Goal: Task Accomplishment & Management: Use online tool/utility

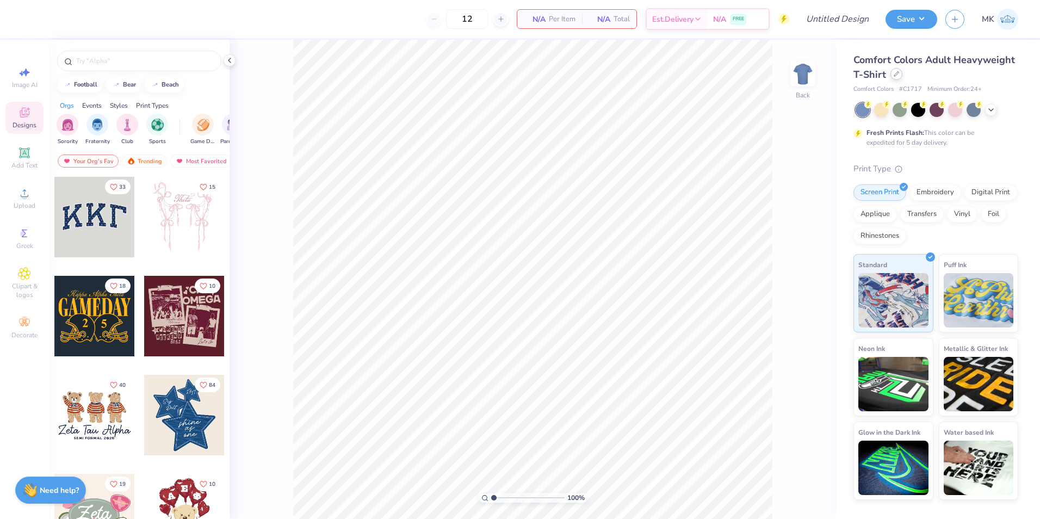
click at [894, 77] on div at bounding box center [897, 74] width 12 height 12
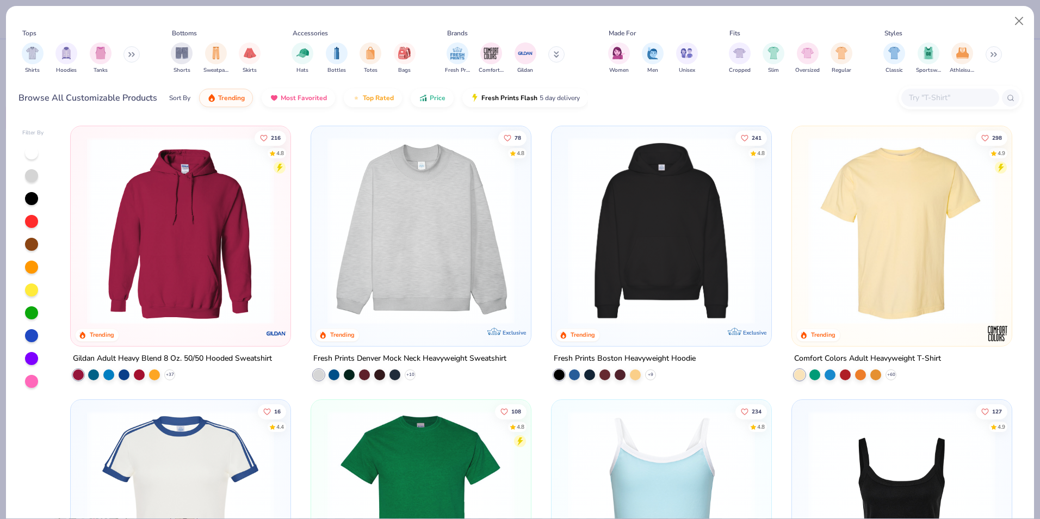
click at [133, 53] on icon at bounding box center [131, 54] width 7 height 5
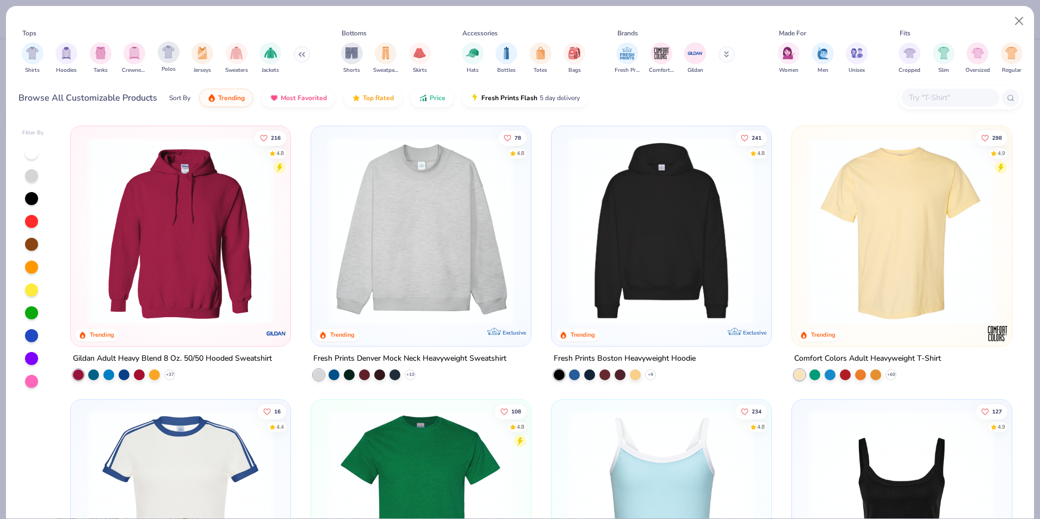
click at [178, 63] on div "Polos" at bounding box center [169, 57] width 22 height 32
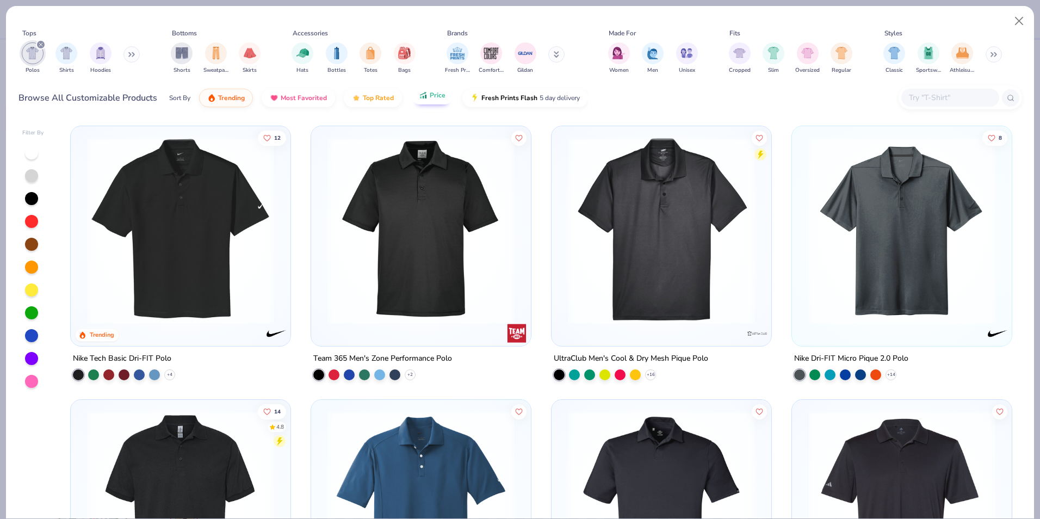
click at [434, 104] on div "Sort By Trending Most Favorited Top Rated Price Fresh Prints Flash 5 day delive…" at bounding box center [378, 98] width 419 height 30
click at [434, 101] on button "Price" at bounding box center [432, 95] width 43 height 19
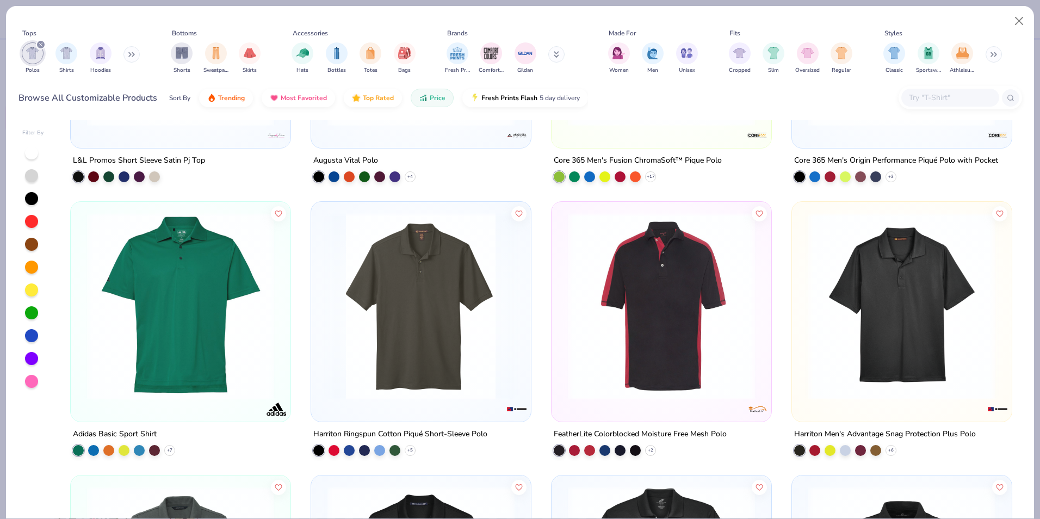
scroll to position [1034, 0]
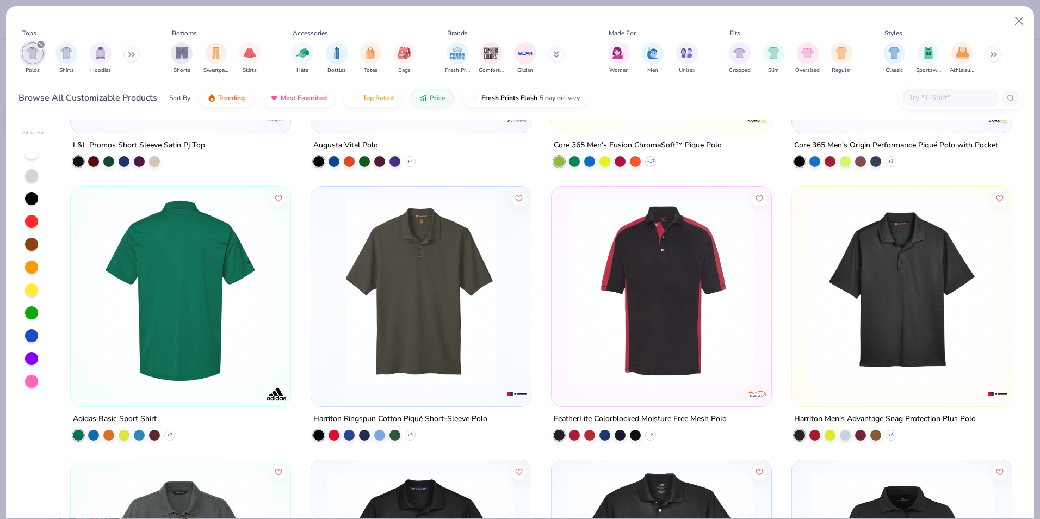
click at [237, 332] on img at bounding box center [181, 291] width 198 height 187
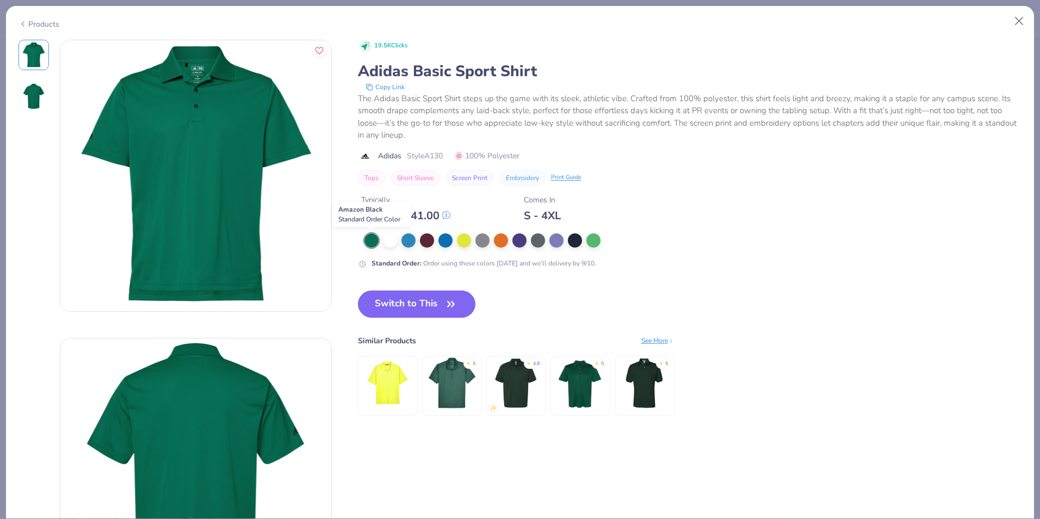
click at [373, 243] on div at bounding box center [372, 240] width 14 height 14
click at [521, 240] on div at bounding box center [520, 239] width 14 height 14
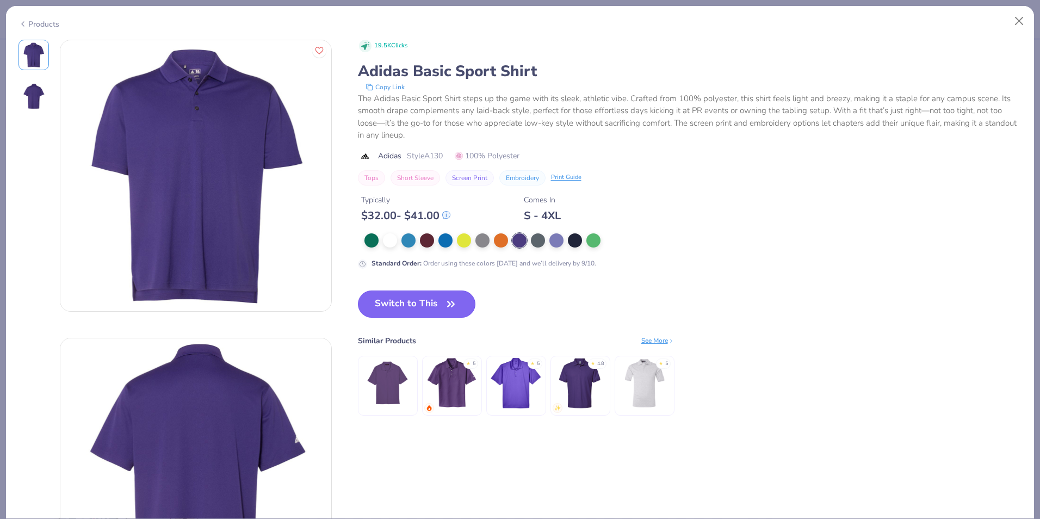
click at [427, 310] on button "Switch to This" at bounding box center [417, 304] width 118 height 27
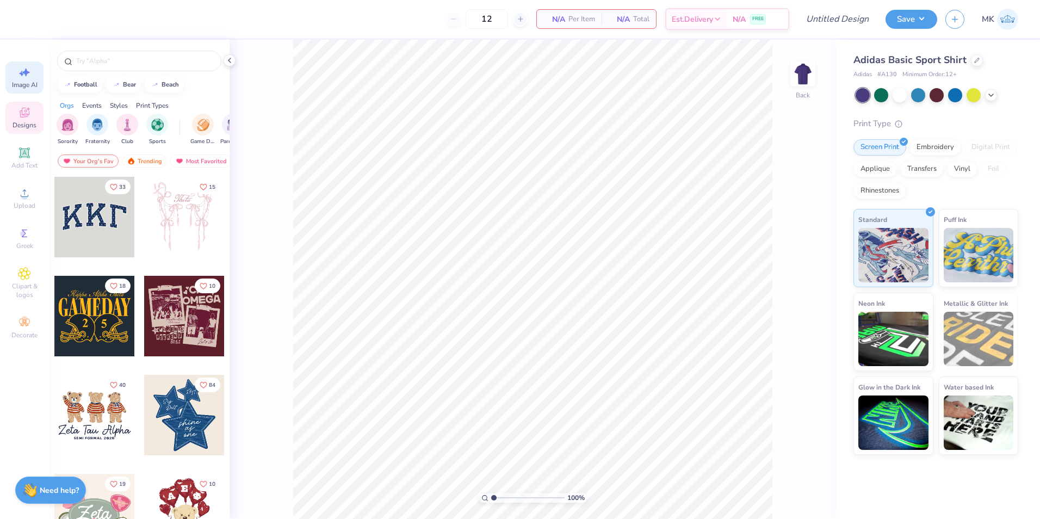
click at [19, 64] on div "Image AI" at bounding box center [24, 77] width 38 height 32
select select "4"
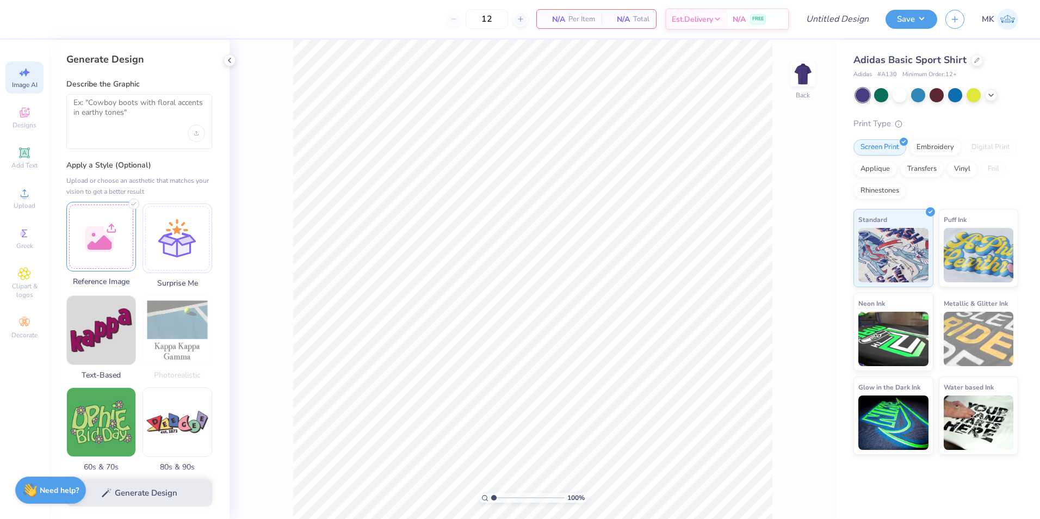
click at [100, 222] on div at bounding box center [101, 237] width 70 height 70
click at [196, 134] on icon "Upload image" at bounding box center [196, 132] width 0 height 3
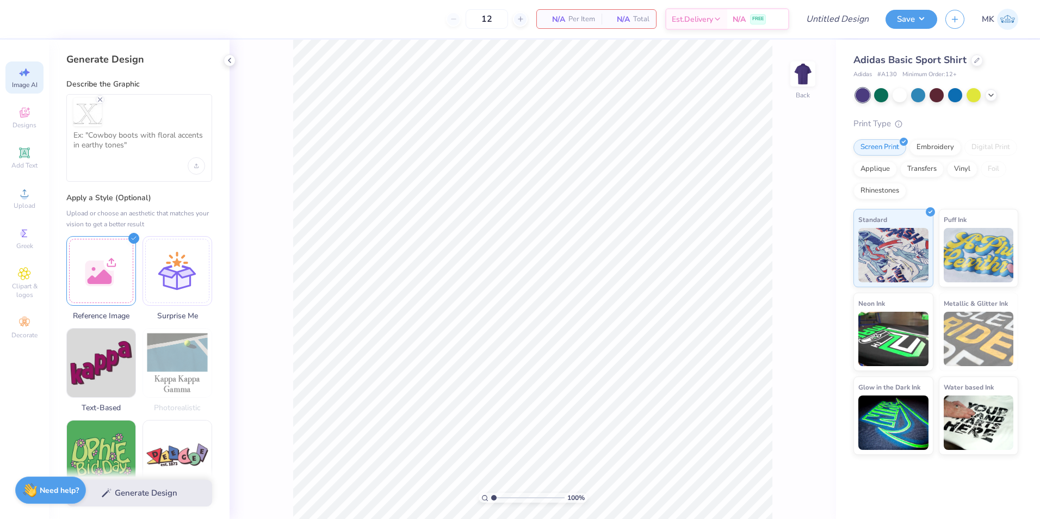
click at [147, 128] on div at bounding box center [139, 138] width 146 height 88
click at [146, 134] on textarea at bounding box center [139, 144] width 132 height 27
type textarea "{"
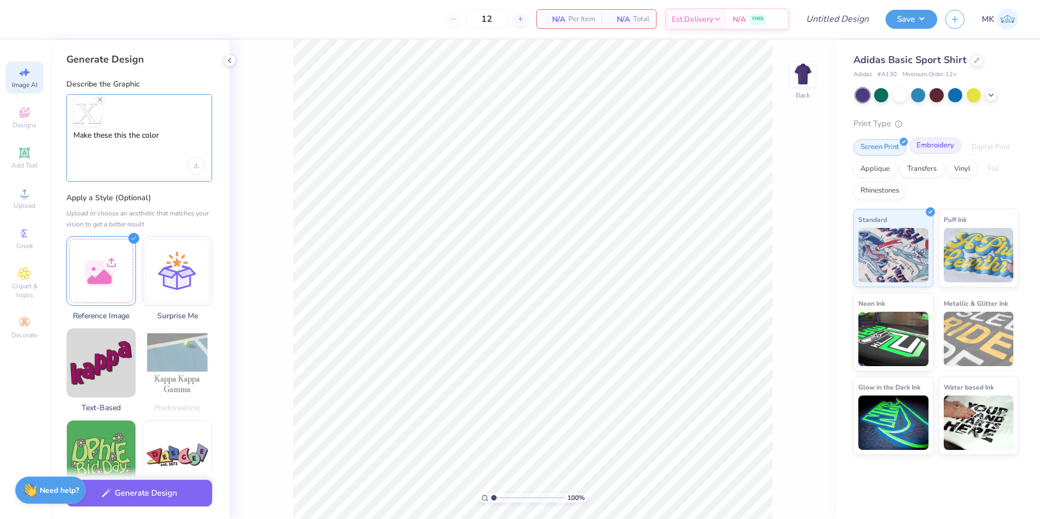
type textarea "Make these this the color"
click at [936, 153] on div "Embroidery" at bounding box center [936, 146] width 52 height 16
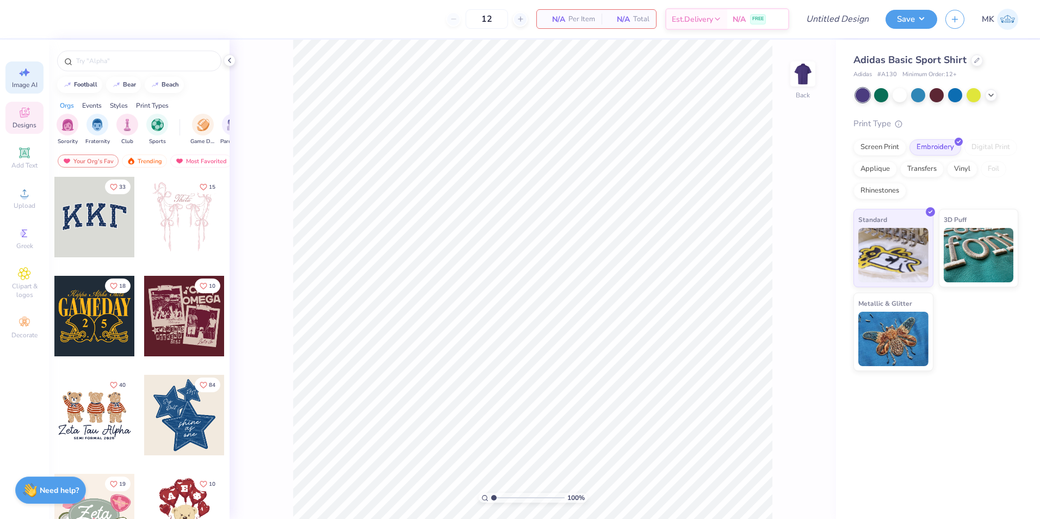
click at [37, 85] on span "Image AI" at bounding box center [25, 85] width 26 height 9
select select "4"
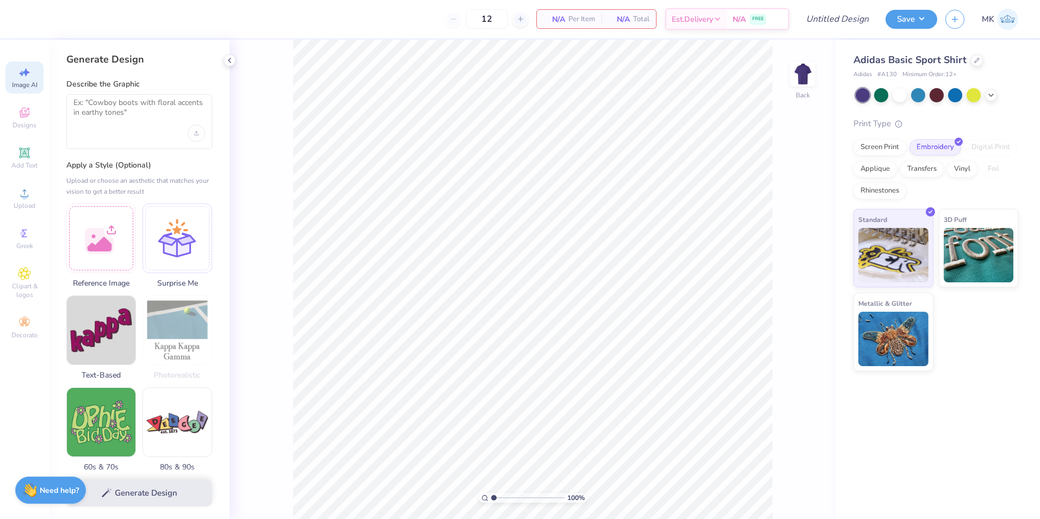
click at [143, 137] on div at bounding box center [139, 121] width 146 height 55
click at [135, 123] on textarea at bounding box center [139, 111] width 132 height 27
click at [192, 130] on div "Upload image" at bounding box center [196, 133] width 17 height 17
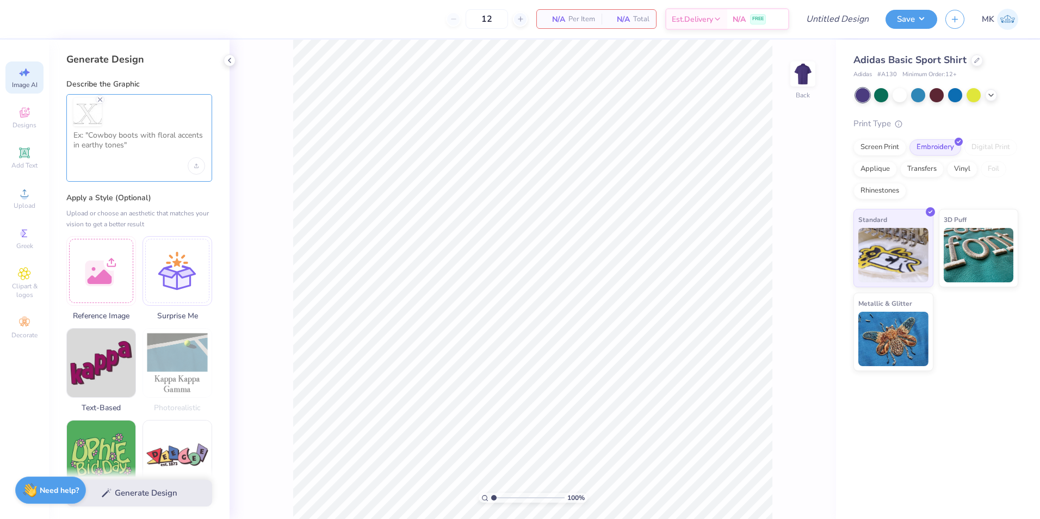
click at [120, 153] on textarea at bounding box center [139, 144] width 132 height 27
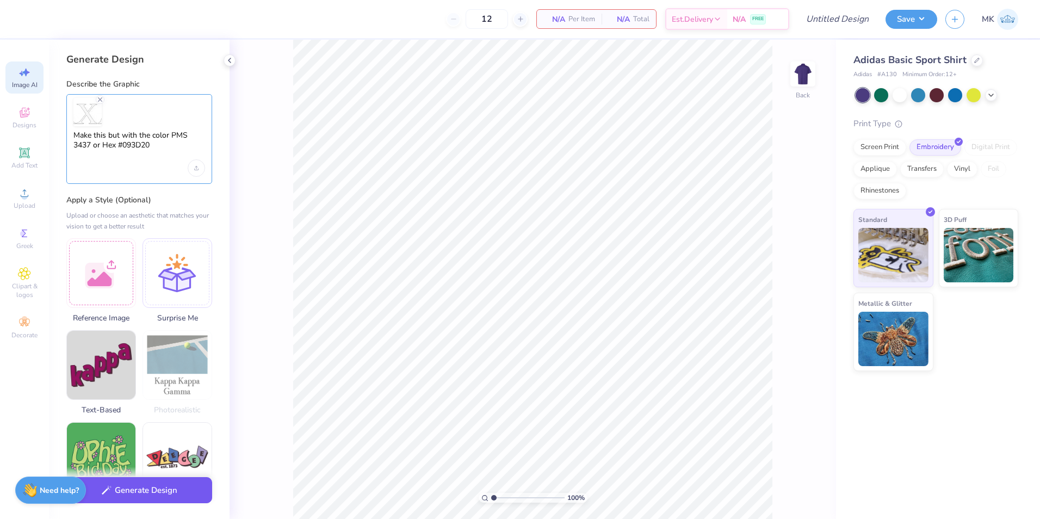
type textarea "Make this but with the color PMS 3437 or Hex #093D20"
click at [145, 503] on button "Generate Design" at bounding box center [139, 490] width 146 height 27
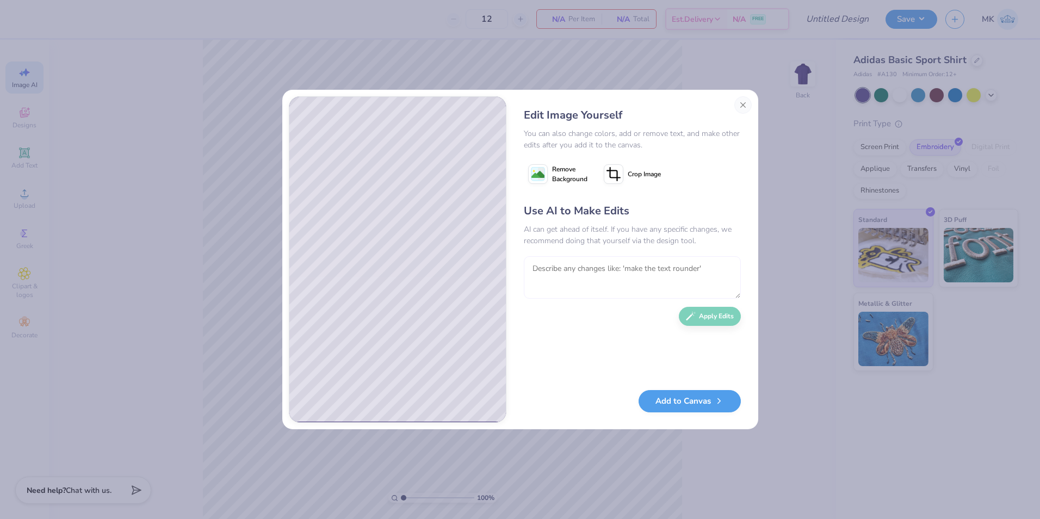
click at [566, 279] on textarea at bounding box center [632, 277] width 217 height 42
type textarea "That gold colors with Lambda Chi Alpha Greek Letters"
click at [732, 312] on button "Apply Edits" at bounding box center [710, 313] width 62 height 19
click at [605, 274] on textarea at bounding box center [632, 277] width 217 height 42
type textarea "Now get rid of everything that isnt Lambda Chi Alpha"
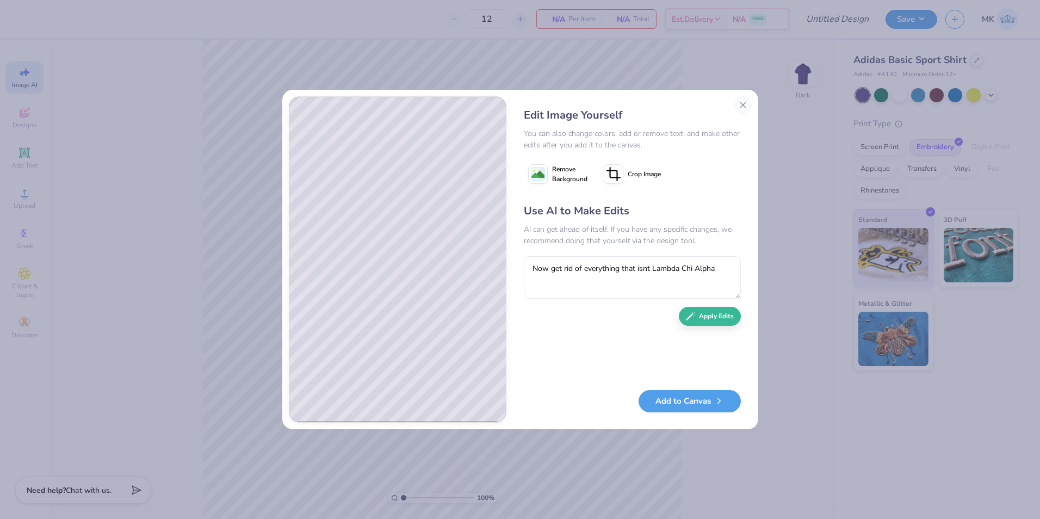
click at [718, 329] on div "Use AI to Make Edits AI can get ahead of itself. If you have any specific chang…" at bounding box center [632, 291] width 217 height 176
click at [714, 319] on button "Apply Edits" at bounding box center [710, 313] width 62 height 19
click at [534, 277] on textarea at bounding box center [632, 277] width 217 height 42
type textarea "Should be Lambda Chi Alpha"
click at [706, 330] on div "Use AI to Make Edits AI can get ahead of itself. If you have any specific chang…" at bounding box center [632, 291] width 217 height 176
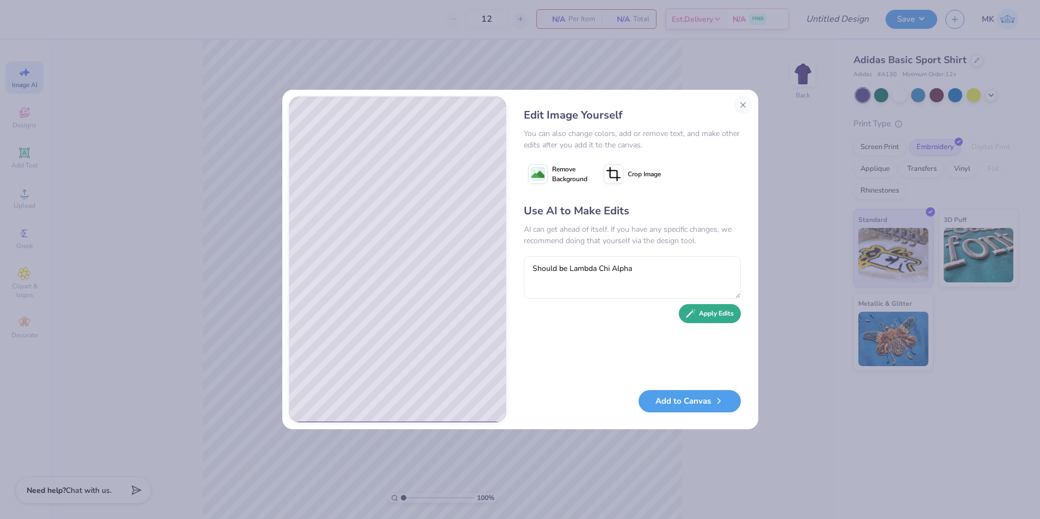
click at [703, 317] on button "Apply Edits" at bounding box center [710, 313] width 62 height 19
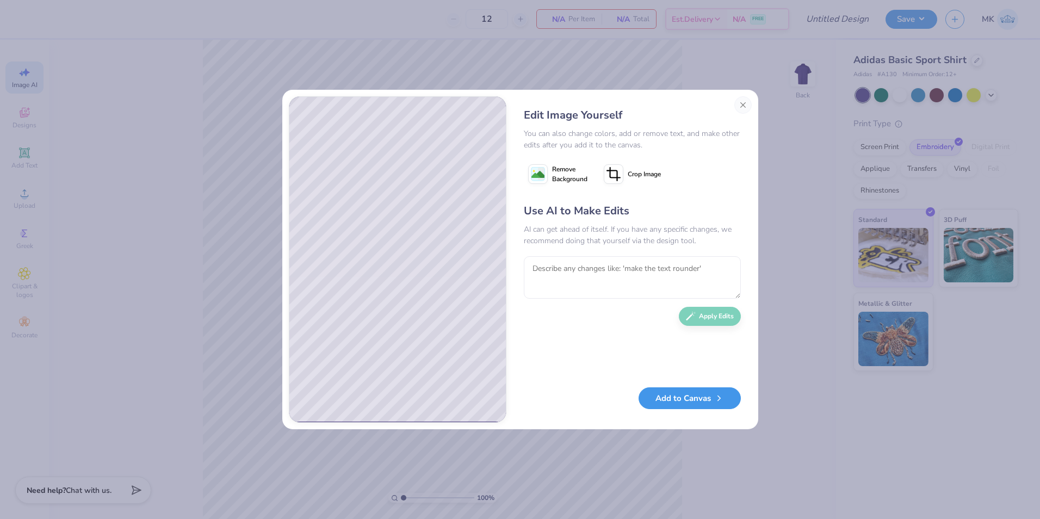
click at [691, 396] on button "Add to Canvas" at bounding box center [690, 398] width 102 height 22
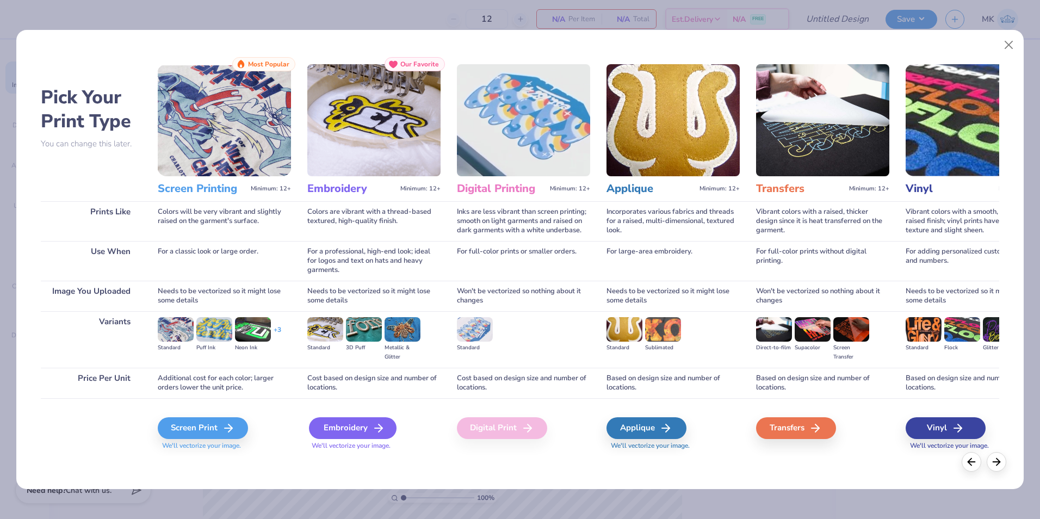
click at [346, 429] on div "Embroidery" at bounding box center [353, 428] width 88 height 22
click at [365, 423] on div "Embroidery" at bounding box center [353, 428] width 88 height 22
click at [359, 426] on div "Embroidery" at bounding box center [353, 428] width 88 height 22
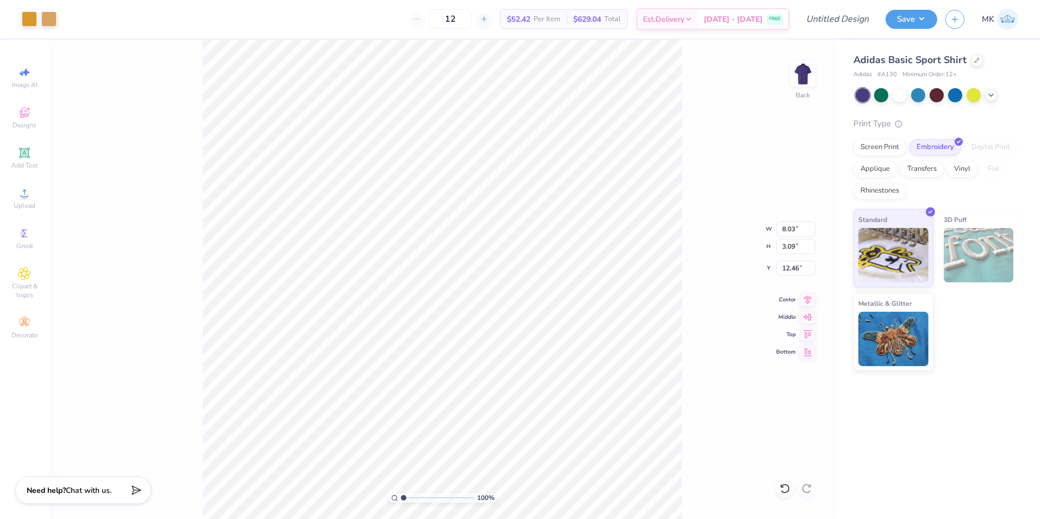
type input "3.00"
type input "2.81"
type input "1.08"
type input "3.00"
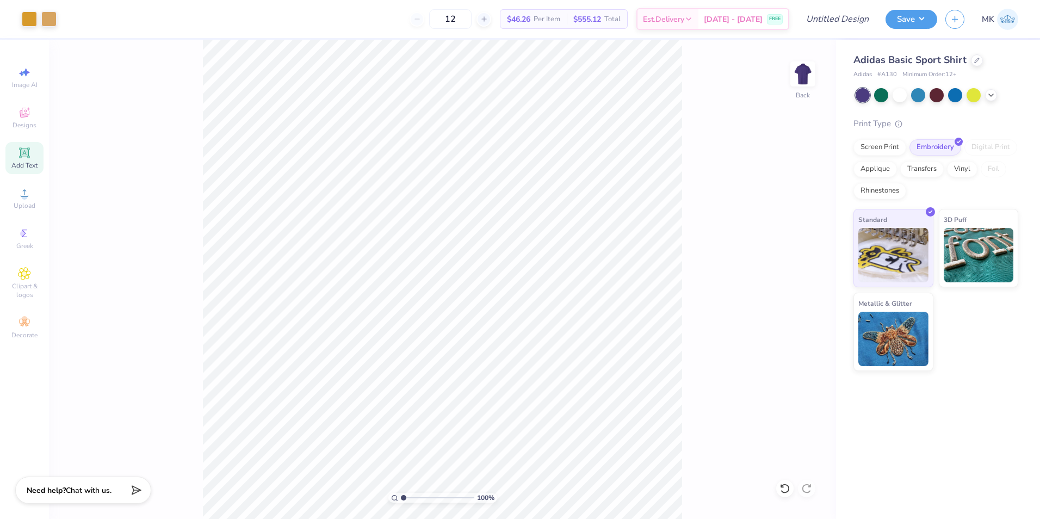
click at [18, 165] on span "Add Text" at bounding box center [24, 165] width 26 height 9
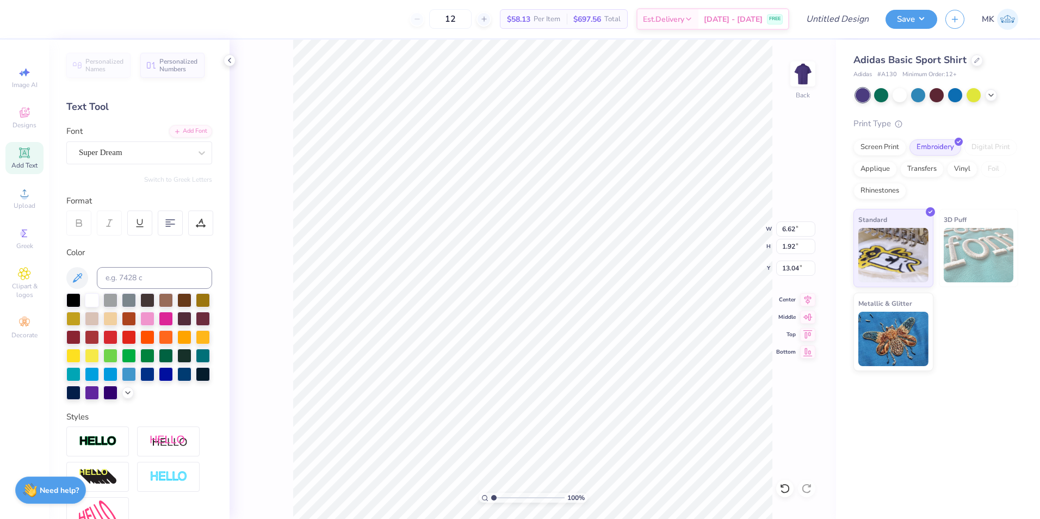
scroll to position [9, 2]
type textarea "Beta Upsilon AluAlum"
click at [77, 146] on div "Super Dream" at bounding box center [139, 152] width 146 height 23
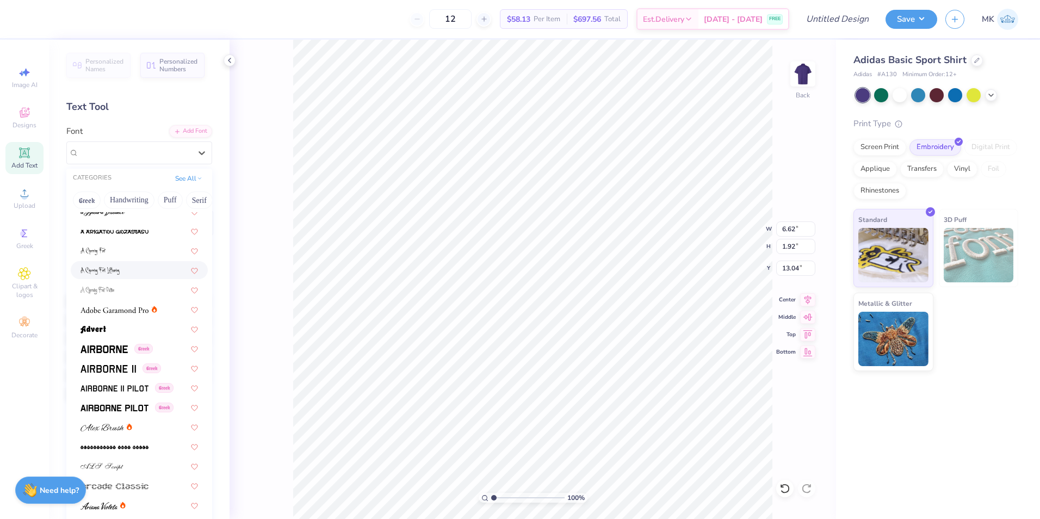
scroll to position [109, 0]
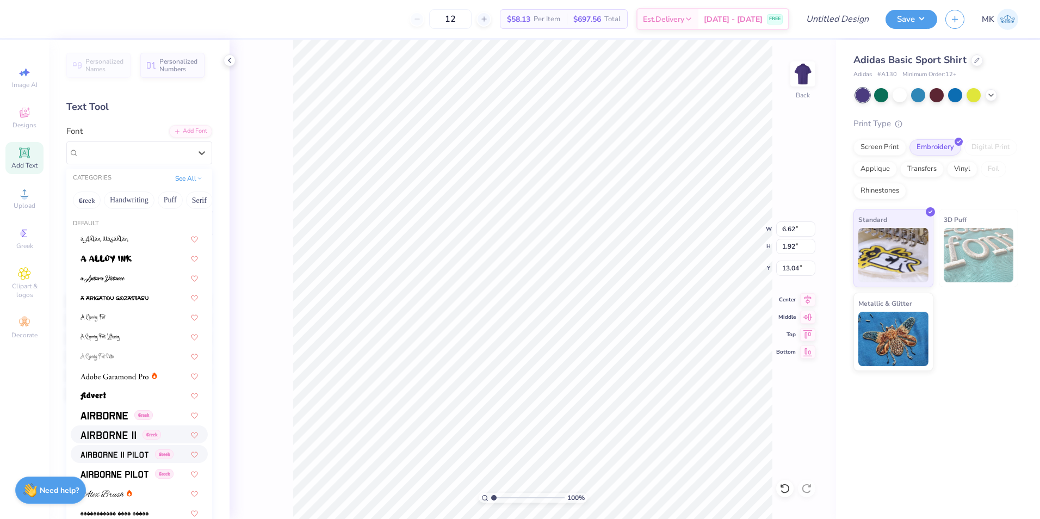
scroll to position [9, 2]
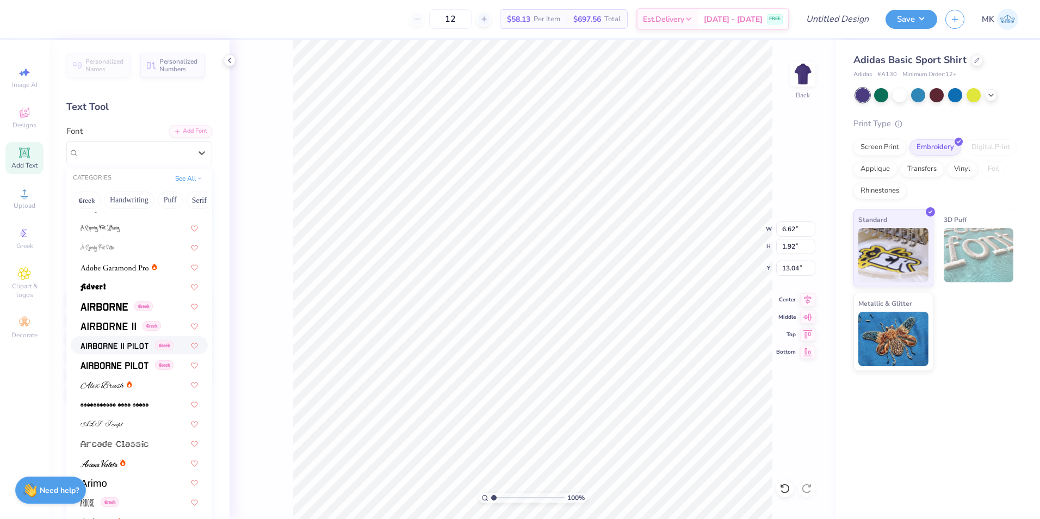
click at [128, 342] on img at bounding box center [115, 346] width 68 height 8
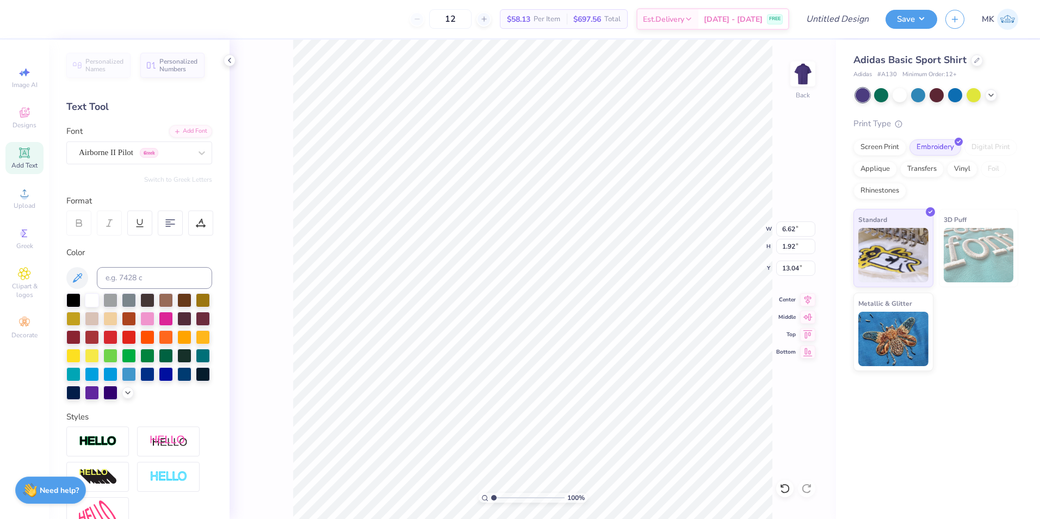
scroll to position [9, 3]
click at [124, 161] on div "Airborne II Pilot Greek" at bounding box center [139, 152] width 146 height 23
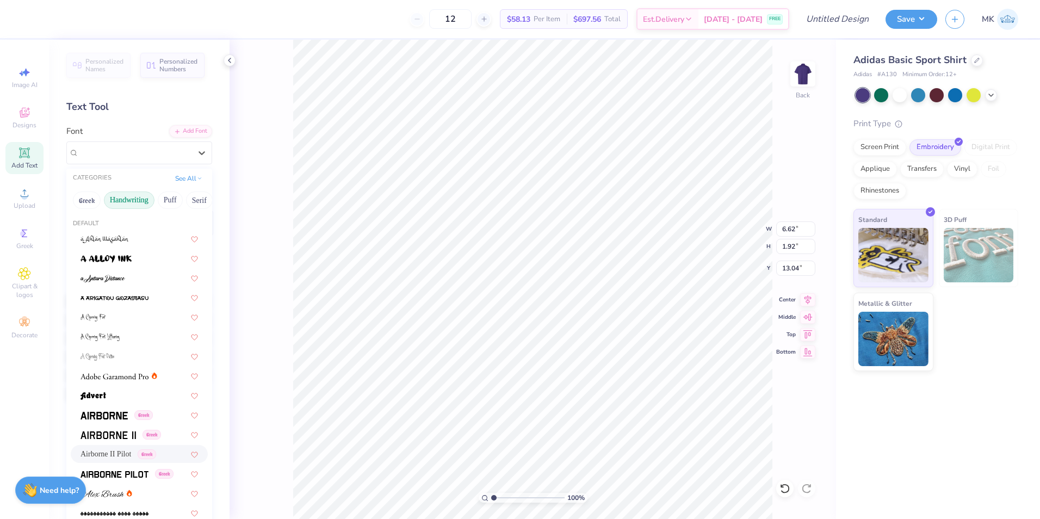
click at [126, 207] on button "Handwriting" at bounding box center [129, 200] width 51 height 17
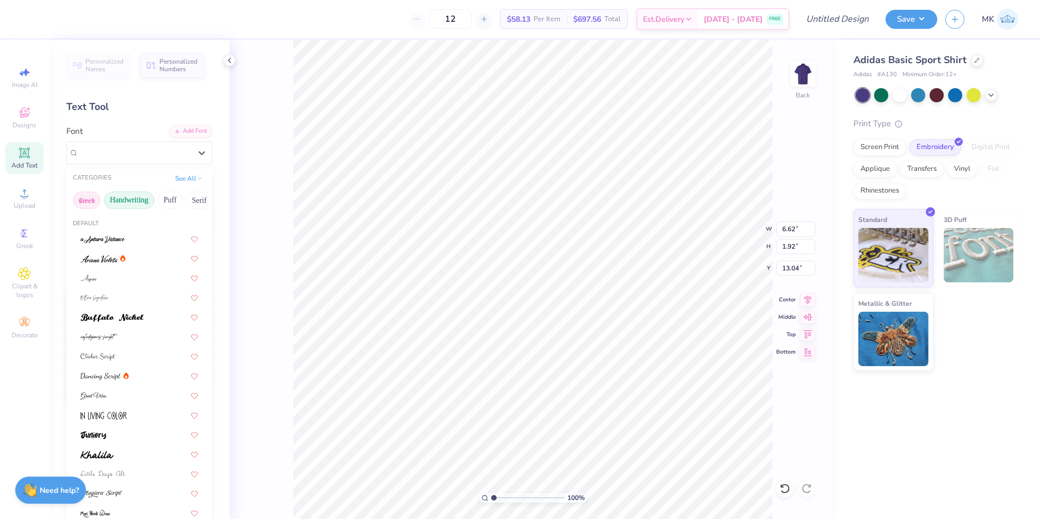
click at [95, 205] on button "Greek" at bounding box center [87, 200] width 28 height 17
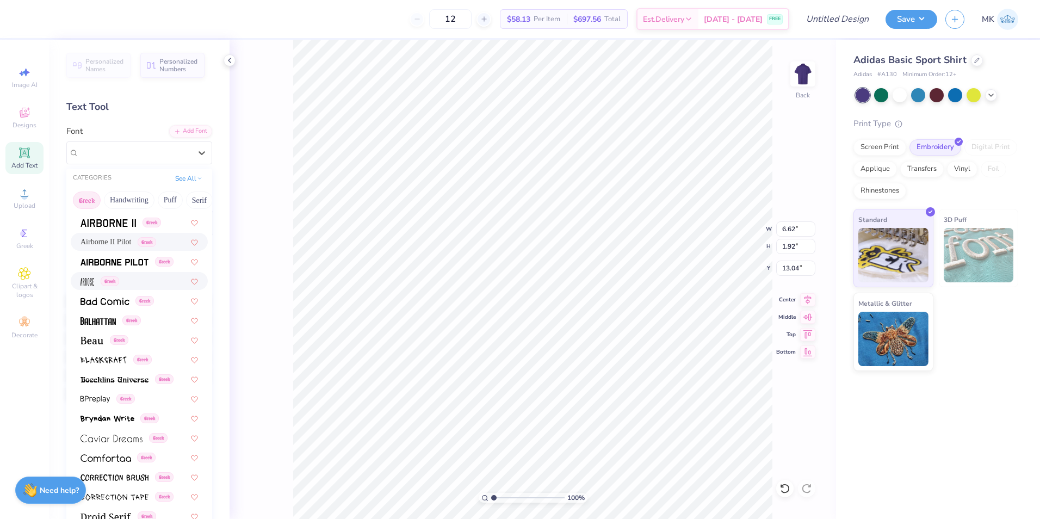
scroll to position [54, 0]
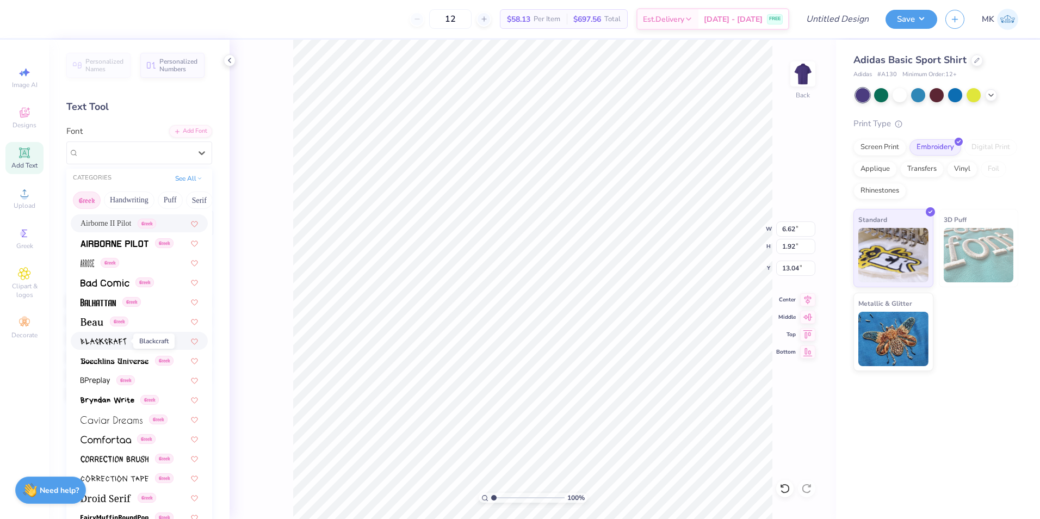
click at [114, 343] on img at bounding box center [104, 342] width 46 height 8
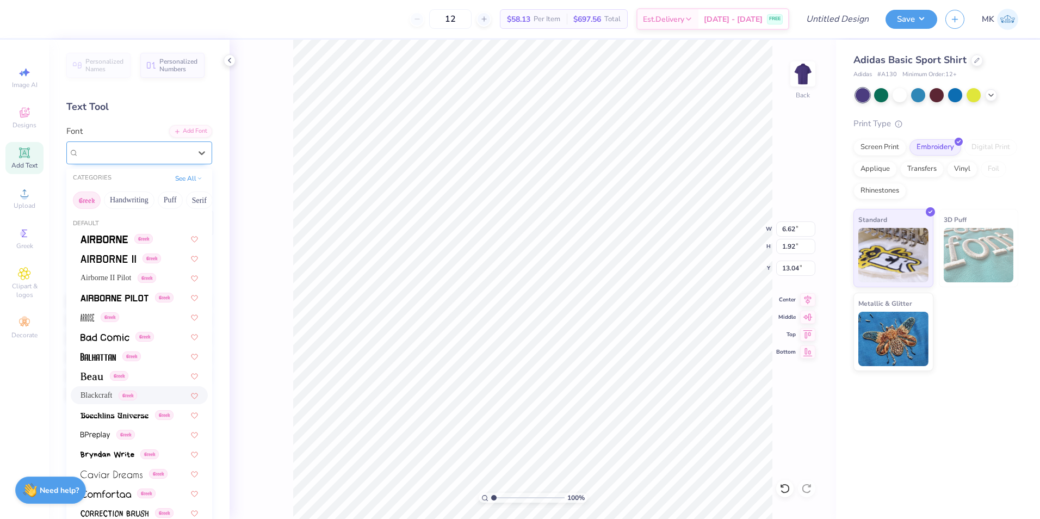
click at [104, 158] on div "Blackcraft Greek" at bounding box center [135, 152] width 114 height 17
click at [196, 200] on button "Serif" at bounding box center [199, 200] width 27 height 17
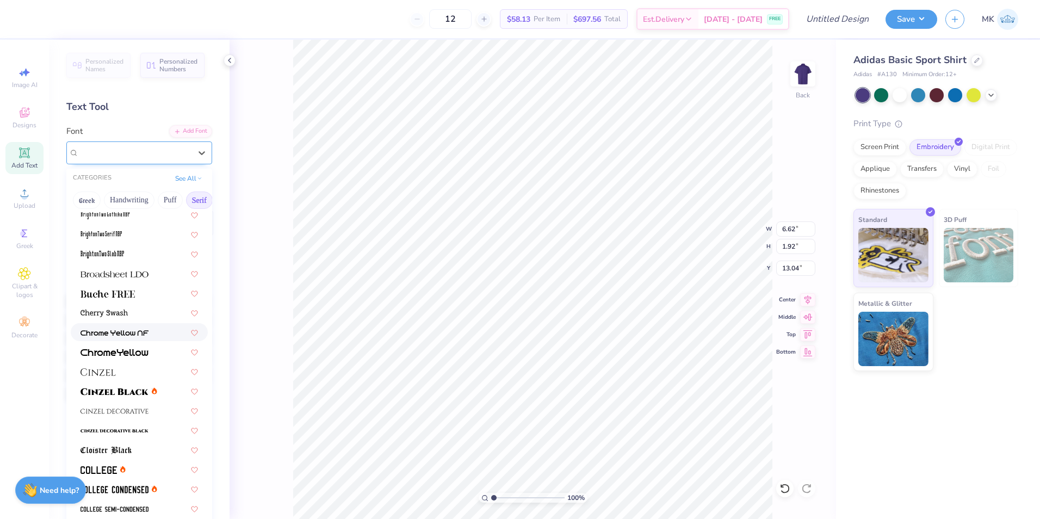
scroll to position [0, 0]
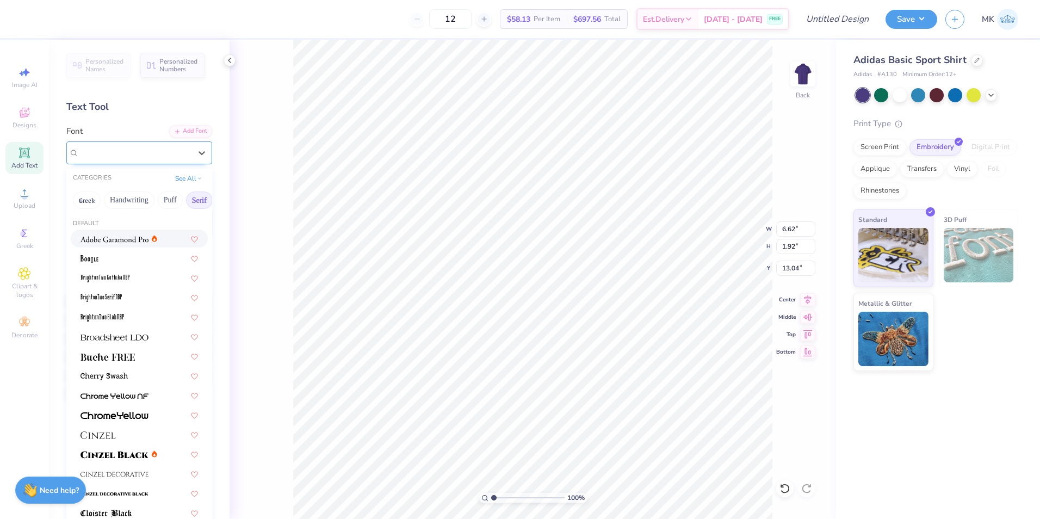
click at [107, 163] on div "Blackcraft Greek" at bounding box center [139, 152] width 146 height 23
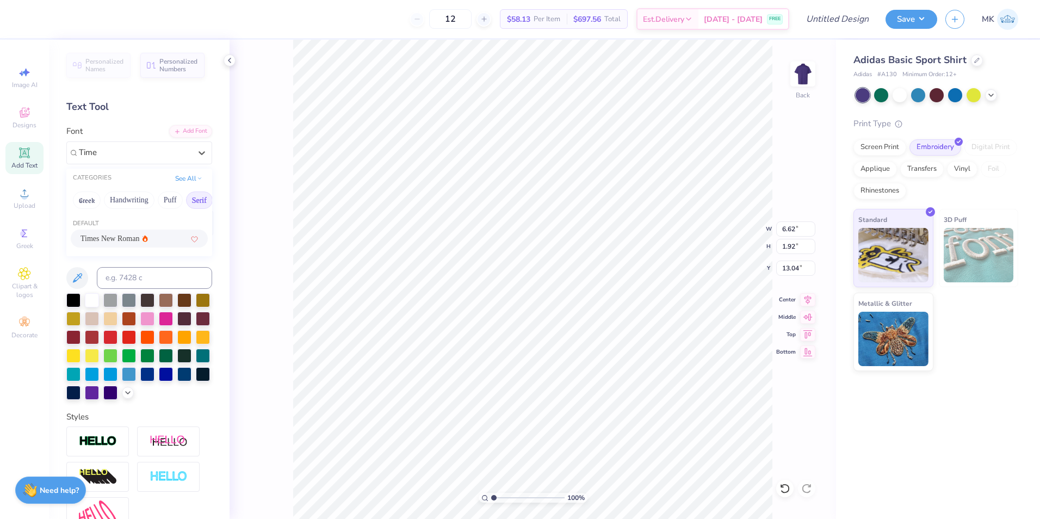
click at [98, 246] on div "Times New Roman" at bounding box center [139, 239] width 137 height 18
type input "Time"
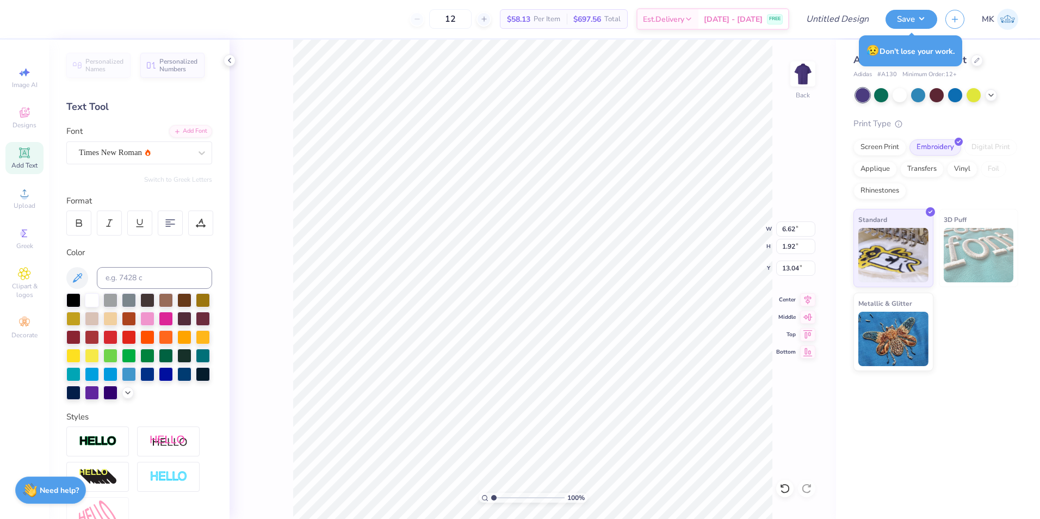
scroll to position [9, 3]
type textarea "Beta Upsilon AlAlumni"
type textarea "Beta Upsilon Alumni"
type input "4.82"
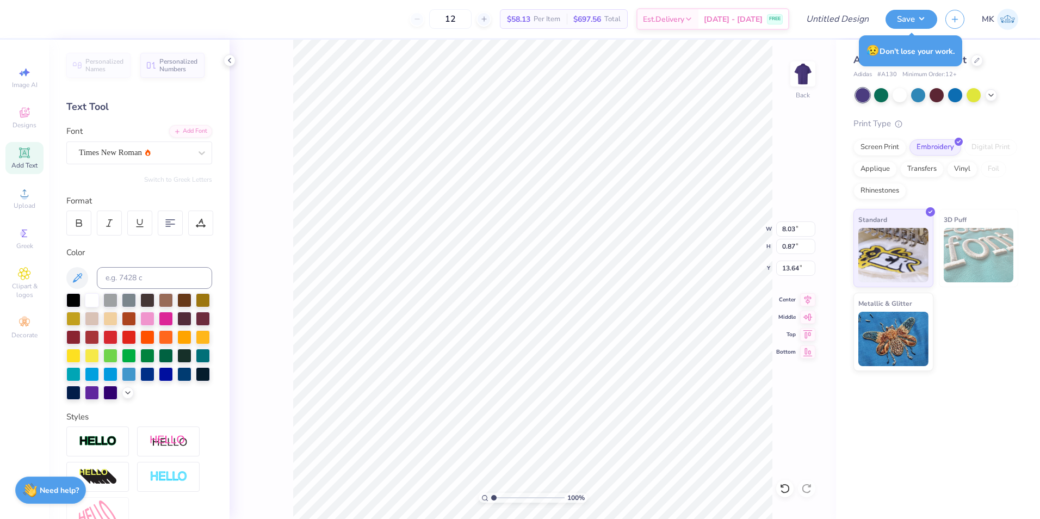
type input "0.52"
type input "4.30"
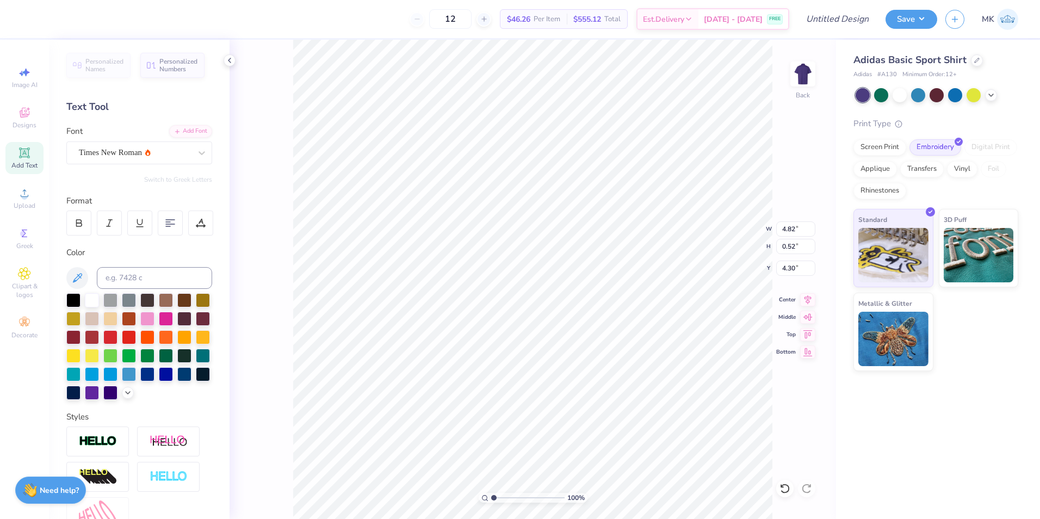
type input "4.42"
type input "2.81"
type input "1.08"
type input "3.00"
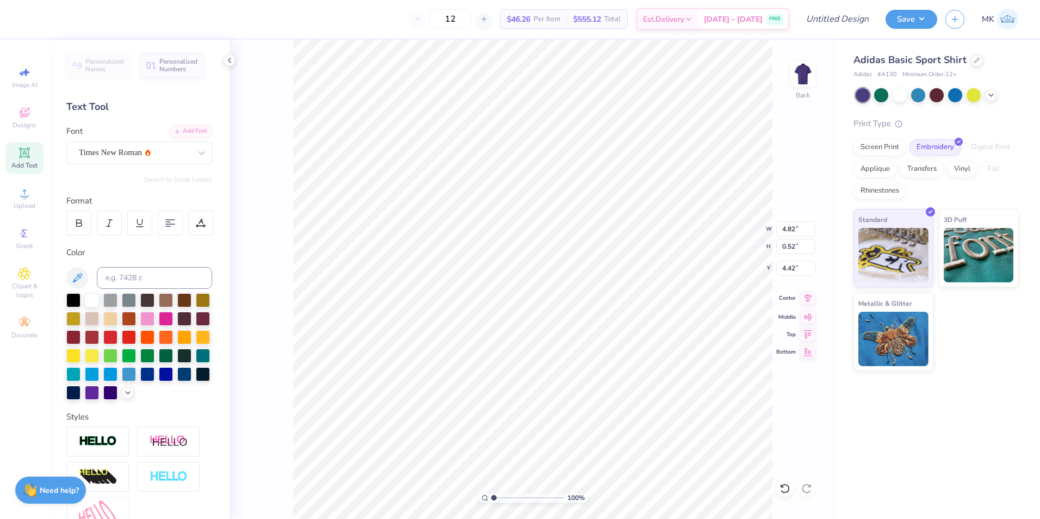
type textarea "Beta Upsilon Alumni"
click at [806, 305] on icon at bounding box center [807, 298] width 15 height 13
type input "2.97"
type input "1.08"
type input "4.08"
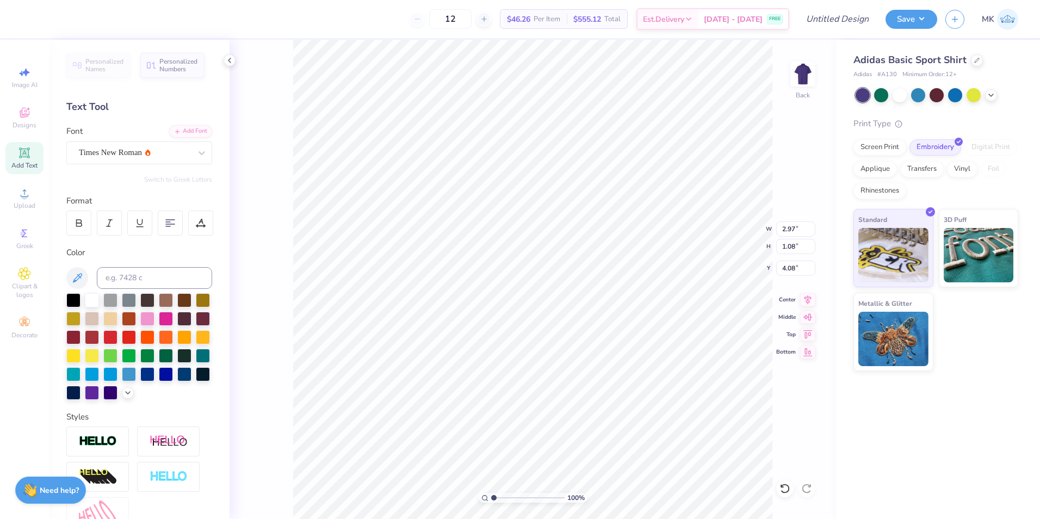
scroll to position [9, 2]
click at [805, 299] on icon at bounding box center [807, 298] width 15 height 13
click at [804, 298] on icon at bounding box center [807, 298] width 15 height 13
type textarea "Beta Upsilon Alumni"
type input "4.33"
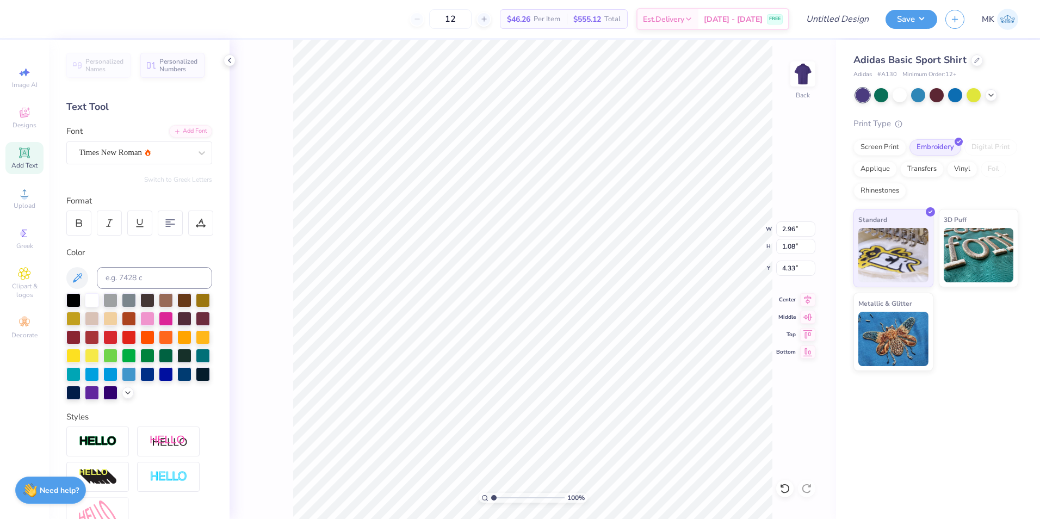
type input "1.88"
type input "0.69"
type input "4.39"
type input "3.63"
type input "1.33"
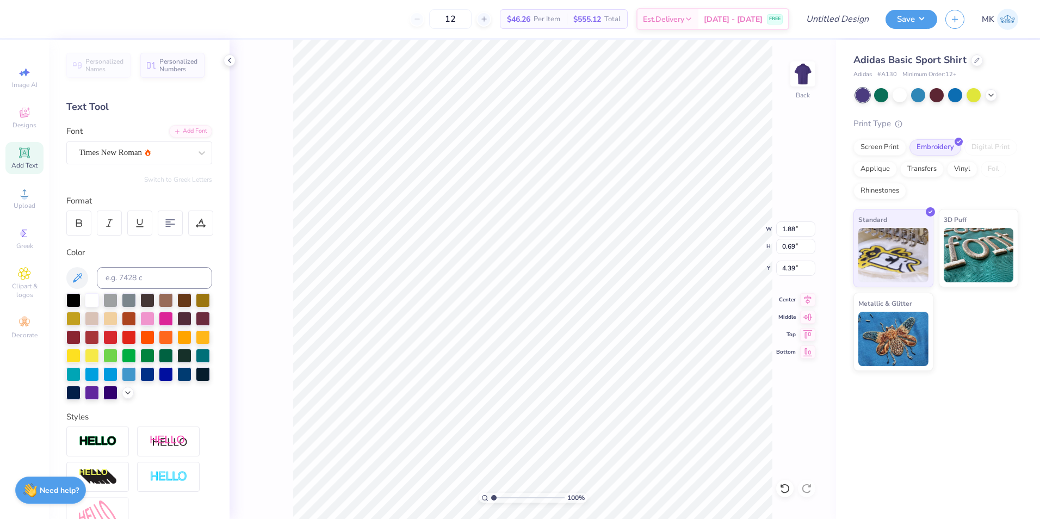
type input "4.42"
type textarea "Beta Upsilon"
type input "4.08"
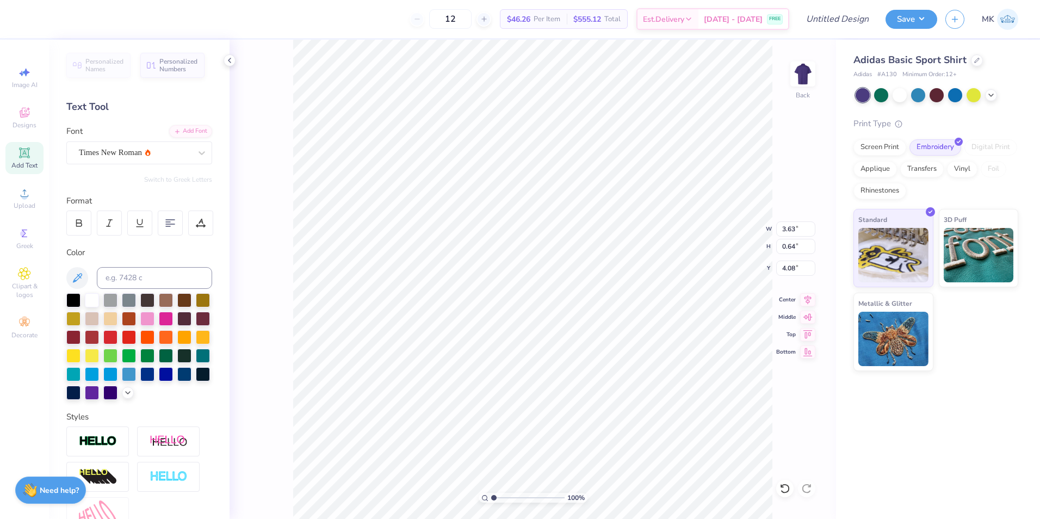
type input "4.32"
click at [849, 16] on input "Design Title" at bounding box center [824, 19] width 107 height 22
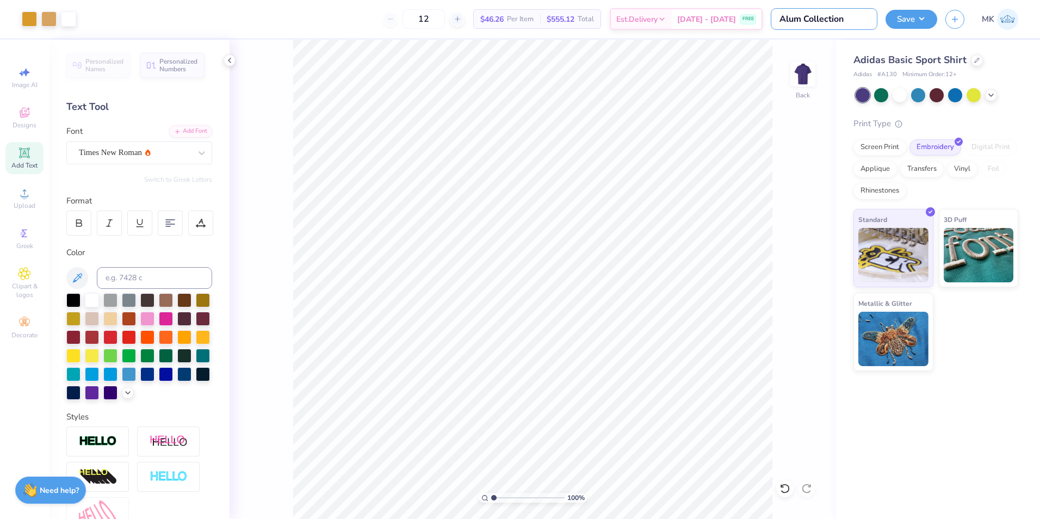
type input "Alum Collection"
click at [842, 24] on input "Alum Collection" at bounding box center [824, 19] width 107 height 22
click at [848, 21] on input "Alum Collection" at bounding box center [824, 19] width 107 height 22
type input "A"
click at [829, 22] on input "Purple Polo" at bounding box center [824, 19] width 107 height 22
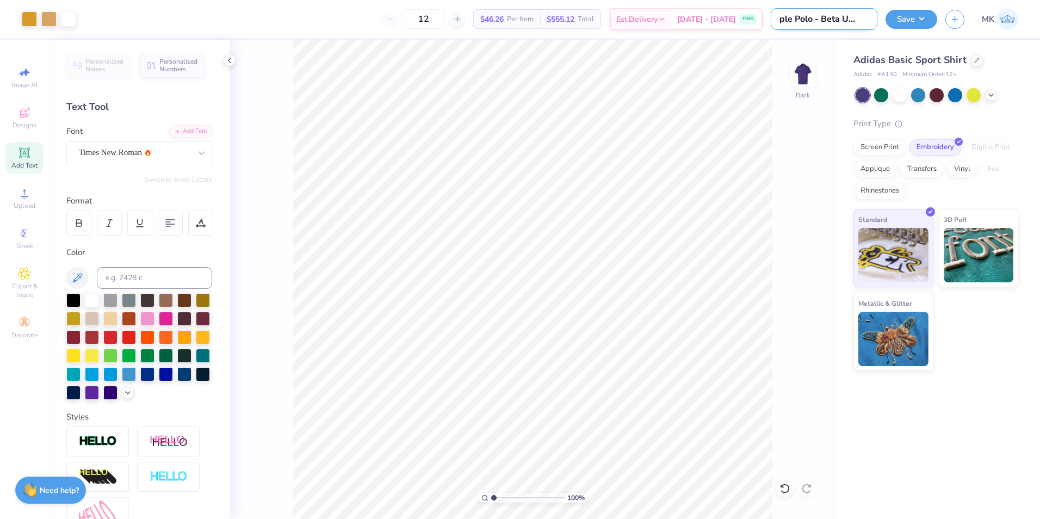
scroll to position [0, 19]
type input "Purple Polo - Beta Upsilon"
click at [898, 22] on button "Save" at bounding box center [912, 17] width 52 height 19
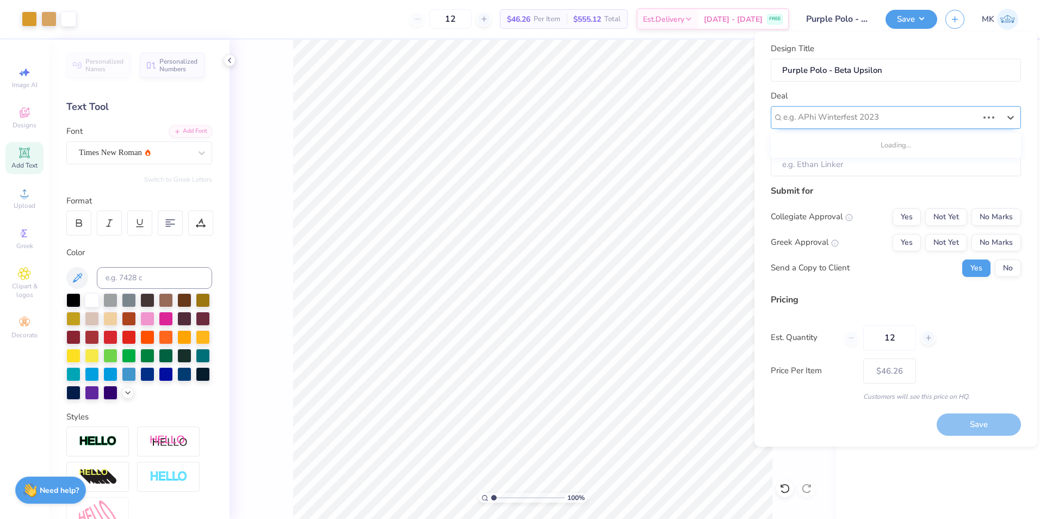
click at [878, 107] on div "e.g. APhi Winterfest 2023" at bounding box center [896, 117] width 250 height 23
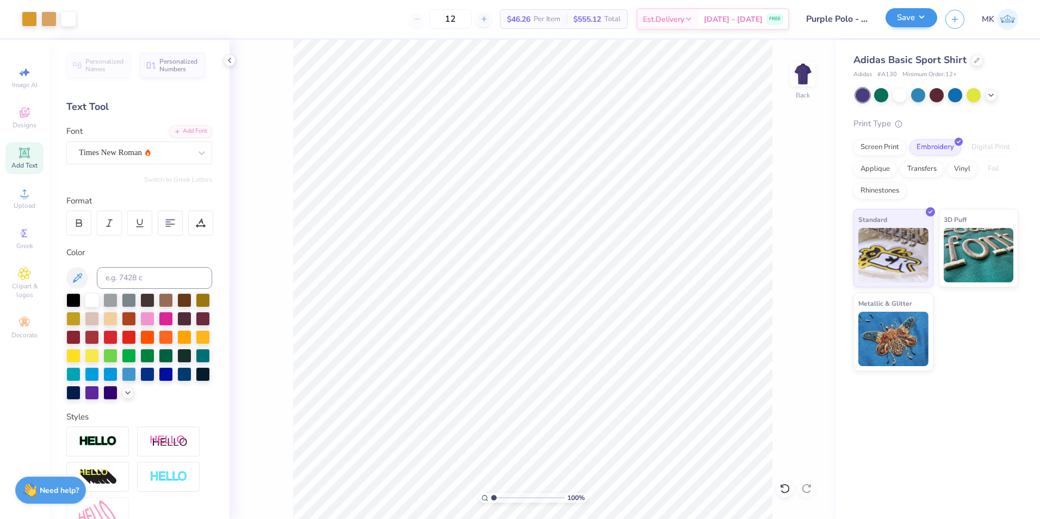
click at [906, 28] on div "Save" at bounding box center [912, 19] width 52 height 19
click at [905, 18] on button "Save" at bounding box center [912, 17] width 52 height 19
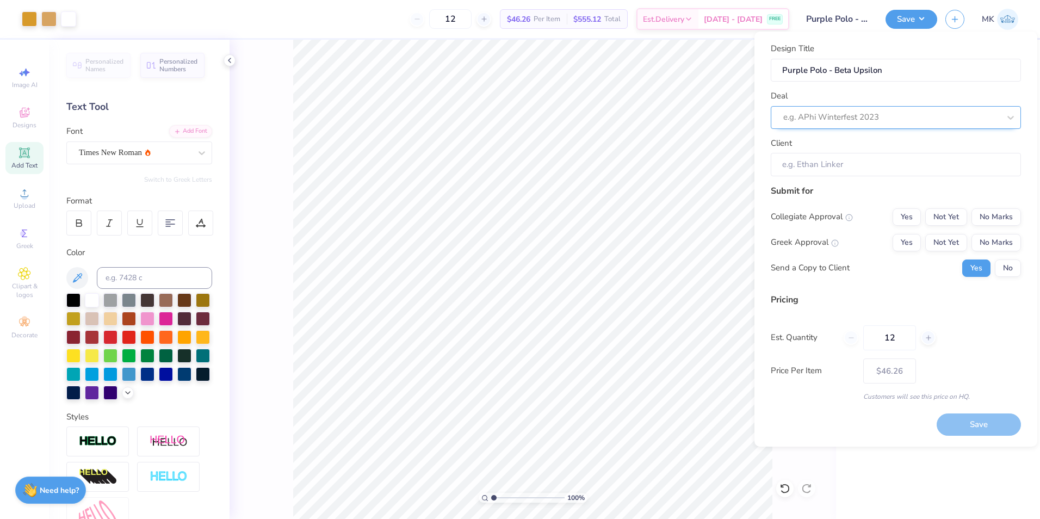
click at [848, 114] on div at bounding box center [892, 117] width 217 height 15
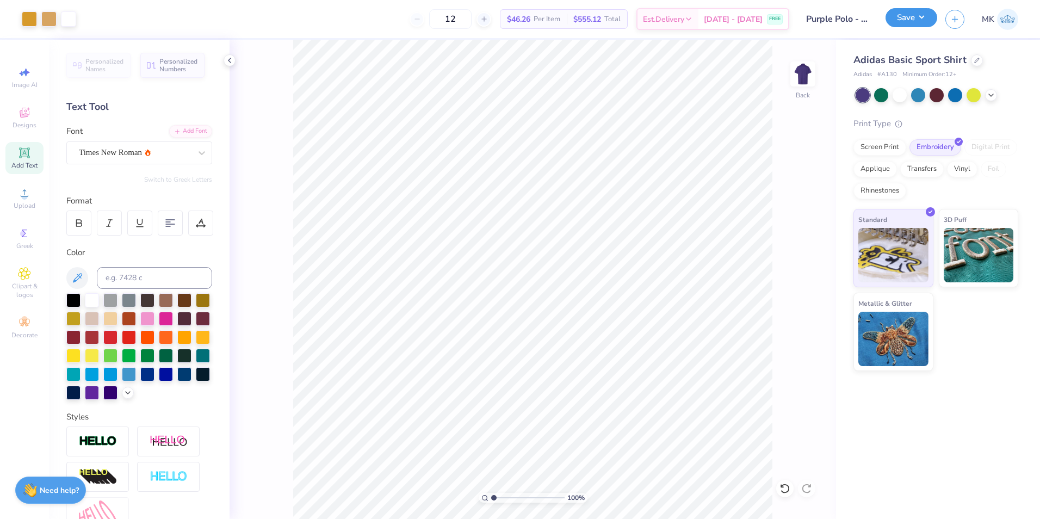
click at [898, 23] on button "Save" at bounding box center [912, 17] width 52 height 19
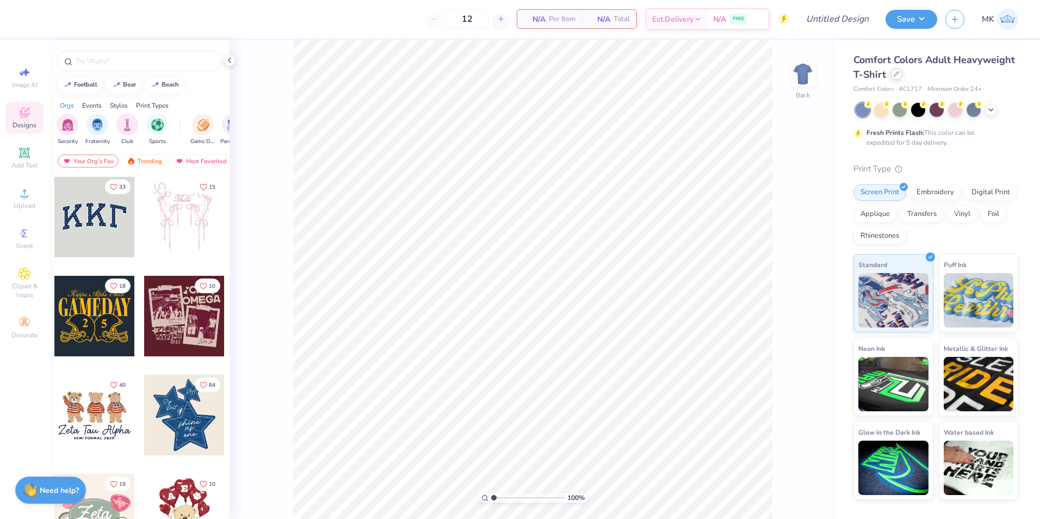
click at [900, 75] on div at bounding box center [897, 74] width 12 height 12
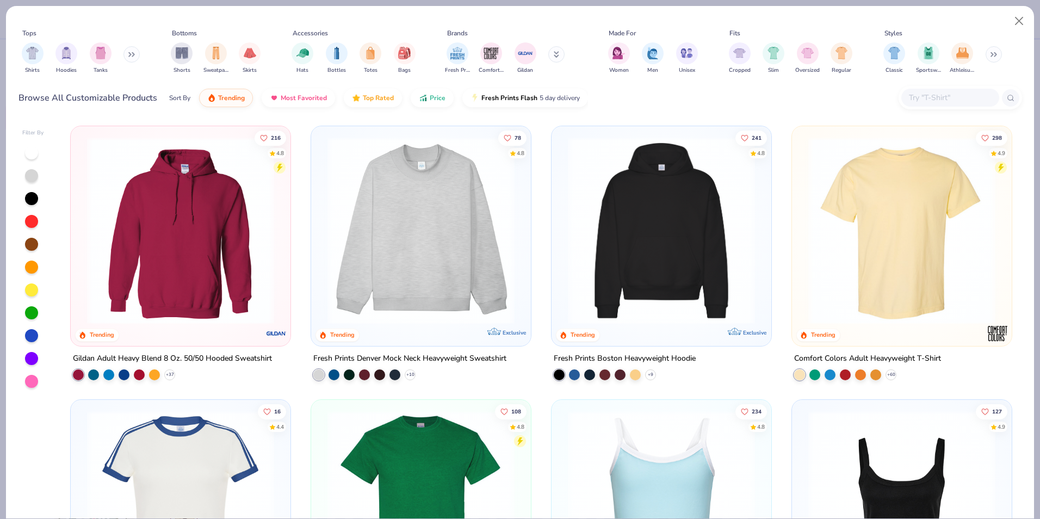
click at [127, 54] on button at bounding box center [132, 54] width 16 height 16
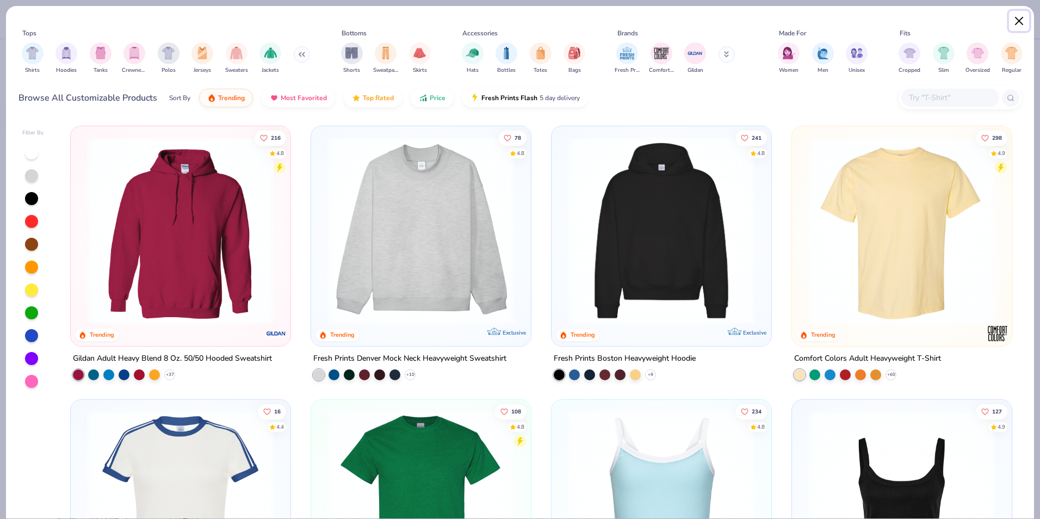
click at [1014, 12] on button "Close" at bounding box center [1019, 21] width 21 height 21
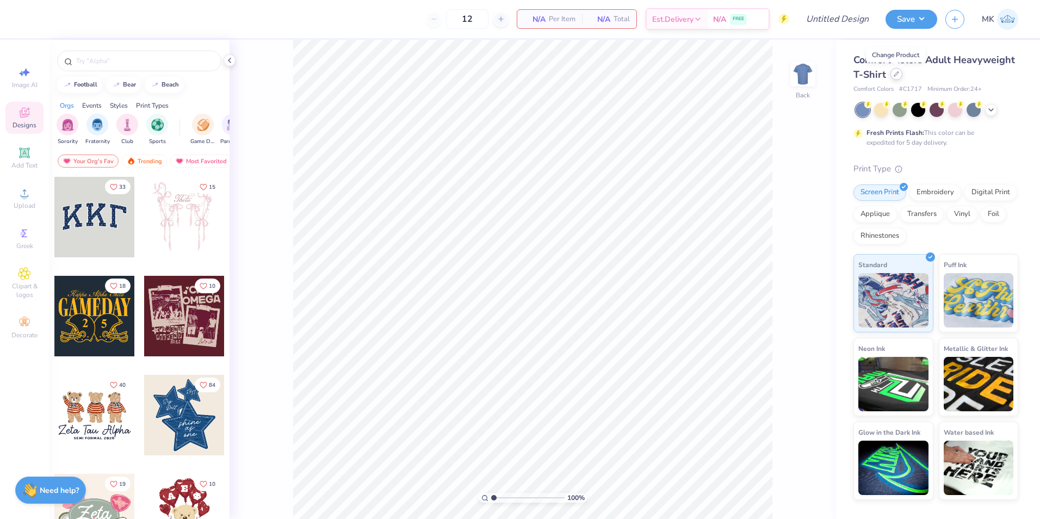
click at [898, 72] on icon at bounding box center [897, 74] width 4 height 4
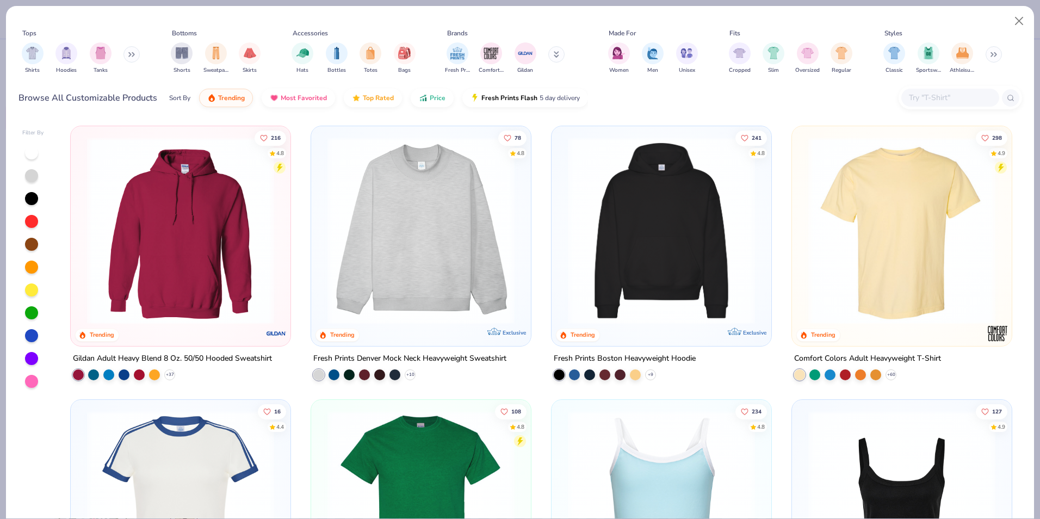
click at [128, 58] on button at bounding box center [132, 54] width 16 height 16
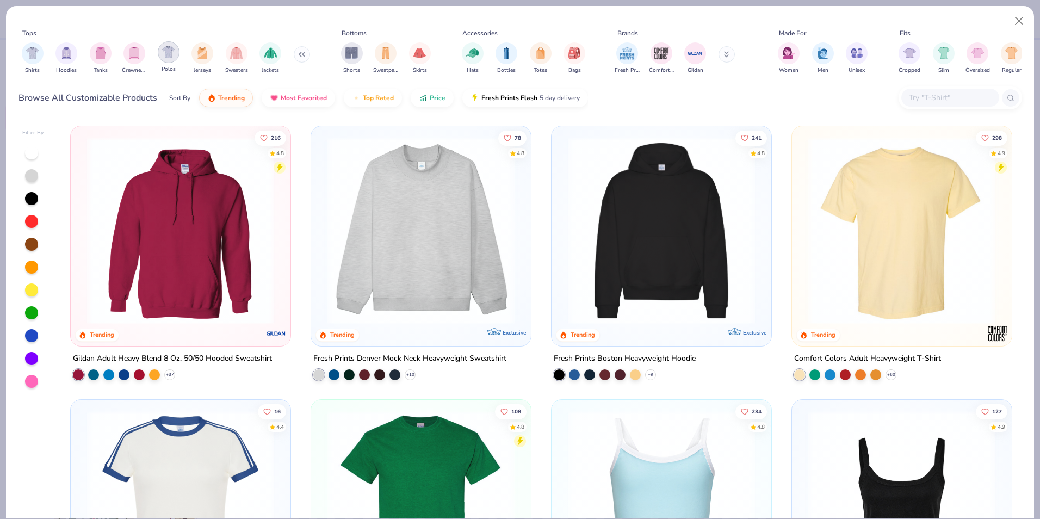
click at [165, 59] on div "filter for Polos" at bounding box center [169, 52] width 22 height 22
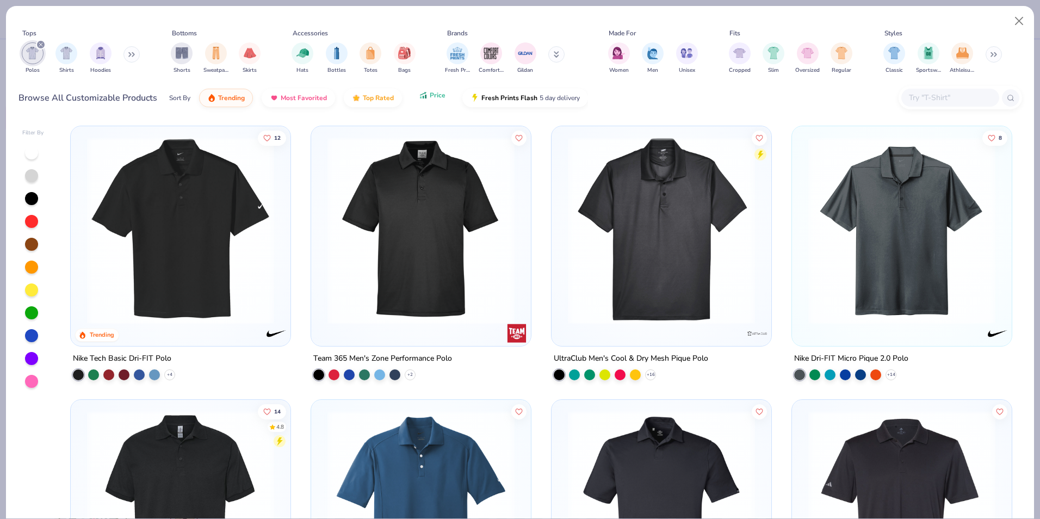
click at [422, 92] on icon "button" at bounding box center [423, 95] width 9 height 10
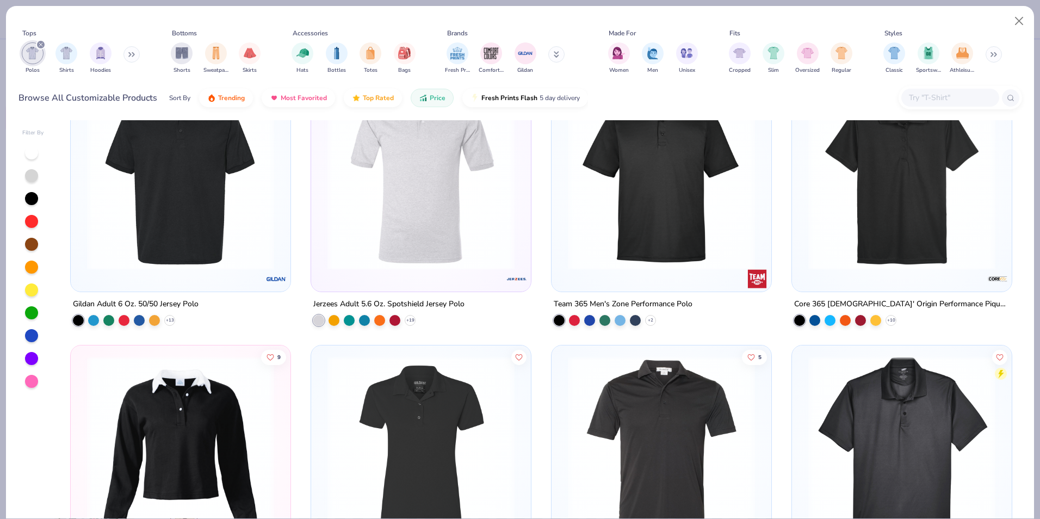
scroll to position [163, 0]
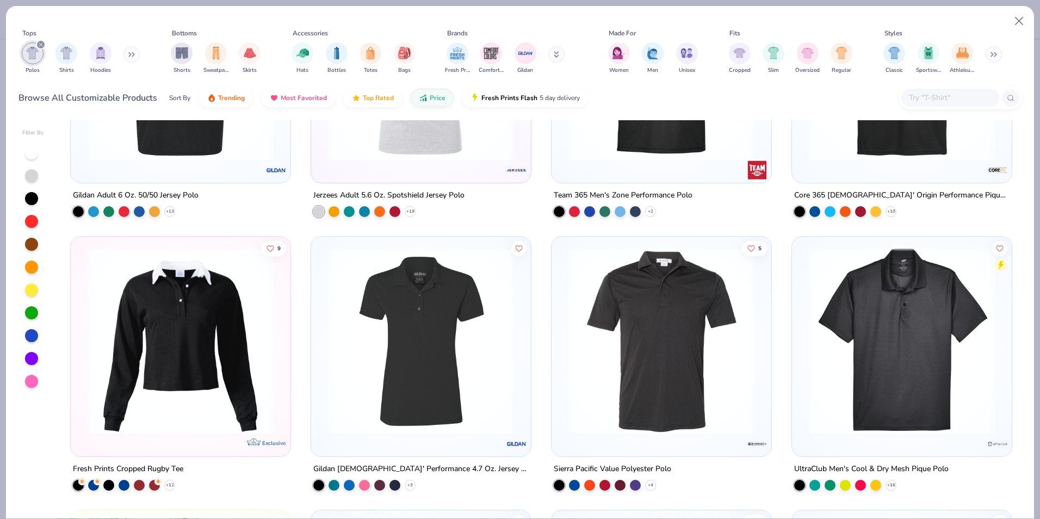
click at [632, 343] on img at bounding box center [662, 341] width 198 height 187
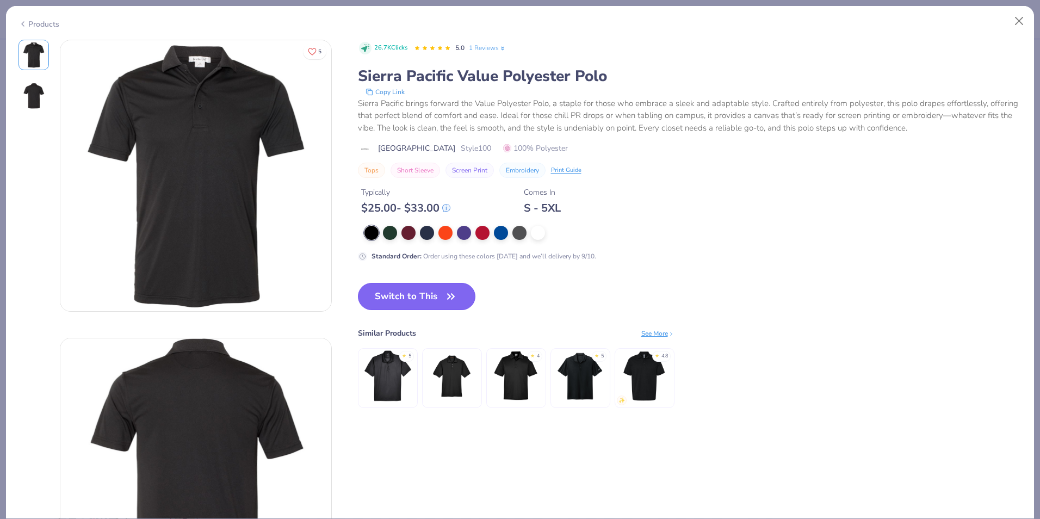
click at [426, 290] on button "Switch to This" at bounding box center [417, 296] width 118 height 27
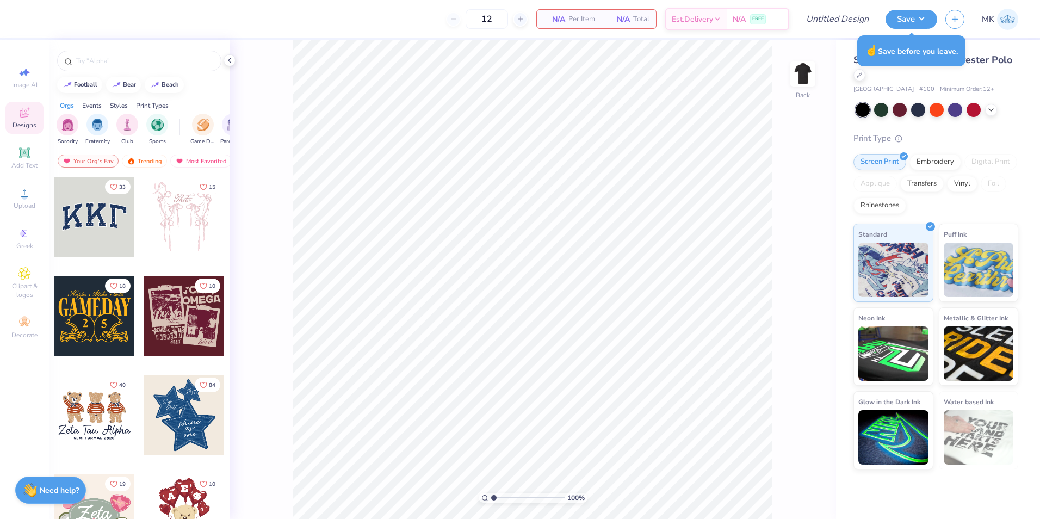
click at [937, 25] on div "Save" at bounding box center [912, 19] width 52 height 19
click at [917, 18] on button "Save" at bounding box center [912, 17] width 52 height 19
click at [917, 36] on div "☝️ Save before you leave." at bounding box center [912, 50] width 108 height 31
click at [857, 70] on div at bounding box center [860, 74] width 12 height 12
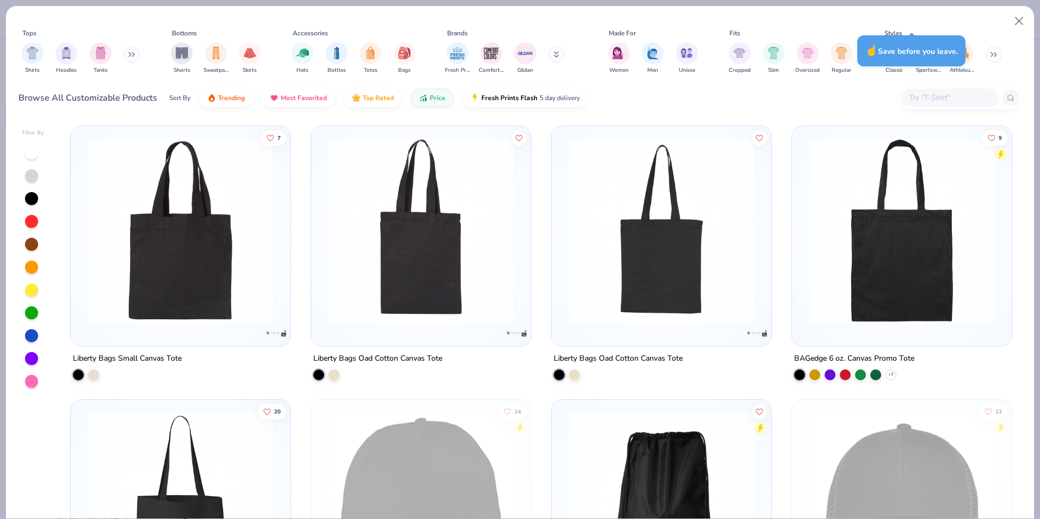
click at [127, 56] on button at bounding box center [132, 54] width 16 height 16
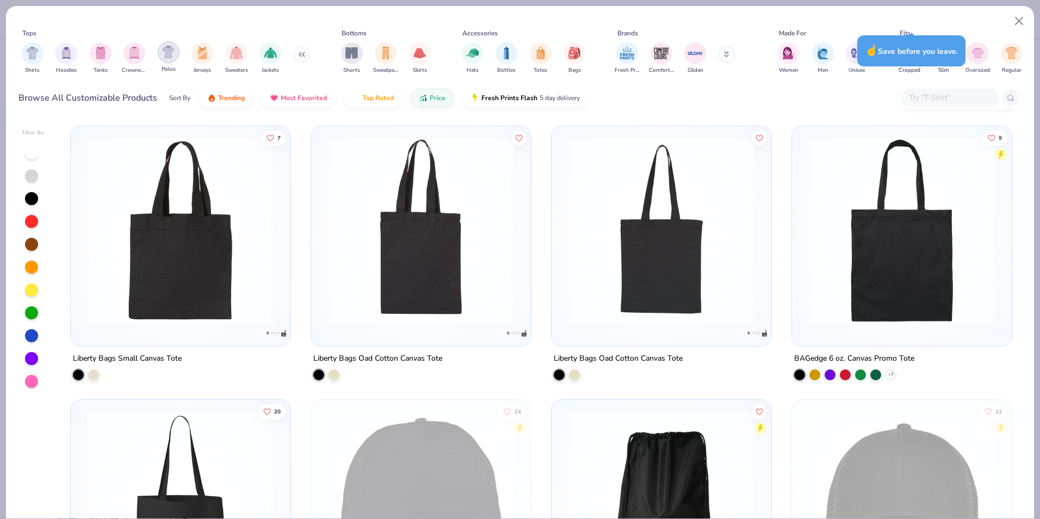
click at [164, 57] on img "filter for Polos" at bounding box center [168, 52] width 13 height 13
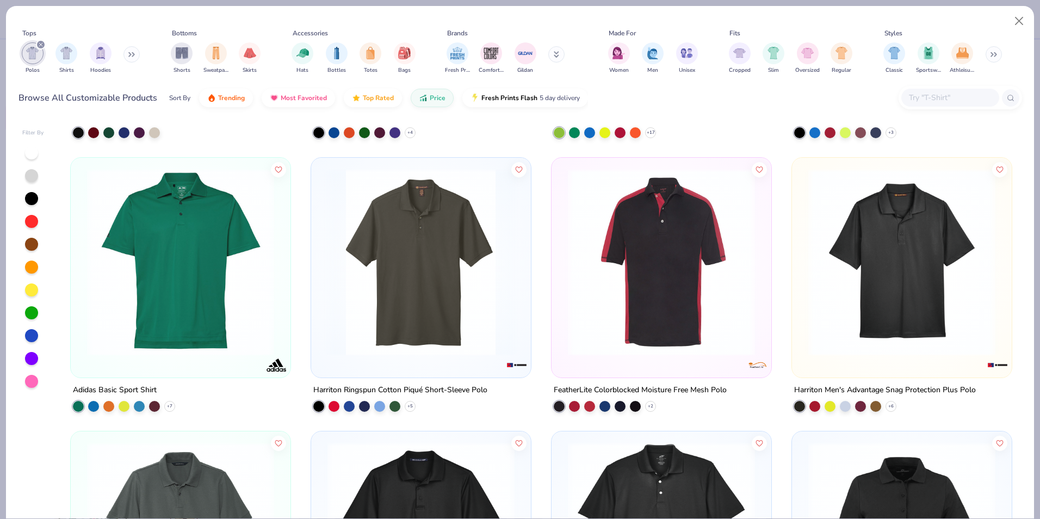
scroll to position [1034, 0]
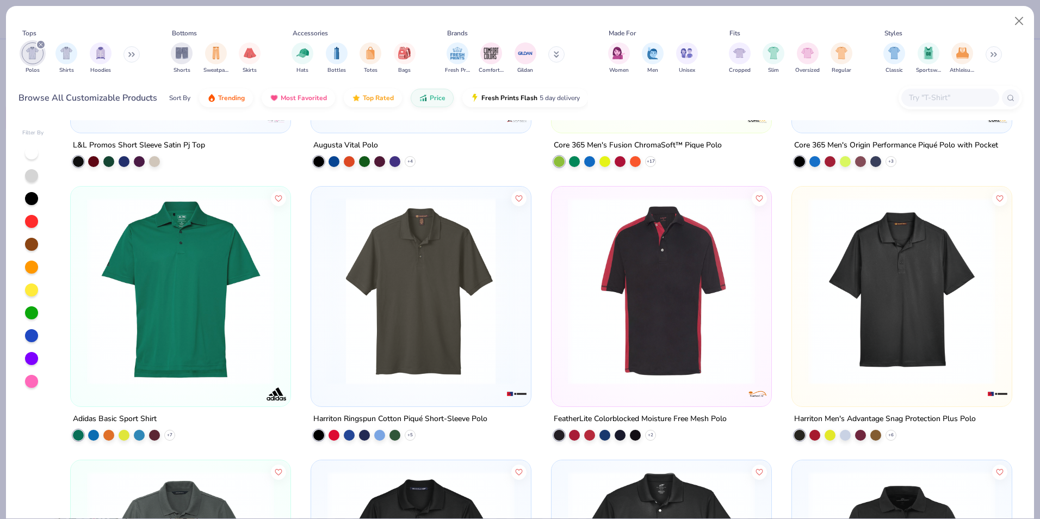
click at [177, 307] on img at bounding box center [181, 291] width 198 height 187
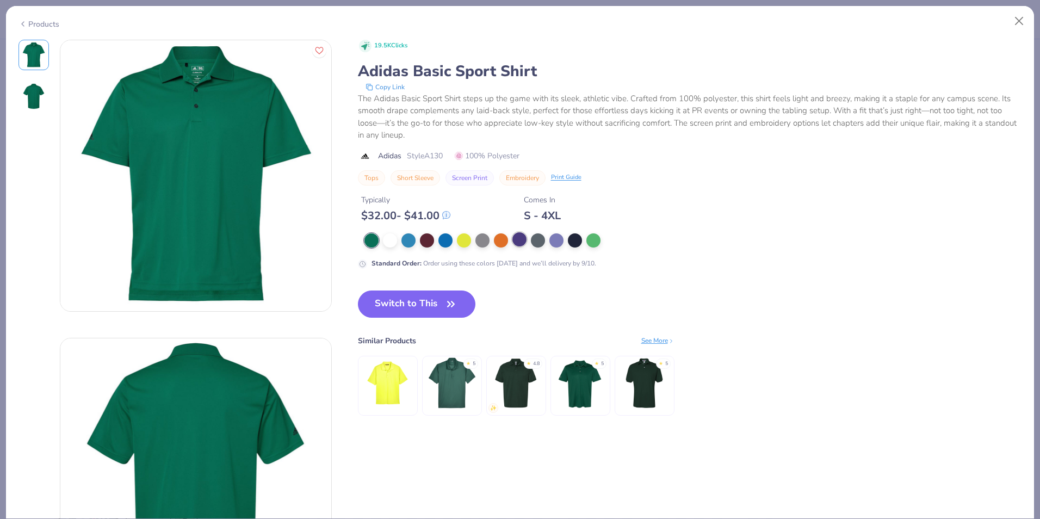
click at [523, 245] on div at bounding box center [520, 239] width 14 height 14
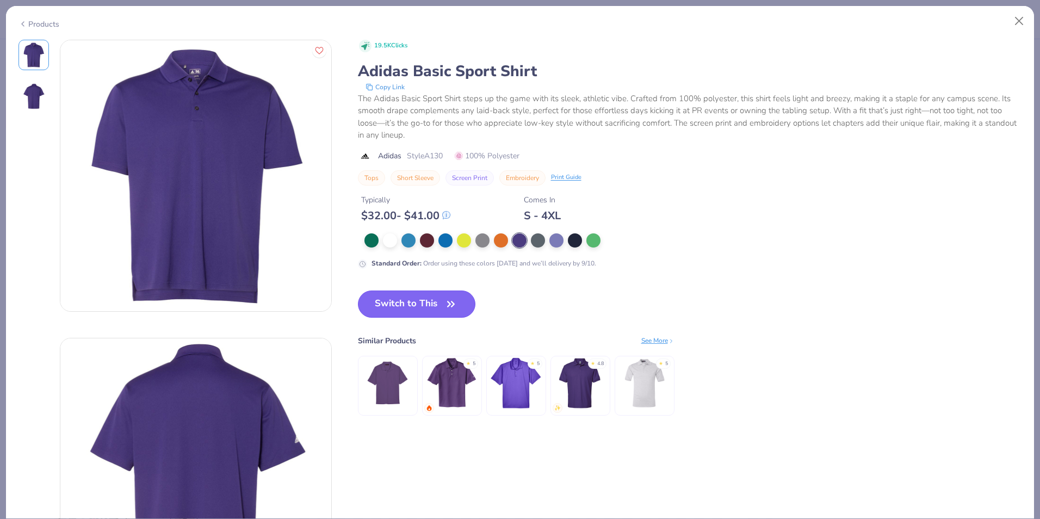
click at [432, 306] on button "Switch to This" at bounding box center [417, 304] width 118 height 27
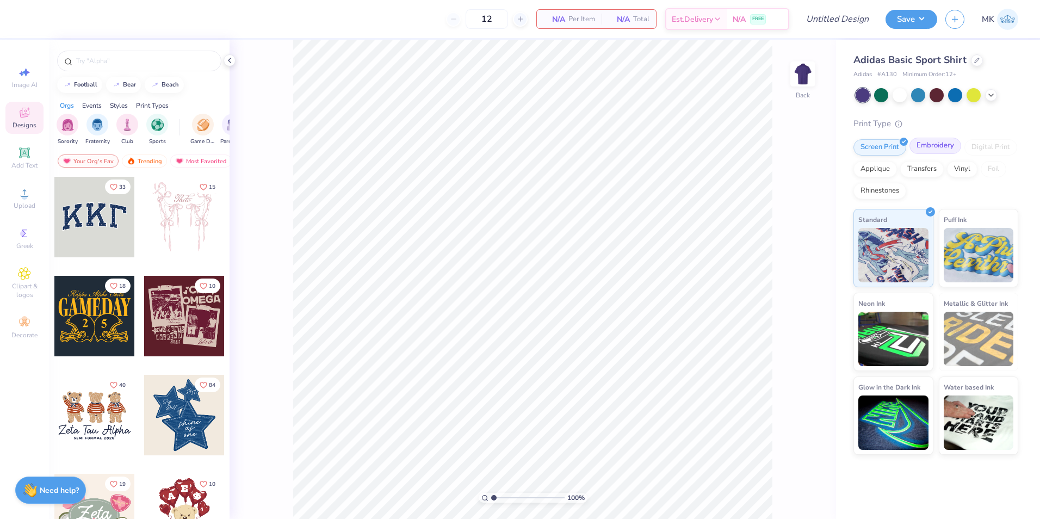
click at [929, 144] on div "Embroidery" at bounding box center [936, 146] width 52 height 16
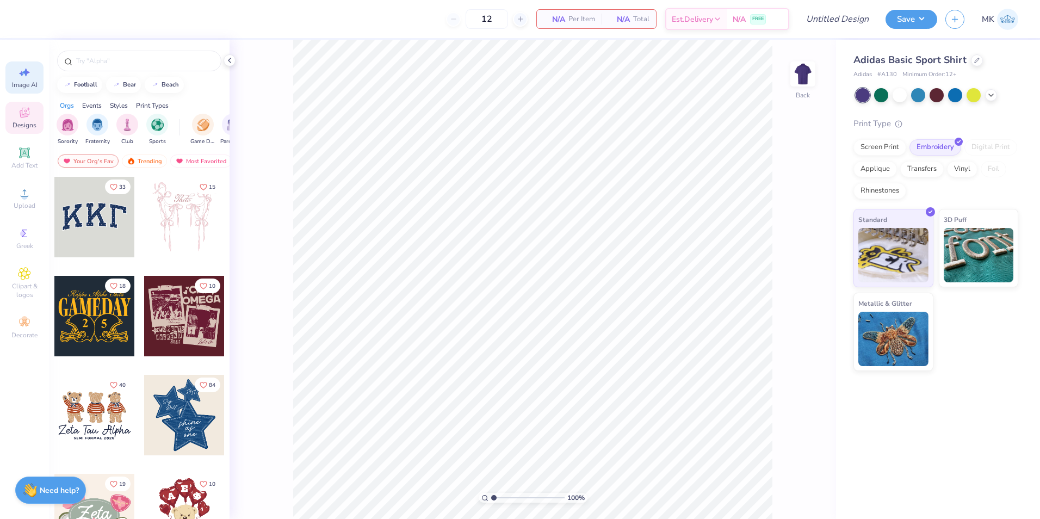
click at [34, 87] on span "Image AI" at bounding box center [25, 85] width 26 height 9
select select "4"
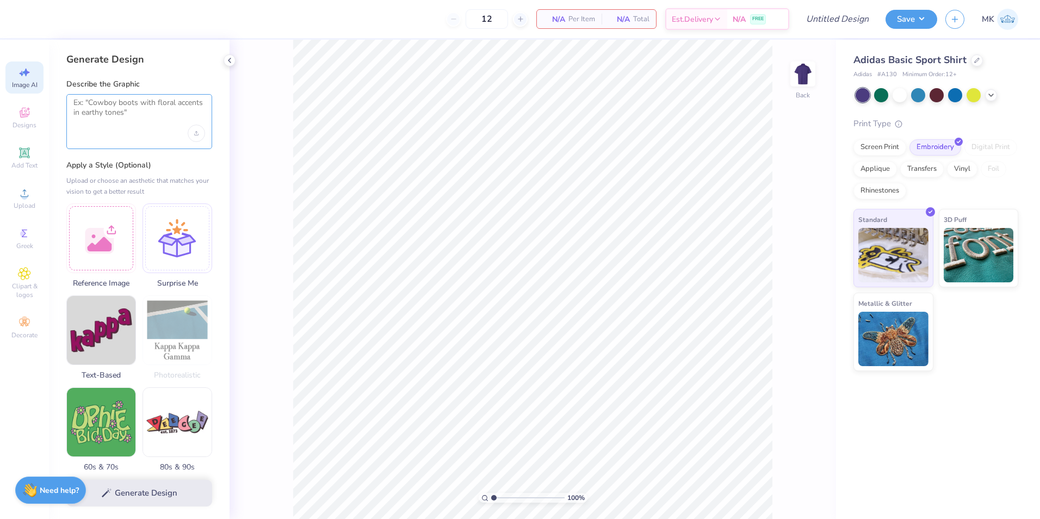
click at [115, 110] on textarea at bounding box center [139, 111] width 132 height 27
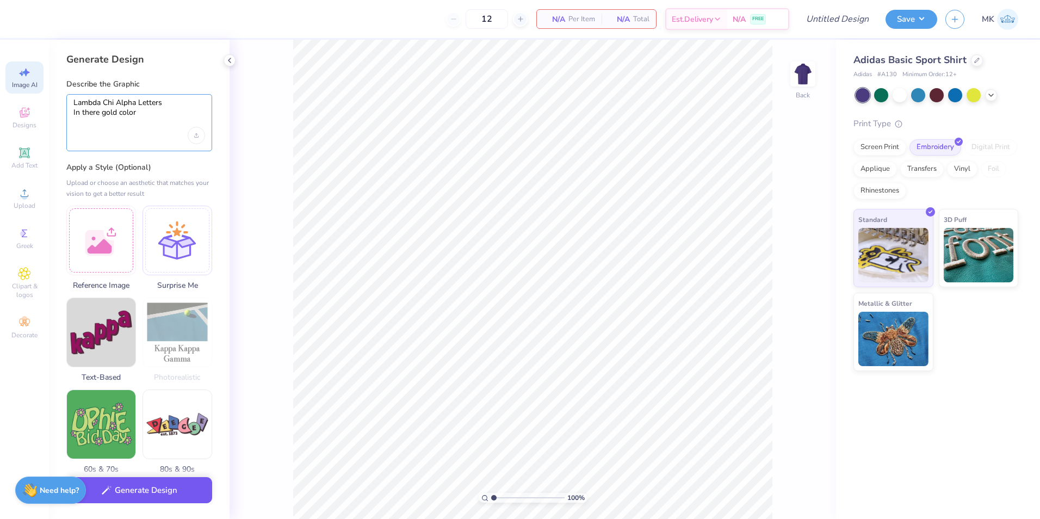
type textarea "Lambda Chi Alpha Letters In there gold color"
click at [131, 497] on button "Generate Design" at bounding box center [139, 490] width 146 height 27
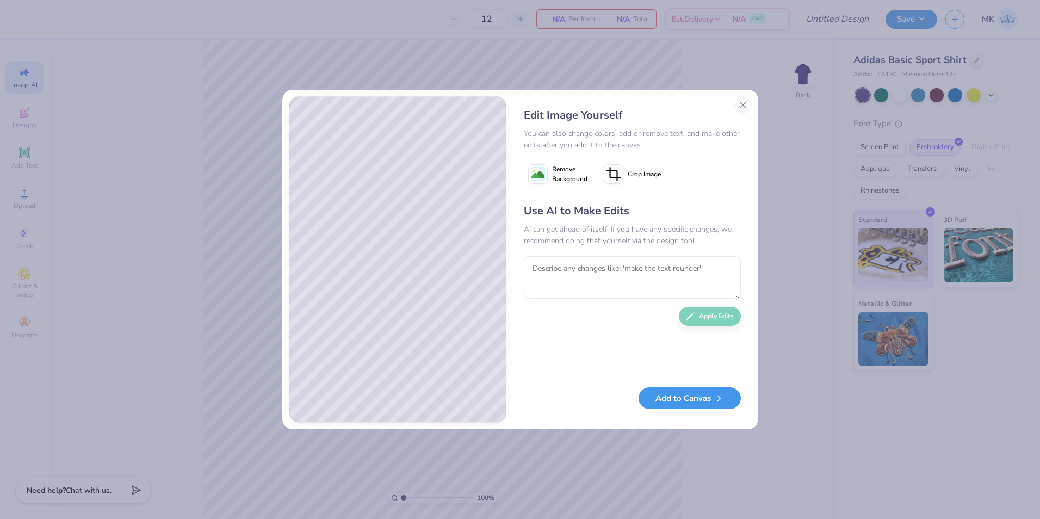
click at [703, 398] on button "Add to Canvas" at bounding box center [690, 398] width 102 height 22
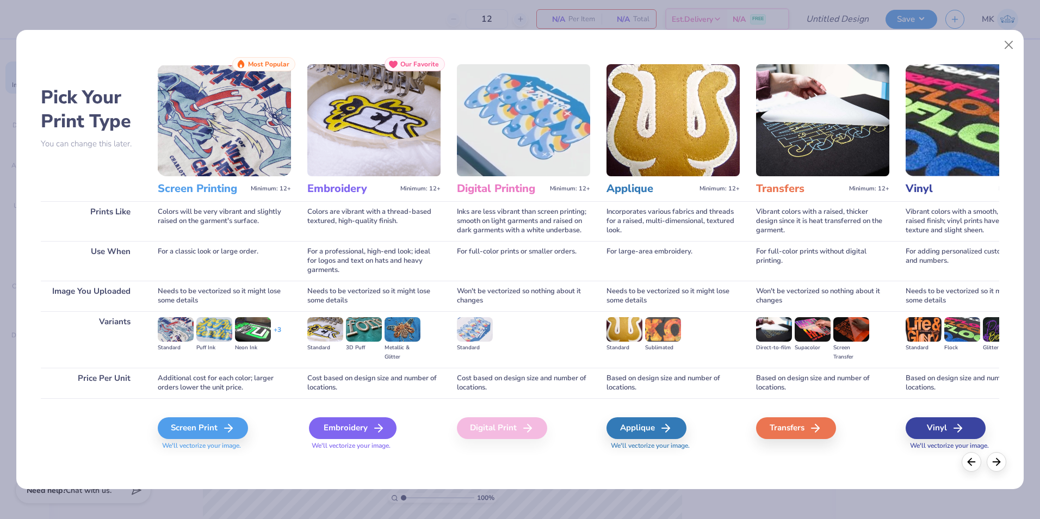
click at [352, 433] on div "Embroidery" at bounding box center [353, 428] width 88 height 22
click at [360, 424] on div "Embroidery" at bounding box center [353, 428] width 88 height 22
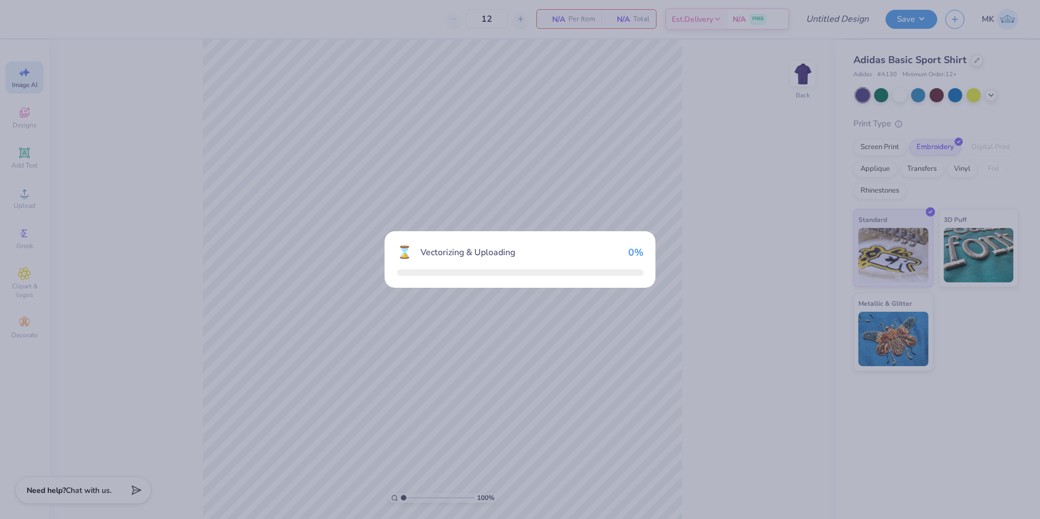
drag, startPoint x: 385, startPoint y: 433, endPoint x: 371, endPoint y: 429, distance: 14.7
click at [371, 429] on div "⌛ Vectorizing & Uploading 0 %" at bounding box center [520, 259] width 1040 height 519
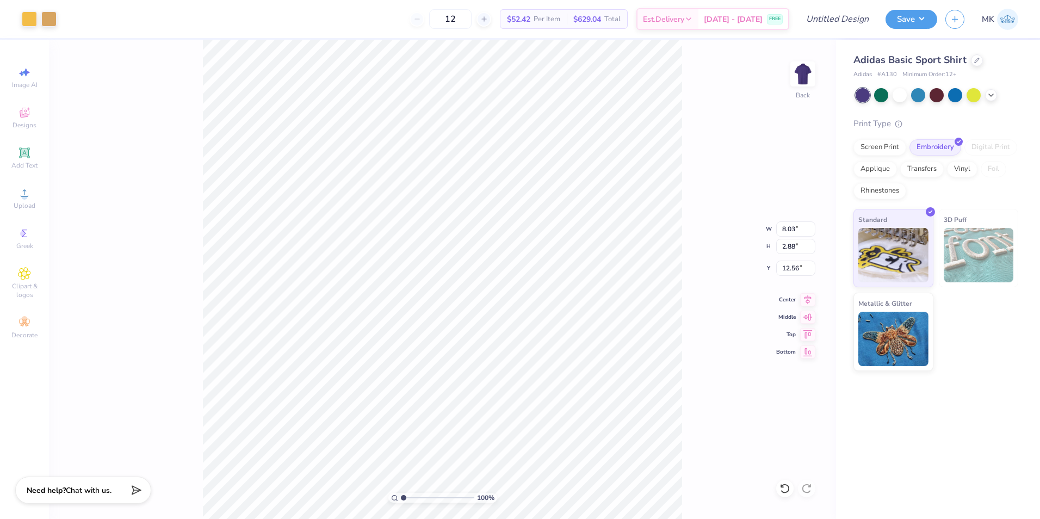
type input "3.14"
type input "1.13"
type input "14.31"
type input "8.03"
type input "2.88"
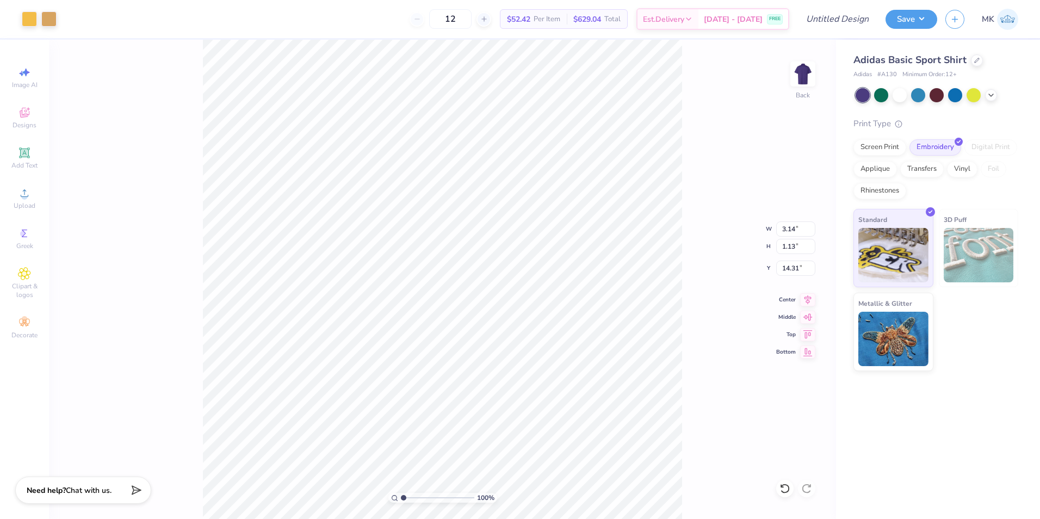
type input "12.56"
type input "3.00"
click at [30, 153] on icon at bounding box center [24, 152] width 13 height 13
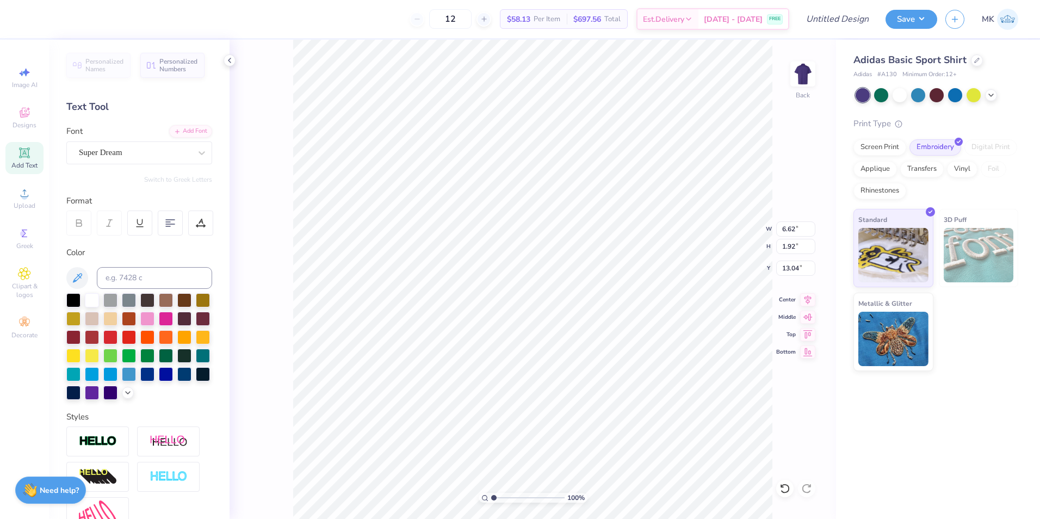
click at [116, 157] on div "Super Dream" at bounding box center [135, 152] width 114 height 17
click at [100, 237] on span "Times New Roman" at bounding box center [110, 238] width 59 height 11
type input "Times"
type input "6.91"
type input "1.84"
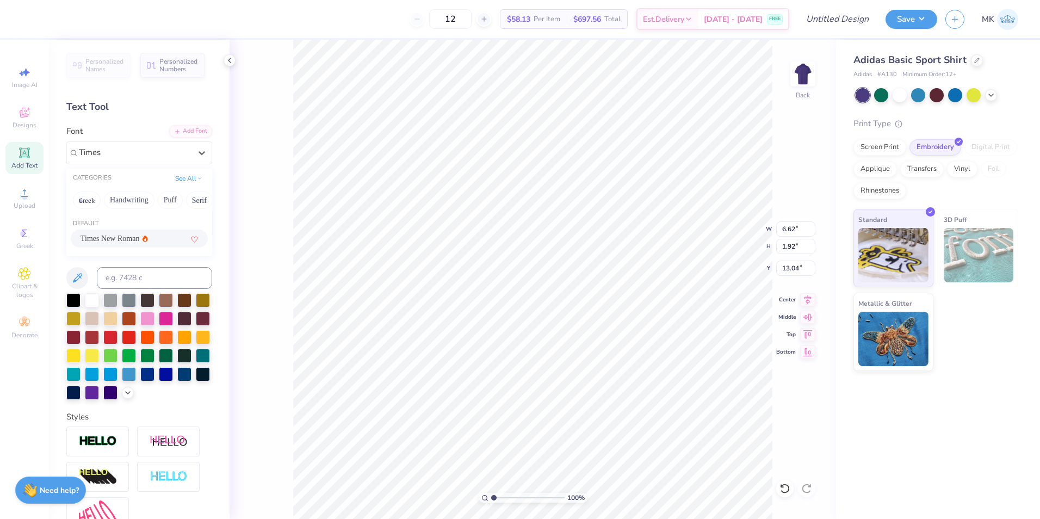
type input "12.92"
type textarea "Beta Upsilon"
type input "3.30"
type input "0.58"
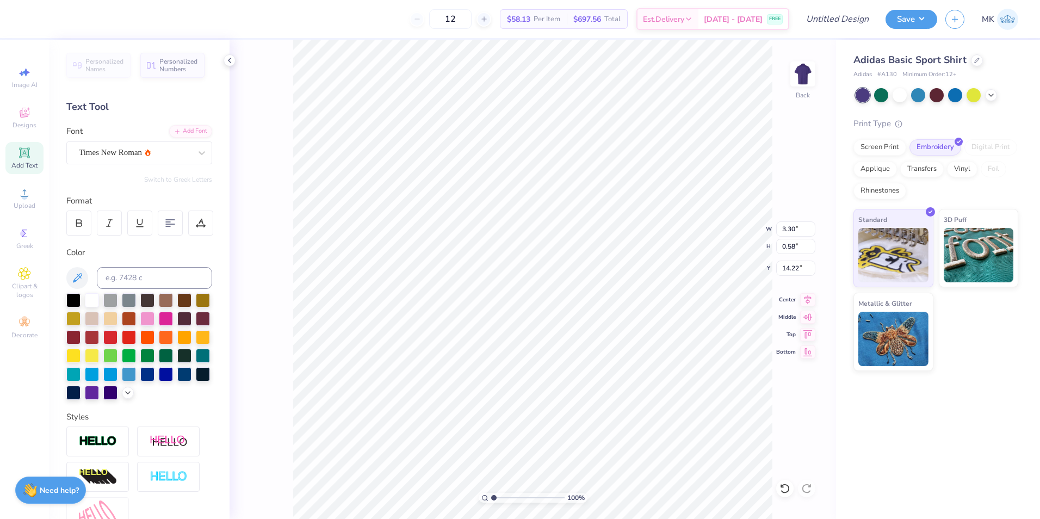
type input "4.42"
type input "3.62"
type input "0.64"
type input "4.13"
type input "4.41"
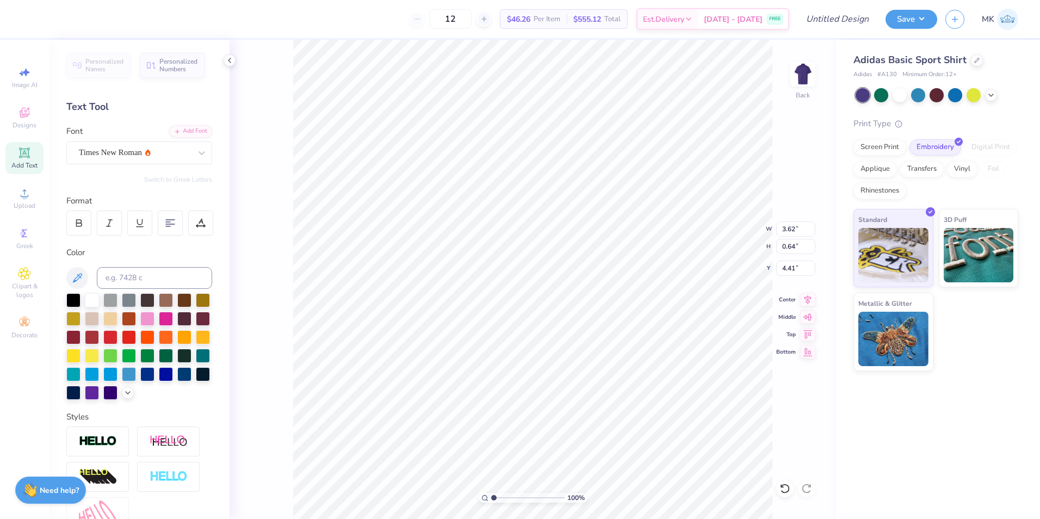
type input "4.33"
click at [861, 22] on input "Design Title" at bounding box center [824, 19] width 107 height 22
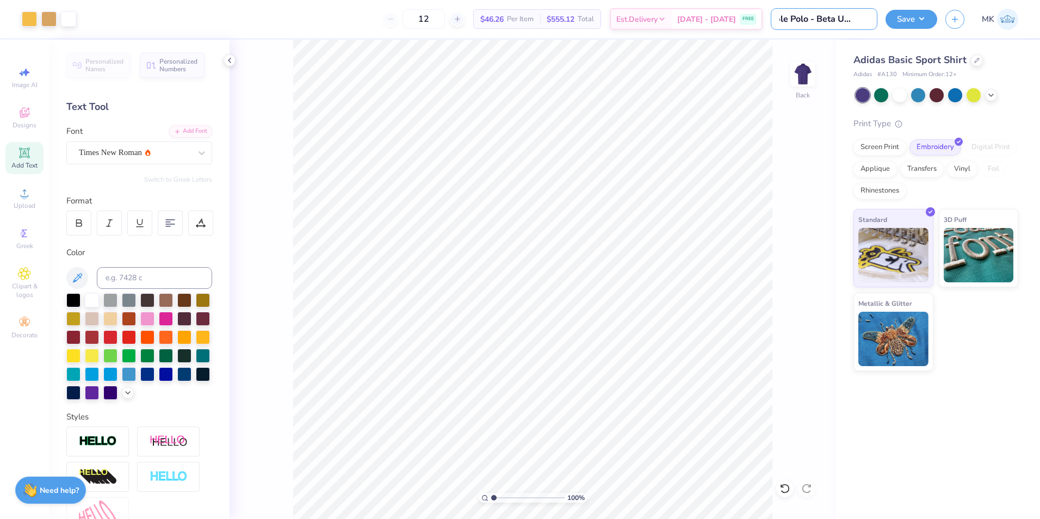
scroll to position [0, 21]
type input "Purple Polo - Beta Upsilon"
click at [910, 33] on div "Save MK" at bounding box center [963, 19] width 155 height 38
click at [912, 21] on button "Save" at bounding box center [912, 17] width 52 height 19
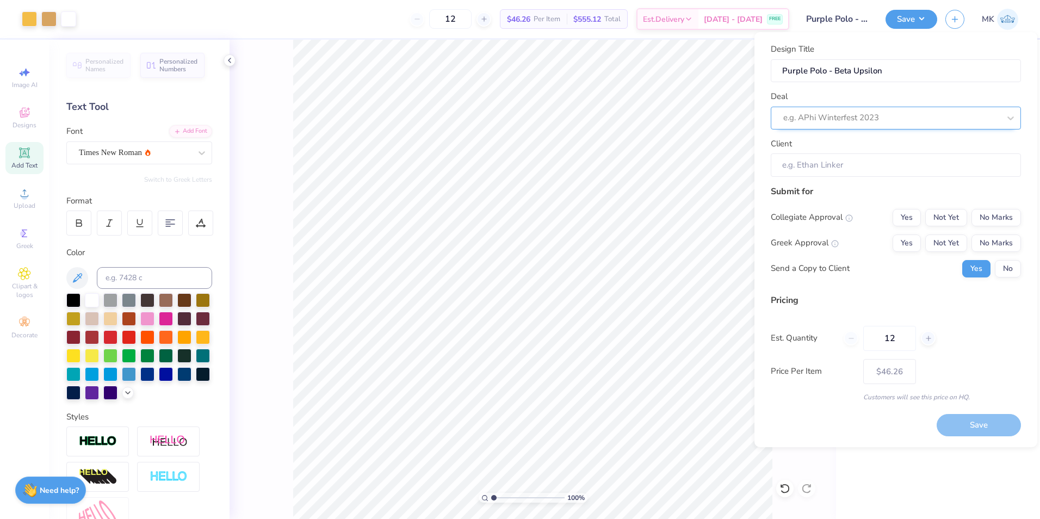
click at [866, 118] on div at bounding box center [892, 117] width 217 height 15
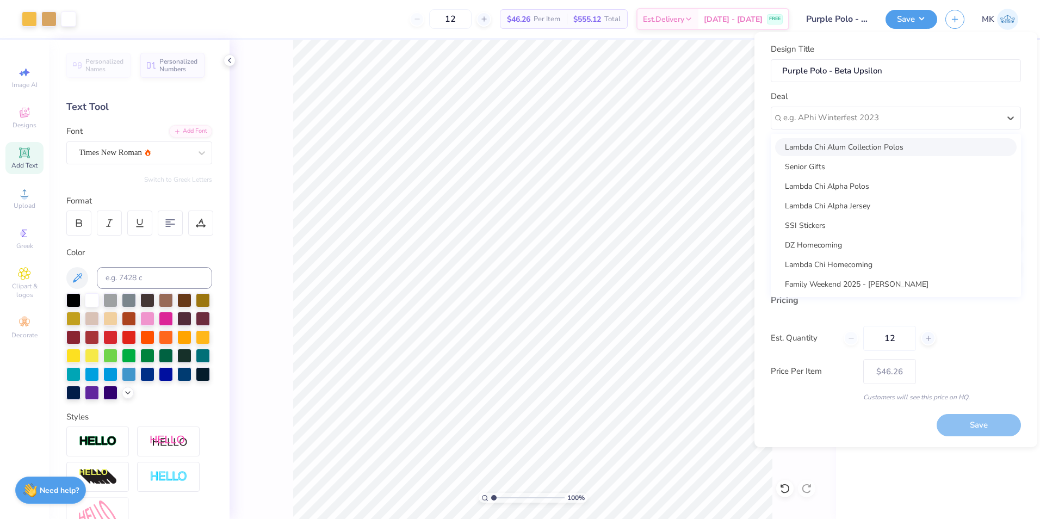
click at [849, 139] on div "Lambda Chi Alum Collection Polos" at bounding box center [896, 147] width 242 height 18
type input "[PERSON_NAME]"
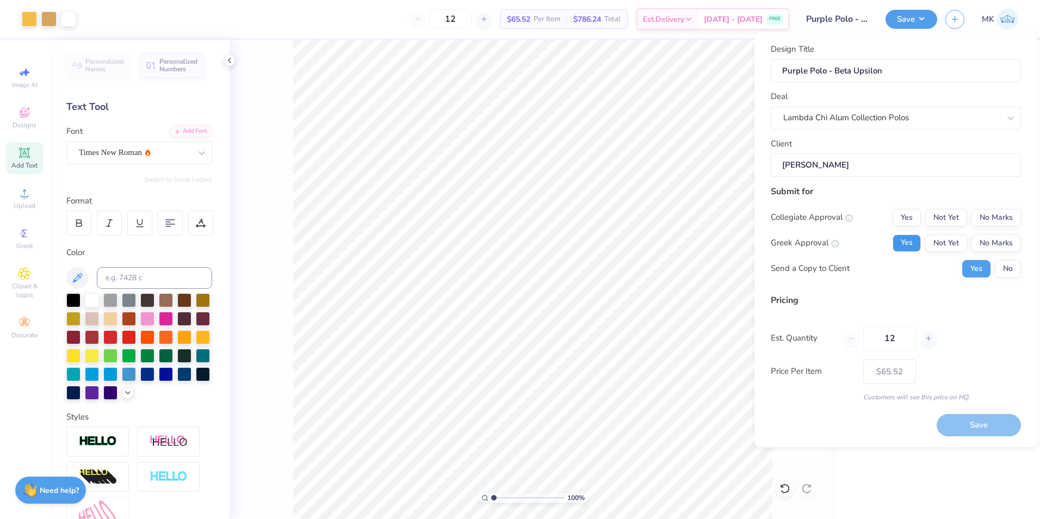
click at [908, 245] on button "Yes" at bounding box center [907, 243] width 28 height 17
click at [1005, 224] on button "No Marks" at bounding box center [997, 217] width 50 height 17
click at [1012, 274] on button "No" at bounding box center [1008, 268] width 26 height 17
click at [965, 424] on button "Save" at bounding box center [979, 425] width 84 height 22
type input "$46.26"
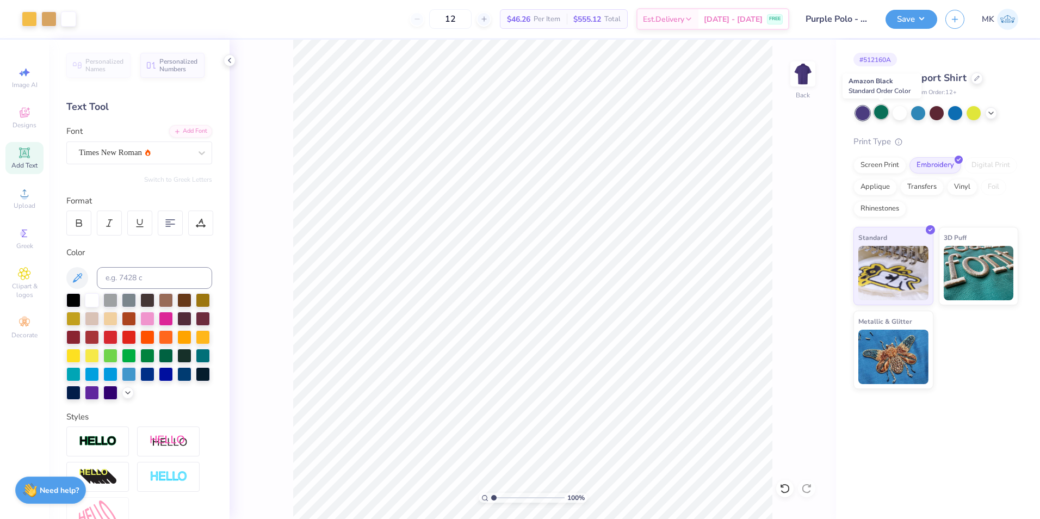
click at [888, 115] on div at bounding box center [881, 112] width 14 height 14
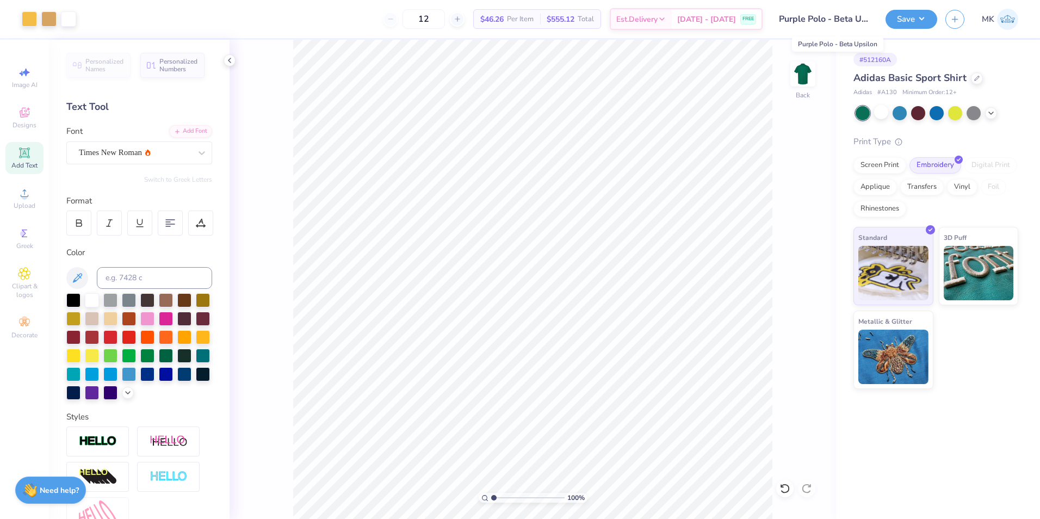
click at [840, 21] on input "Purple Polo - Beta Upsilon" at bounding box center [824, 19] width 107 height 22
drag, startPoint x: 826, startPoint y: 20, endPoint x: 767, endPoint y: 21, distance: 58.8
click at [767, 21] on div "Art colors 12 $46.26 Per Item $555.12 Total Est. Delivery Sep 8 - 11 FREE Desig…" at bounding box center [520, 19] width 1040 height 38
click at [814, 20] on input "Purple Polo - Beta Upsilon" at bounding box center [824, 19] width 107 height 22
drag, startPoint x: 806, startPoint y: 20, endPoint x: 766, endPoint y: 17, distance: 40.3
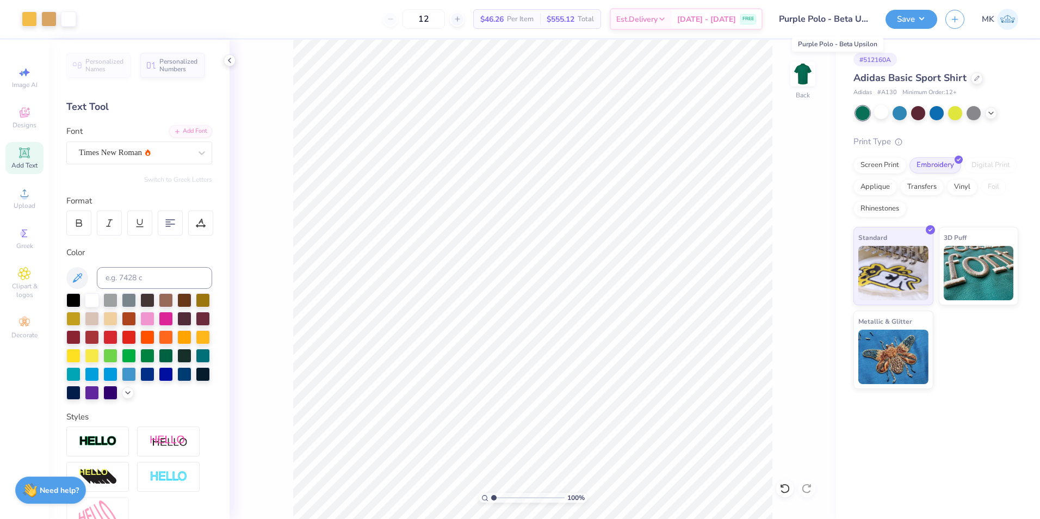
click at [766, 17] on div "Art colors 12 $46.26 Per Item $555.12 Total Est. Delivery Sep 8 - 11 FREE Desig…" at bounding box center [520, 19] width 1040 height 38
click at [824, 15] on input "Purple Polo - Beta Upsilon" at bounding box center [824, 19] width 107 height 22
click at [808, 21] on input "Purple Polo - Beta Upsilon" at bounding box center [824, 19] width 107 height 22
click at [806, 20] on input "Purple Polo - Beta Upsilon" at bounding box center [824, 19] width 107 height 22
click at [907, 23] on button "Save" at bounding box center [912, 17] width 52 height 19
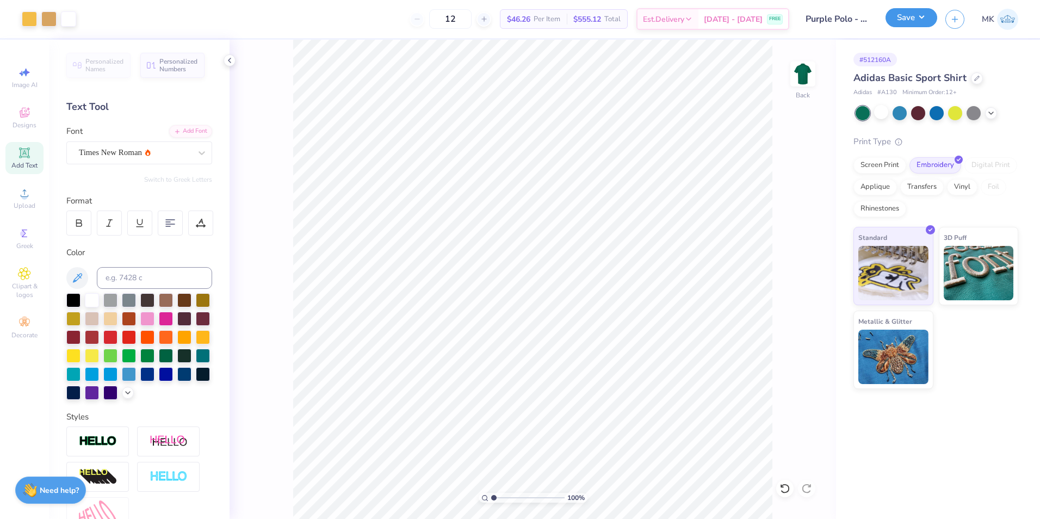
click at [904, 20] on button "Save" at bounding box center [912, 17] width 52 height 19
click at [810, 11] on input "Purple Polo - Beta Upsilon" at bounding box center [824, 19] width 107 height 22
click at [812, 17] on input "Purple Polo - Beta Upsilon" at bounding box center [824, 19] width 107 height 22
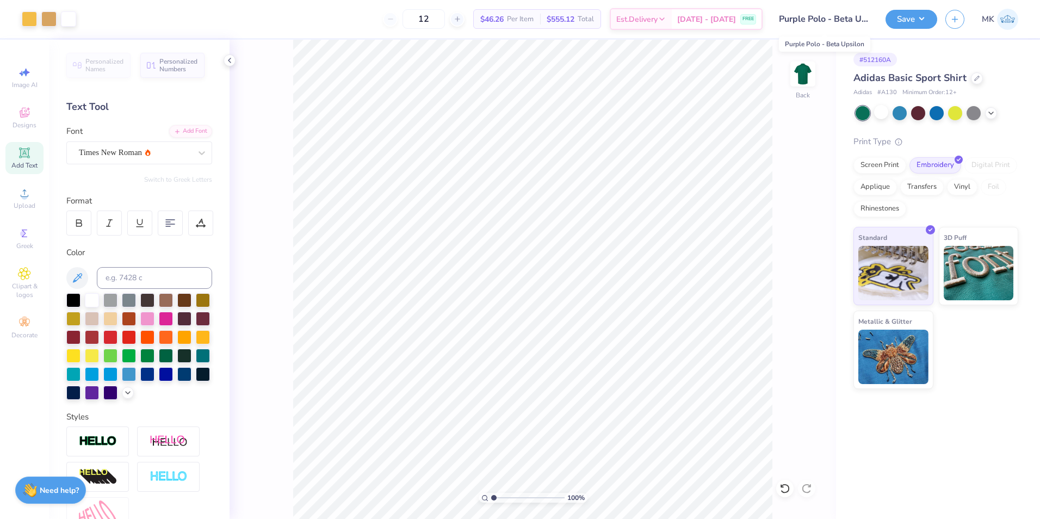
click at [812, 18] on input "Purple Polo - Beta Upsilon" at bounding box center [824, 19] width 107 height 22
drag, startPoint x: 812, startPoint y: 18, endPoint x: 920, endPoint y: 18, distance: 107.2
click at [920, 18] on button "Save" at bounding box center [912, 17] width 52 height 19
click at [901, 16] on button "Save" at bounding box center [912, 17] width 52 height 19
click at [858, 37] on div "Design Title Purple Polo - Beta Upsilon" at bounding box center [838, 19] width 80 height 38
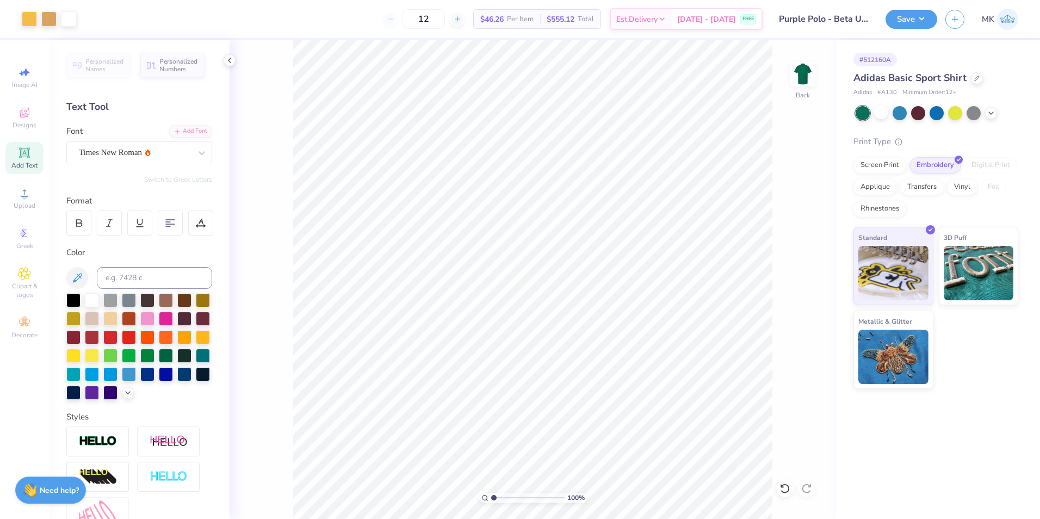
click at [843, 24] on input "Purple Polo - Beta Upsilon" at bounding box center [824, 19] width 107 height 22
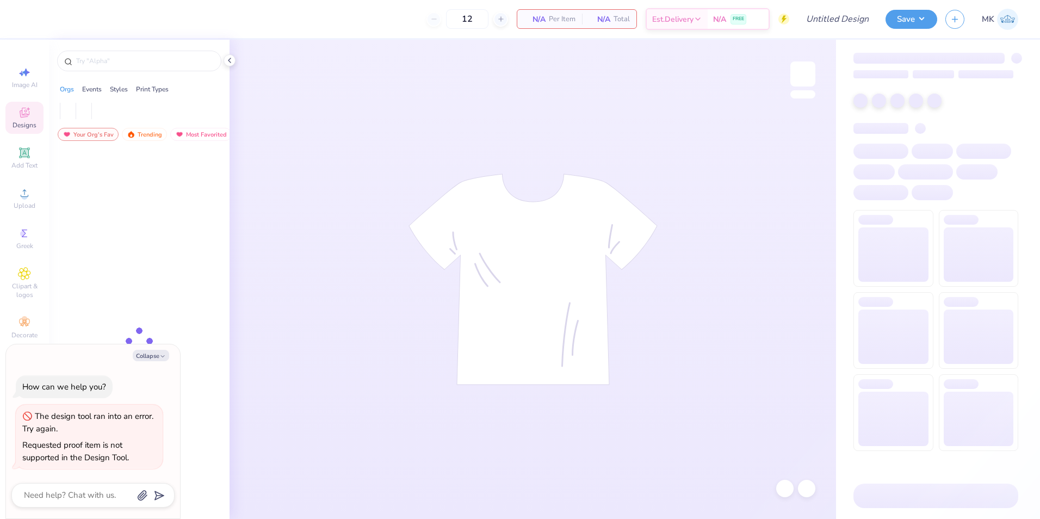
type textarea "x"
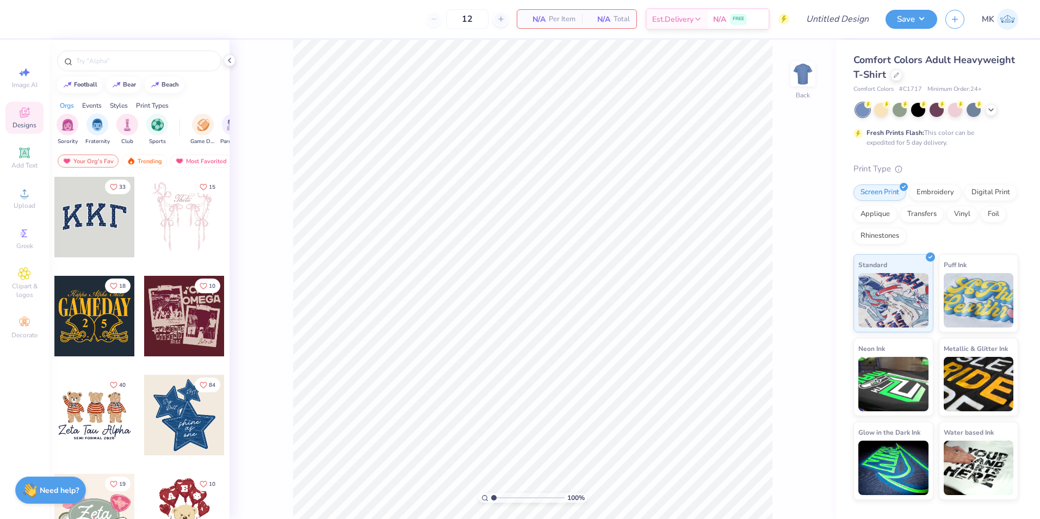
click at [888, 75] on div "Comfort Colors Adult Heavyweight T-Shirt" at bounding box center [936, 67] width 165 height 29
click at [898, 77] on div at bounding box center [897, 74] width 12 height 12
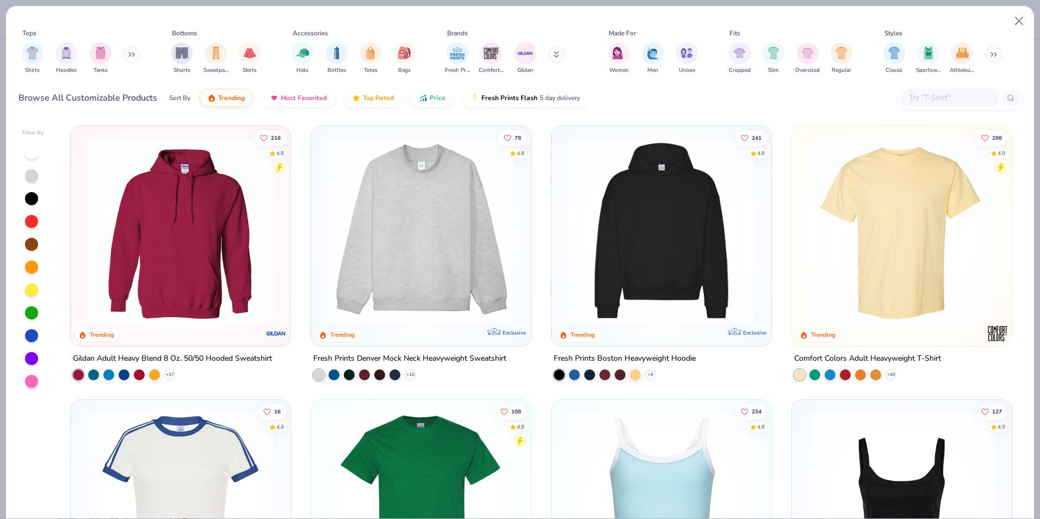
click at [127, 54] on button at bounding box center [132, 54] width 16 height 16
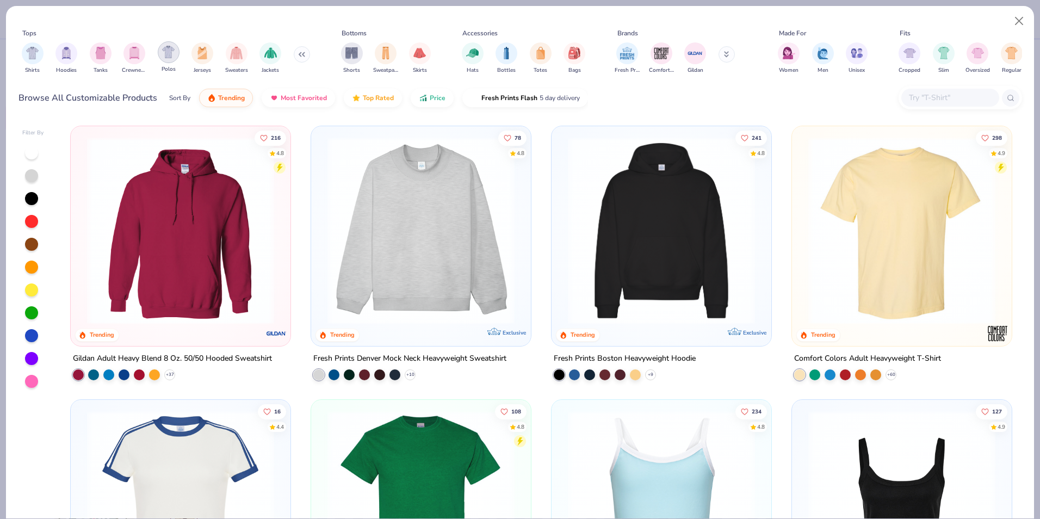
click at [163, 59] on div "filter for Polos" at bounding box center [169, 52] width 22 height 22
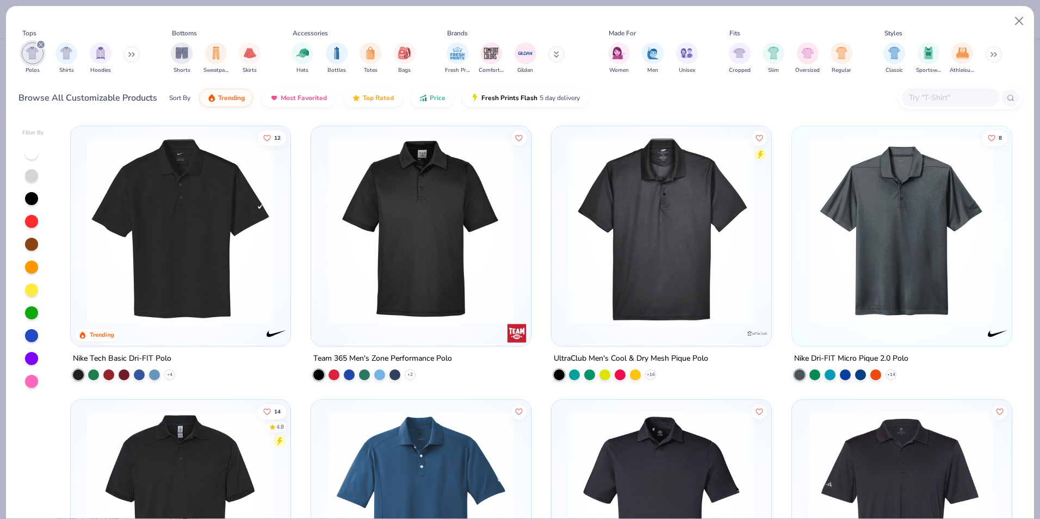
click at [142, 57] on div "Polos Shirts Hoodies" at bounding box center [81, 58] width 125 height 40
click at [139, 57] on button at bounding box center [132, 54] width 16 height 16
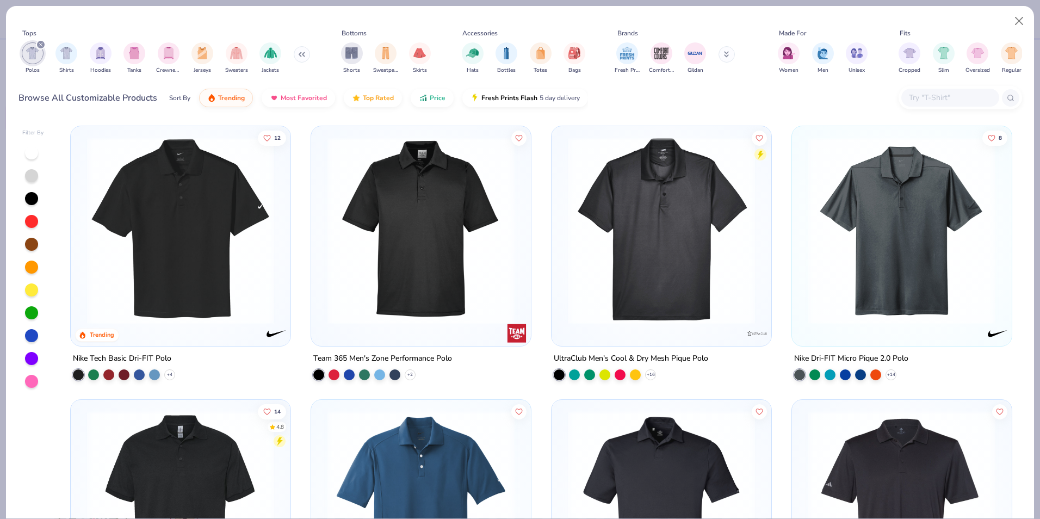
click at [300, 56] on icon at bounding box center [301, 54] width 7 height 5
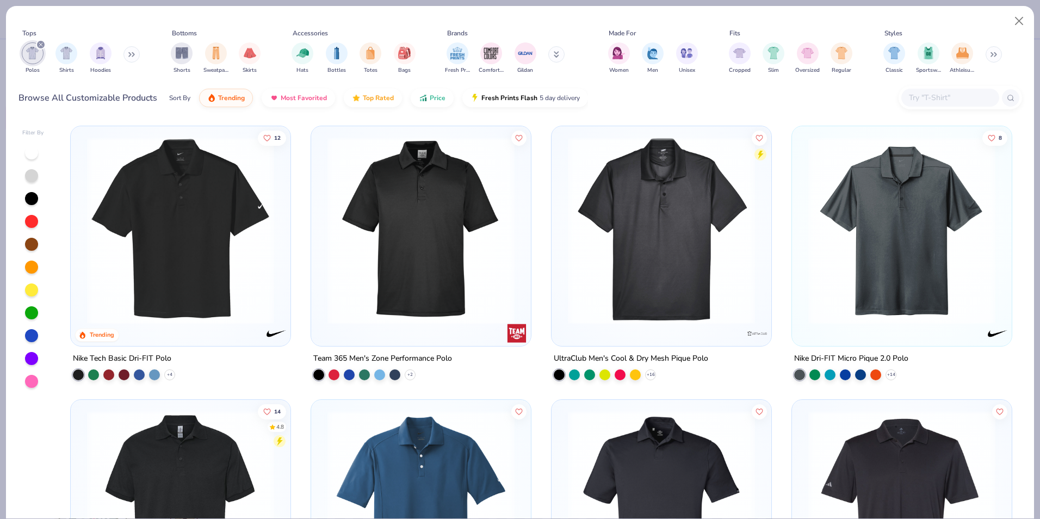
click at [126, 54] on button at bounding box center [132, 54] width 16 height 16
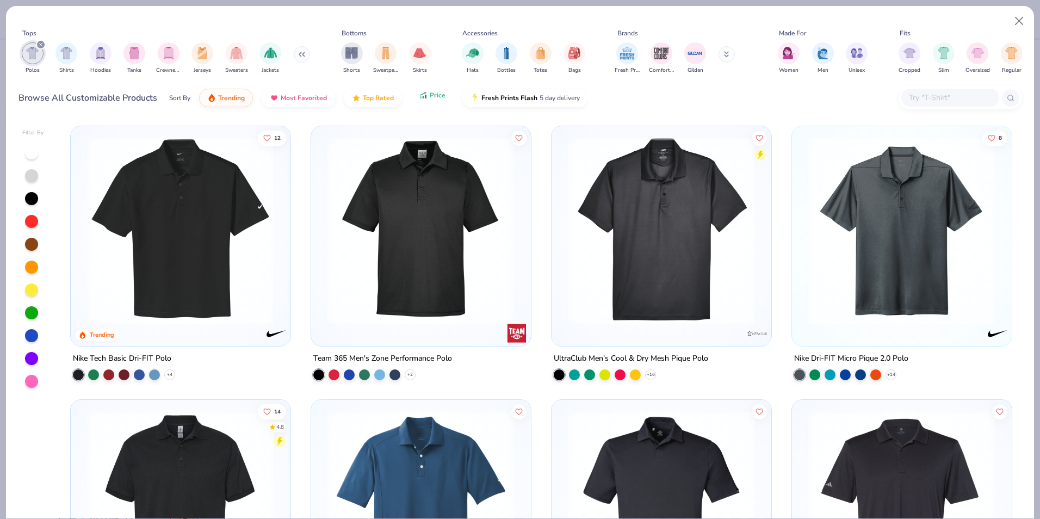
click at [418, 102] on button "Price" at bounding box center [432, 95] width 43 height 19
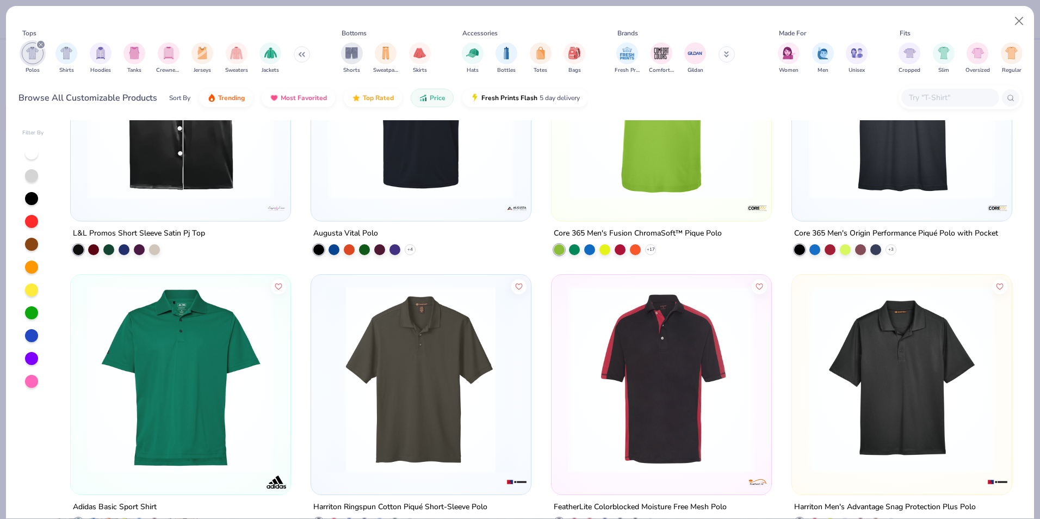
scroll to position [1034, 0]
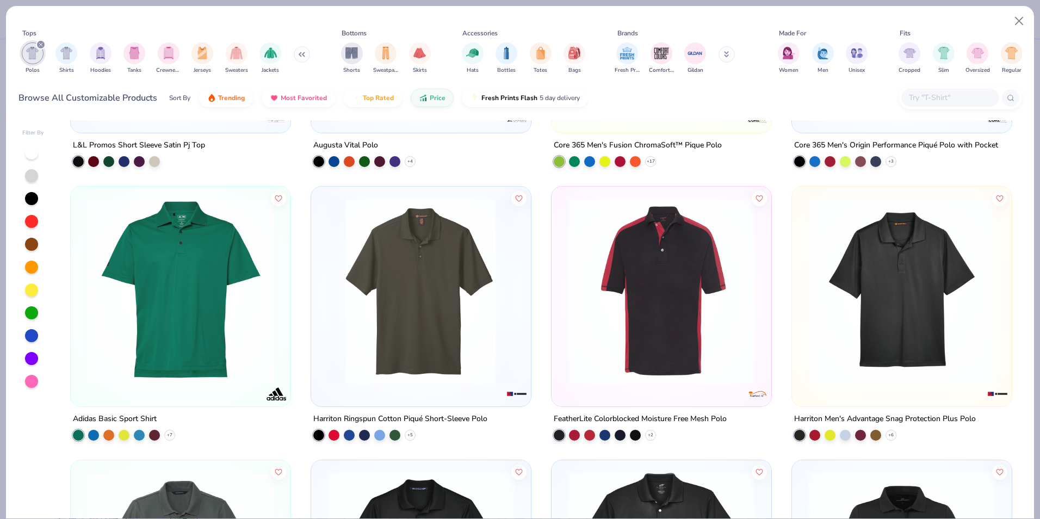
click at [178, 356] on img at bounding box center [181, 291] width 198 height 187
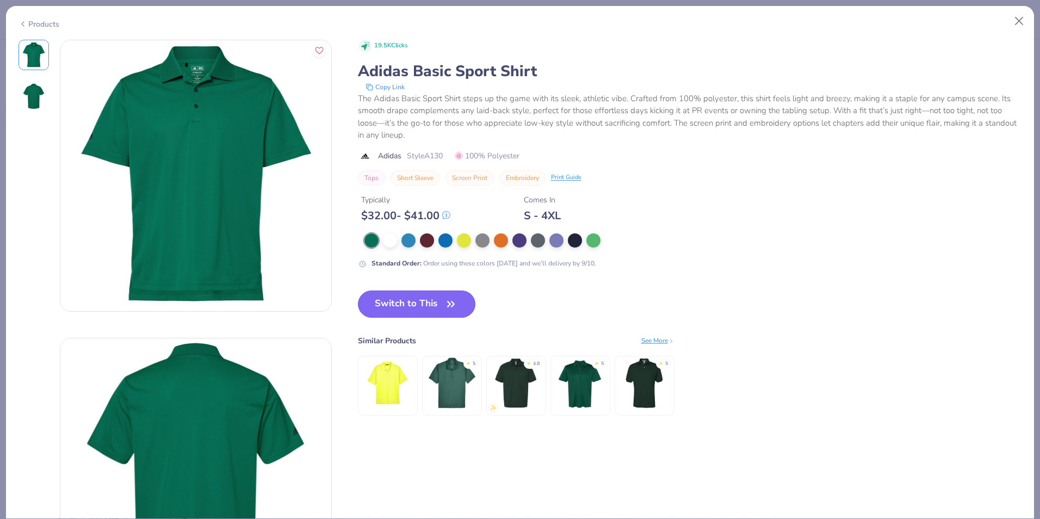
click at [439, 300] on button "Switch to This" at bounding box center [417, 304] width 118 height 27
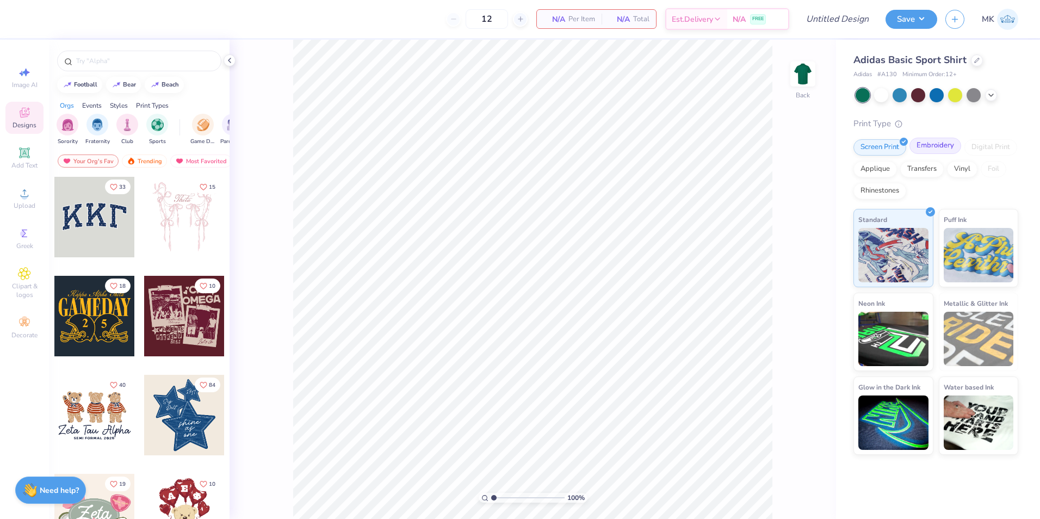
click at [933, 148] on div "Embroidery" at bounding box center [936, 146] width 52 height 16
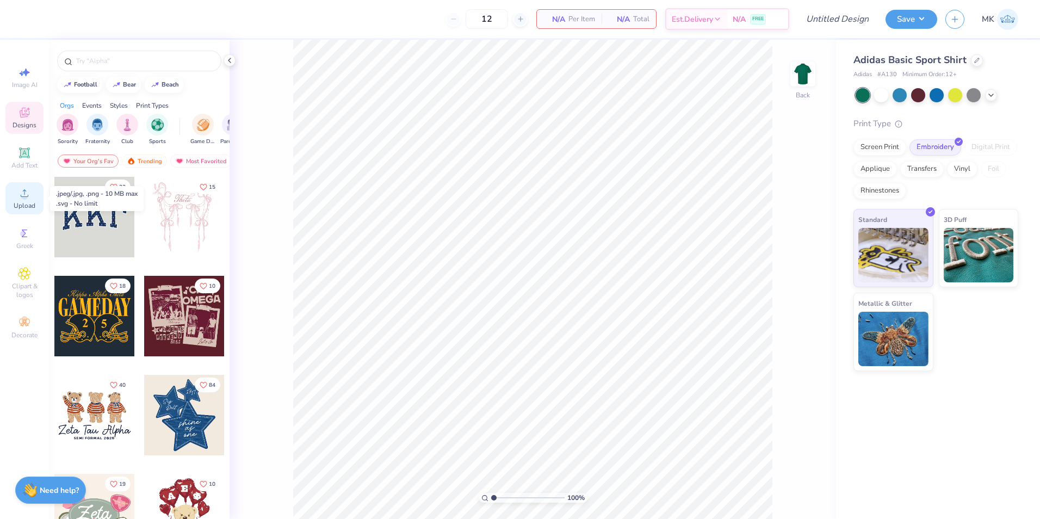
click at [32, 195] on div "Upload" at bounding box center [24, 198] width 38 height 32
click at [30, 197] on icon at bounding box center [24, 193] width 13 height 13
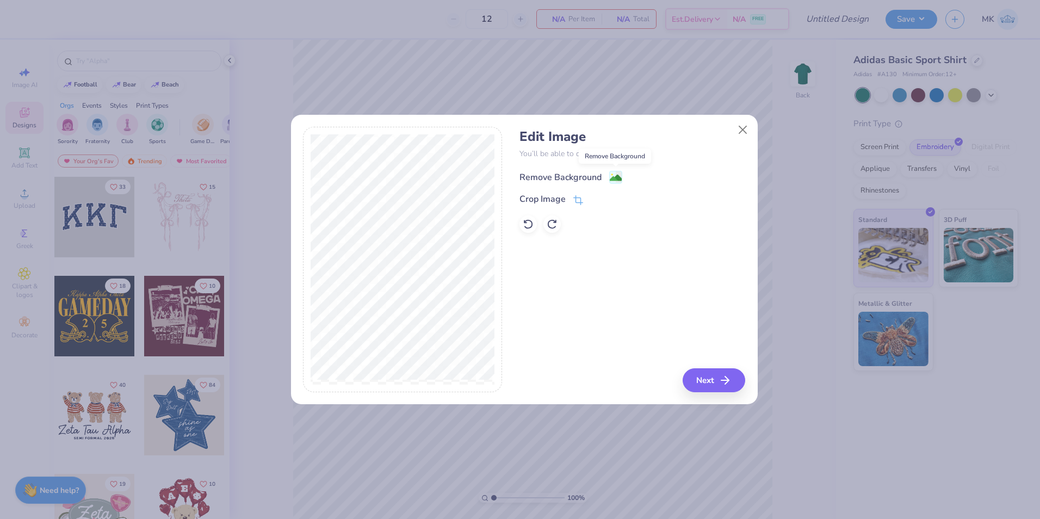
click at [609, 180] on icon at bounding box center [615, 177] width 13 height 13
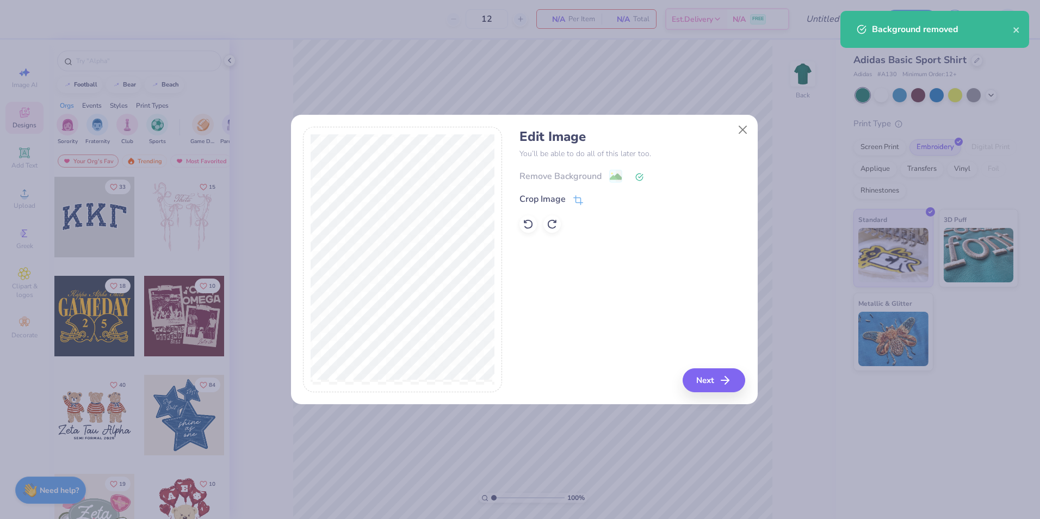
click at [623, 178] on div "Remove Background" at bounding box center [633, 176] width 226 height 14
click at [735, 129] on button "Close" at bounding box center [742, 129] width 21 height 21
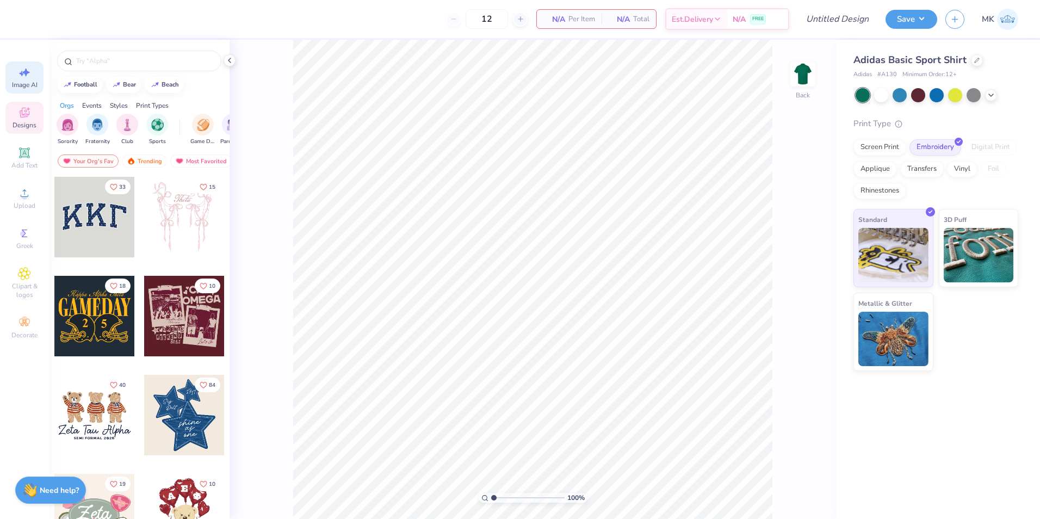
click at [10, 86] on div "Image AI" at bounding box center [24, 77] width 38 height 32
select select "4"
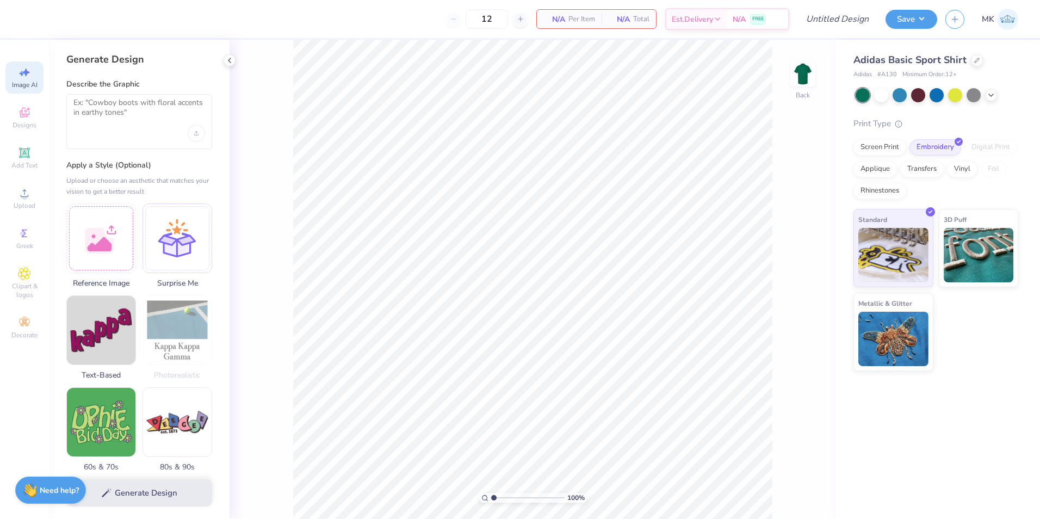
click at [114, 125] on div at bounding box center [139, 121] width 146 height 55
click at [116, 112] on textarea at bounding box center [139, 111] width 132 height 27
type textarea "Make Lambda Chi Alpha Letters and Make it Purple"
click at [130, 492] on button "Generate Design" at bounding box center [139, 490] width 146 height 27
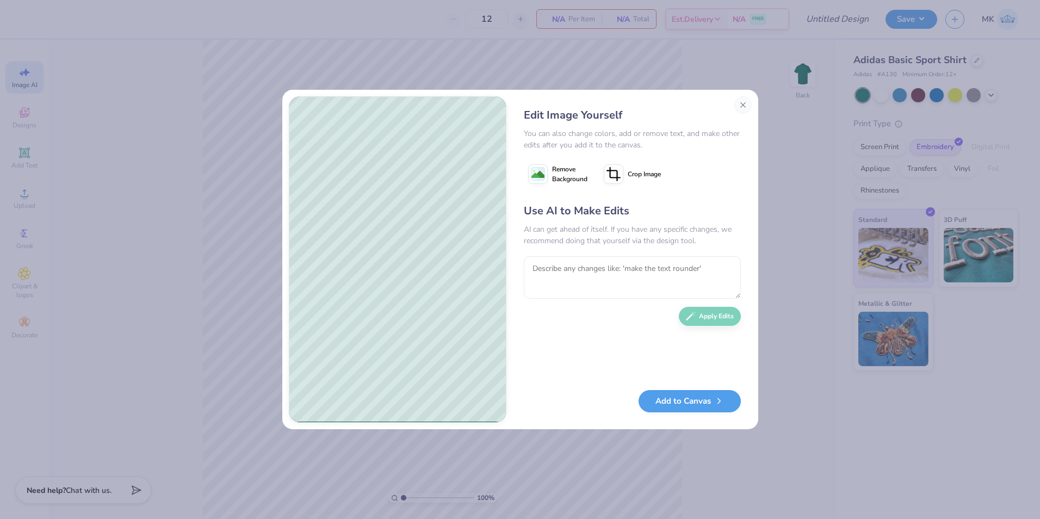
click at [538, 181] on icon at bounding box center [538, 174] width 20 height 20
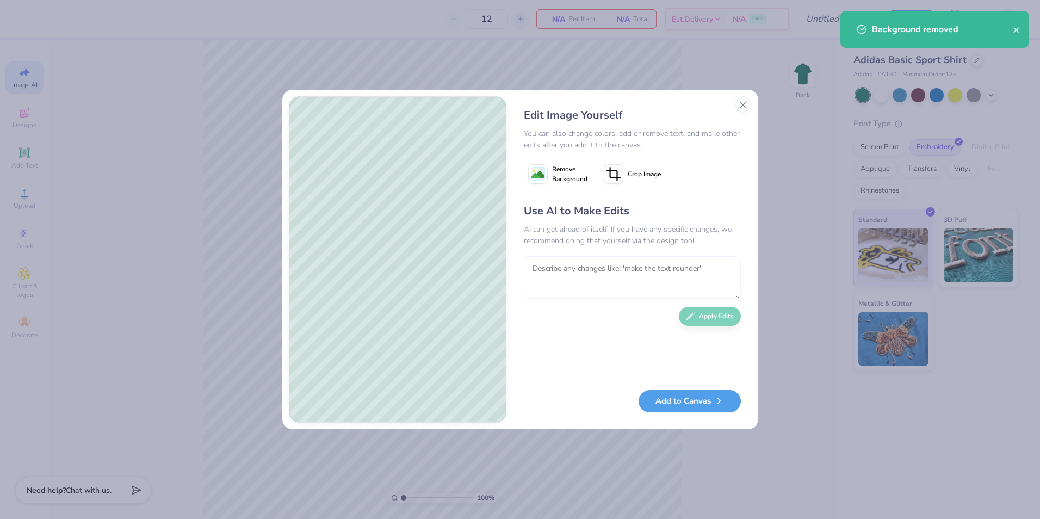
click at [607, 274] on textarea at bounding box center [632, 277] width 217 height 42
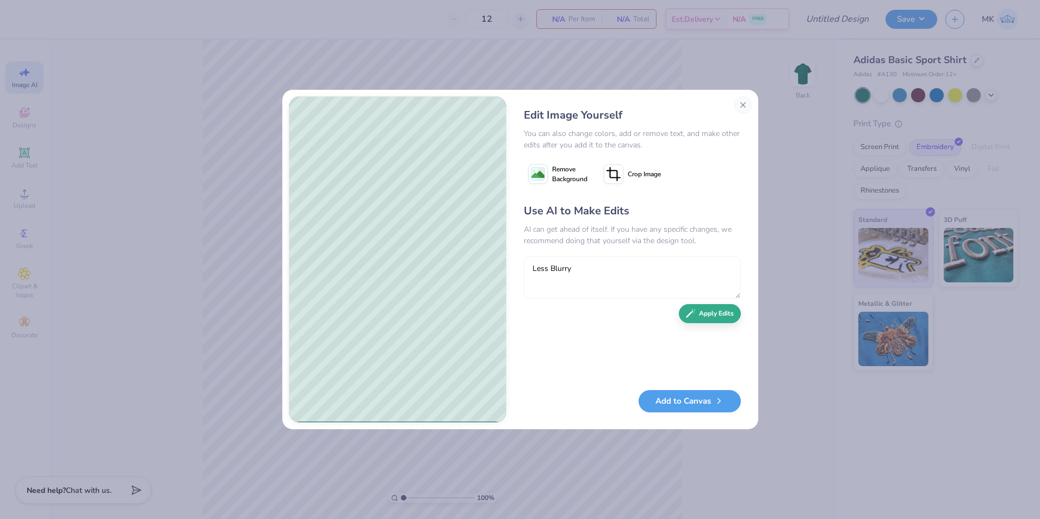
type textarea "Less Blurry"
click at [686, 307] on button "Apply Edits" at bounding box center [710, 313] width 62 height 19
click at [683, 410] on div "Add to Canvas" at bounding box center [632, 401] width 217 height 22
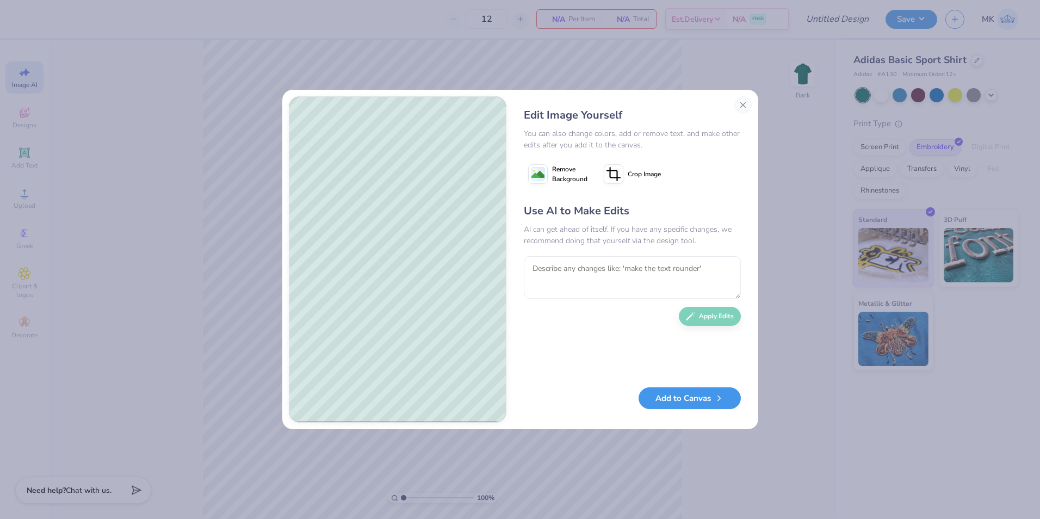
click at [679, 405] on button "Add to Canvas" at bounding box center [690, 398] width 102 height 22
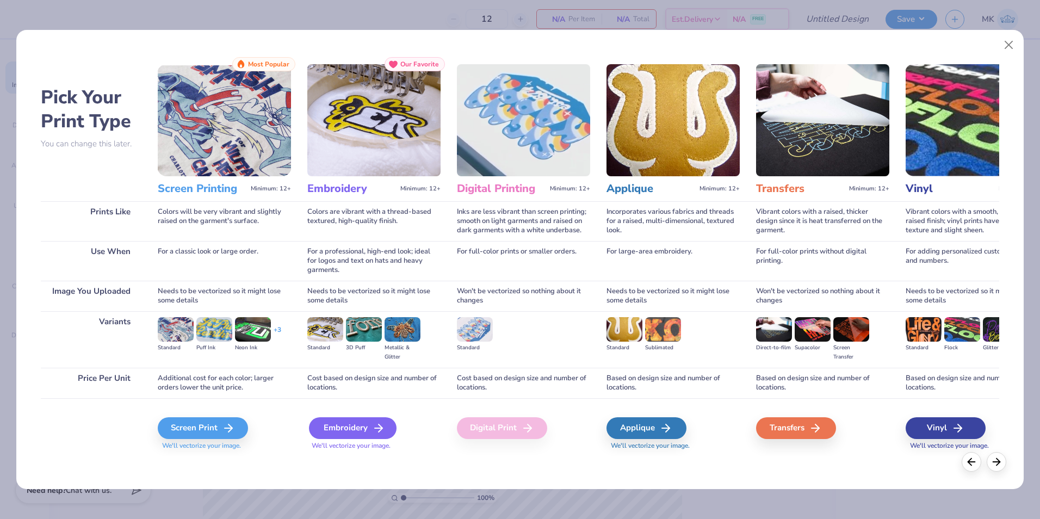
click at [367, 424] on div "Embroidery" at bounding box center [353, 428] width 88 height 22
click at [365, 423] on div "Embroidery" at bounding box center [353, 428] width 88 height 22
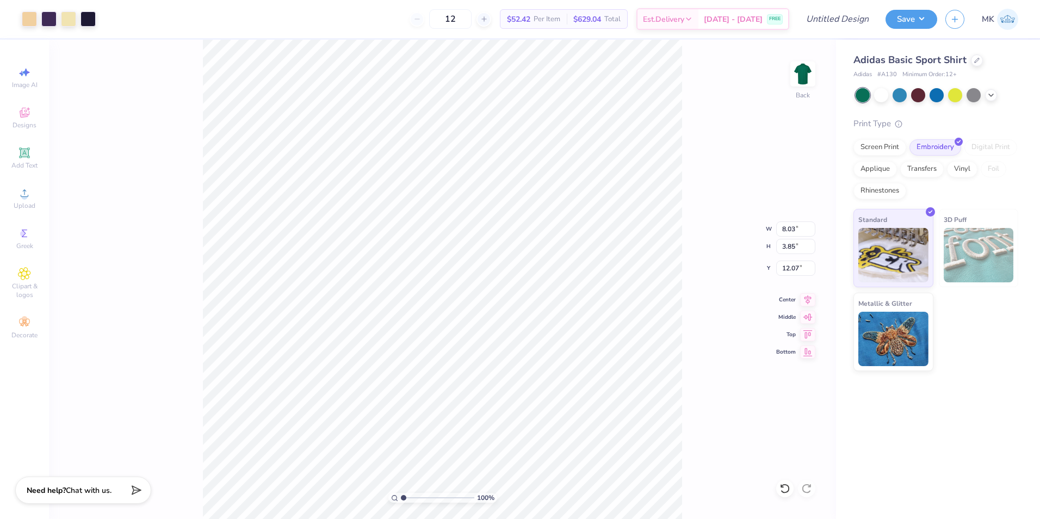
type input "3.00"
type input "1.44"
type input "2.57"
type input "1.24"
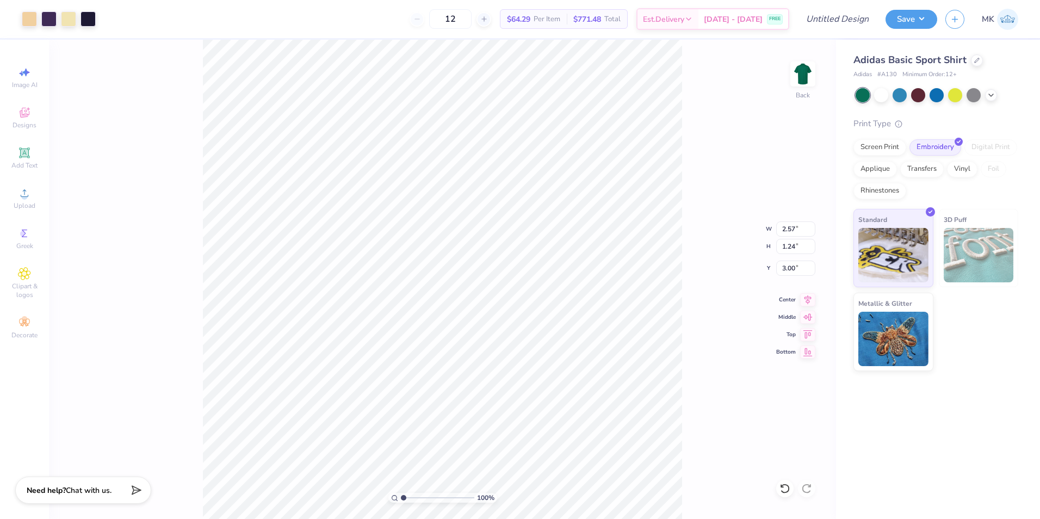
type input "8.03"
type input "3.85"
type input "12.07"
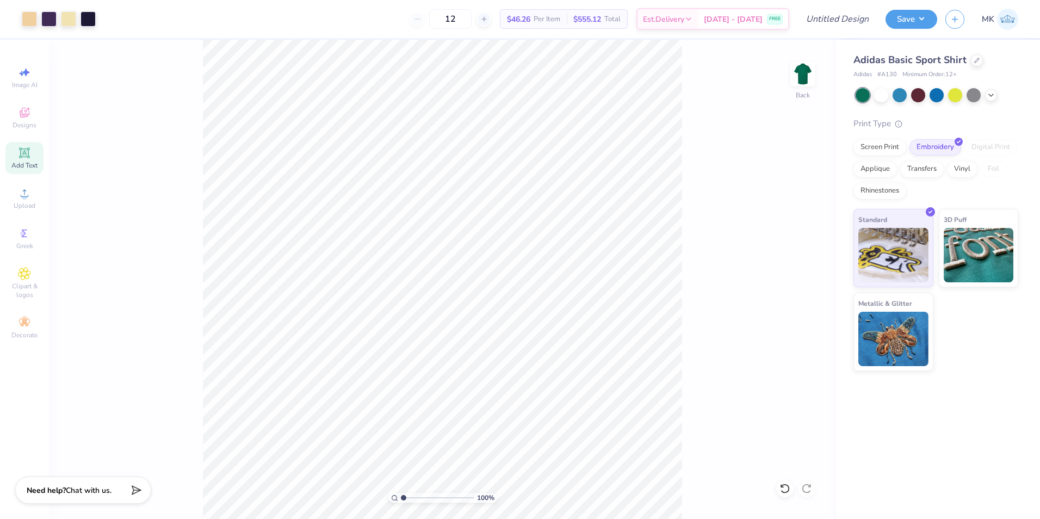
click at [28, 156] on icon at bounding box center [24, 153] width 8 height 8
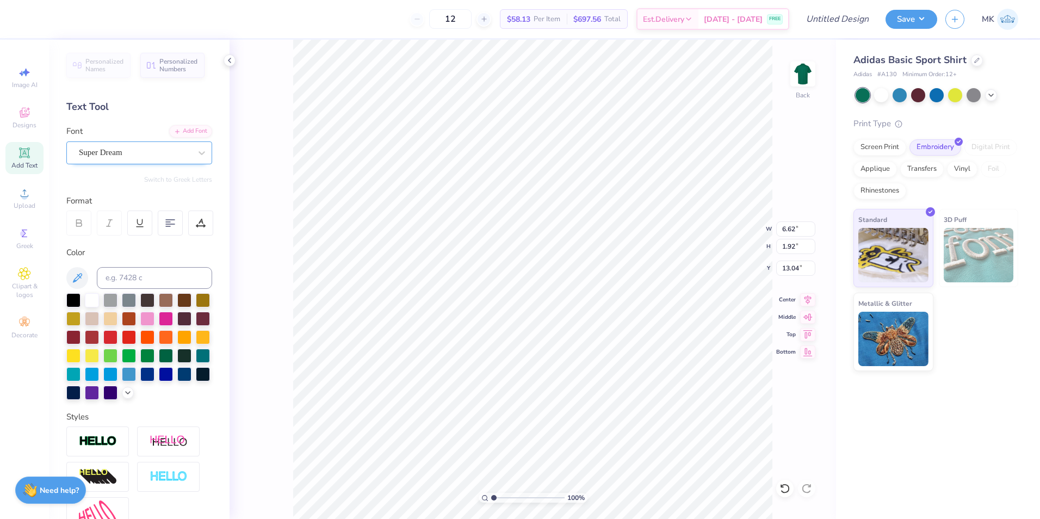
click at [163, 146] on div "Super Dream" at bounding box center [135, 152] width 114 height 17
click at [93, 238] on span "Times New Roman" at bounding box center [110, 238] width 59 height 11
type input "times"
type input "6.91"
type input "1.84"
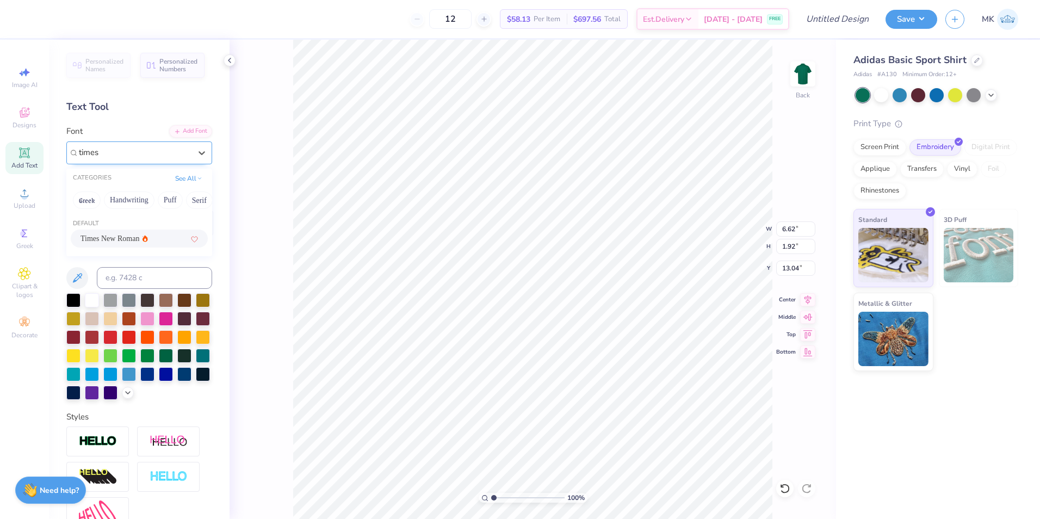
type input "12.92"
type textarea "Beta Upsilon"
type input "5.12"
type input "0.90"
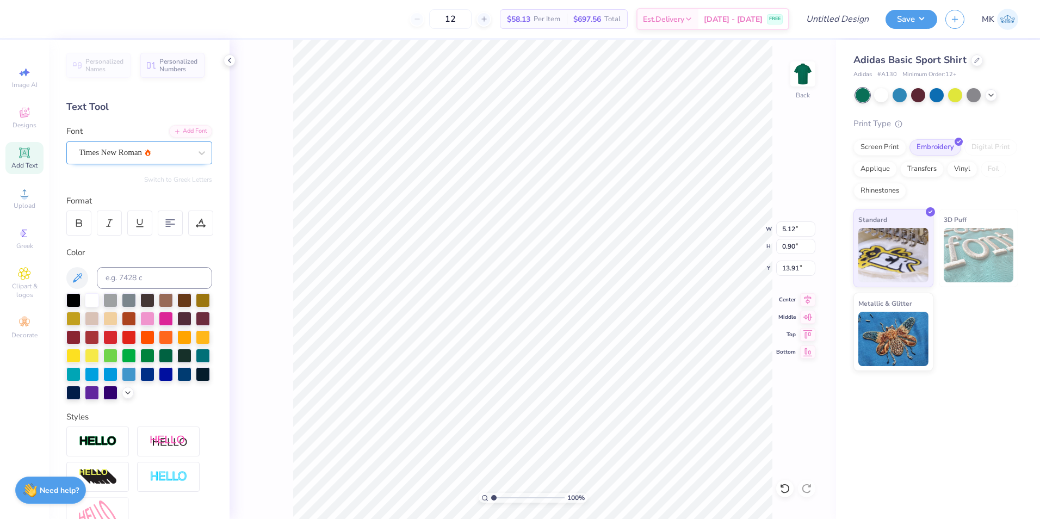
type input "4.24"
type input "3.76"
type input "0.66"
type input "4.24"
type input "4.44"
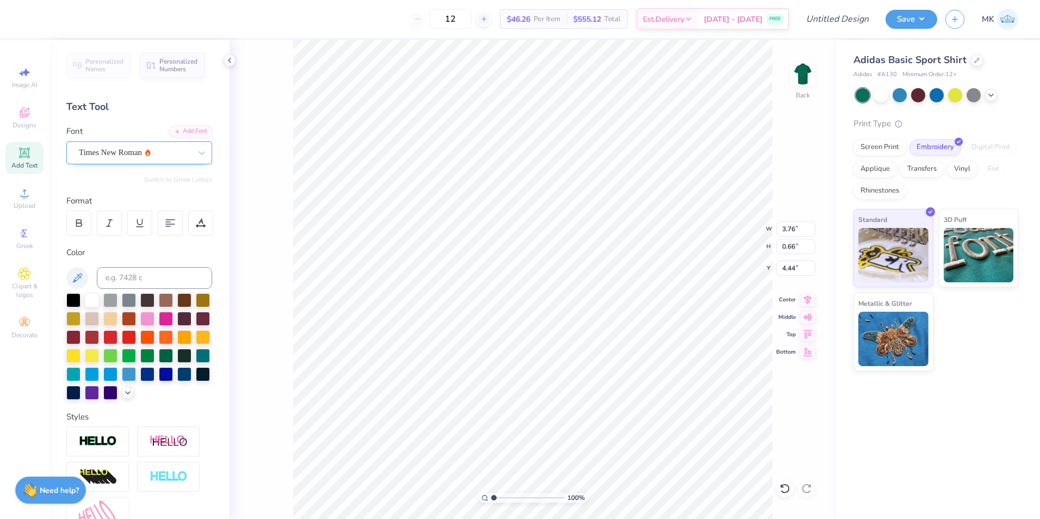
type input "2.57"
type input "1.24"
type input "3.00"
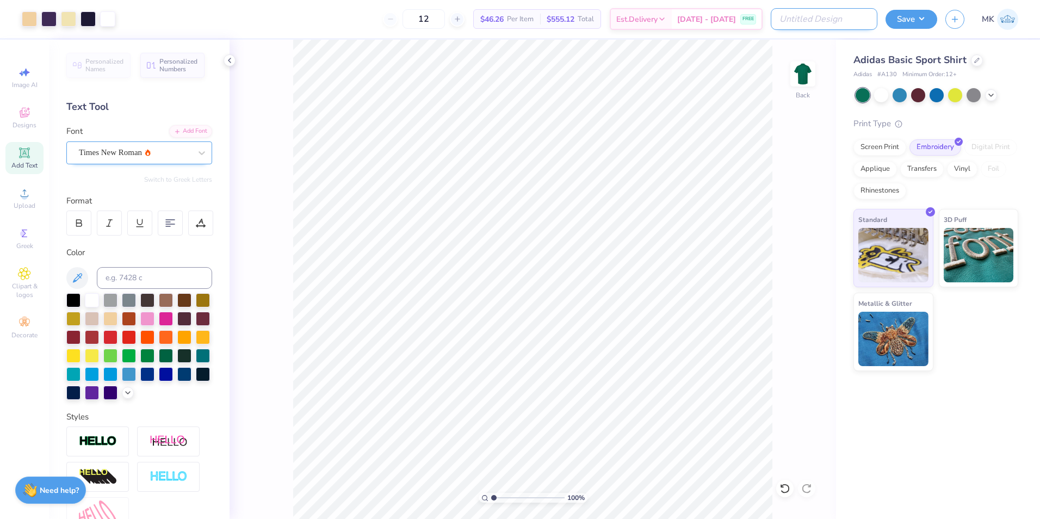
click at [823, 10] on input "Design Title" at bounding box center [824, 19] width 107 height 22
type input "Green Polo - Beta Upsilon"
click at [893, 29] on div "Save MK" at bounding box center [963, 19] width 155 height 38
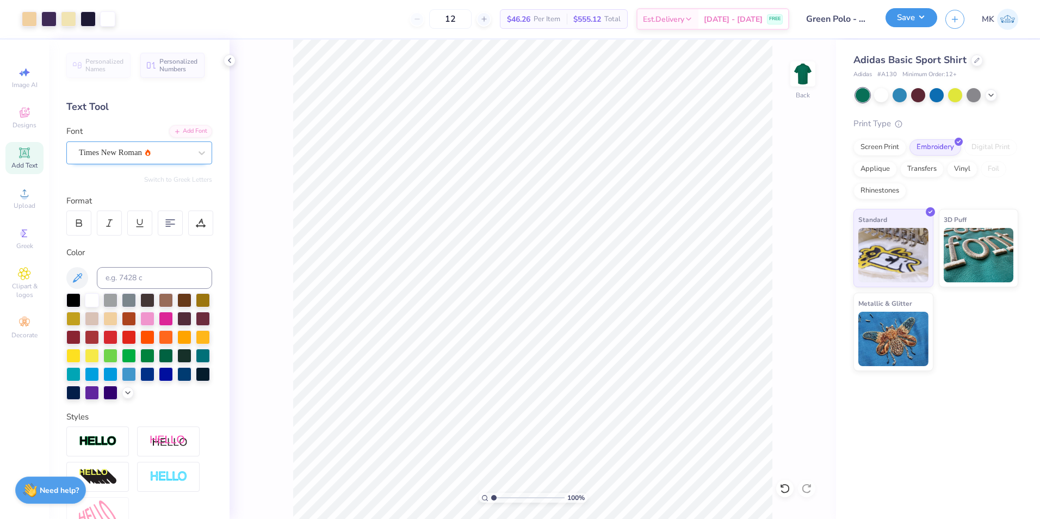
click at [899, 17] on button "Save" at bounding box center [912, 17] width 52 height 19
click at [903, 29] on div "Save MK" at bounding box center [963, 19] width 155 height 38
click at [904, 23] on button "Save" at bounding box center [912, 17] width 52 height 19
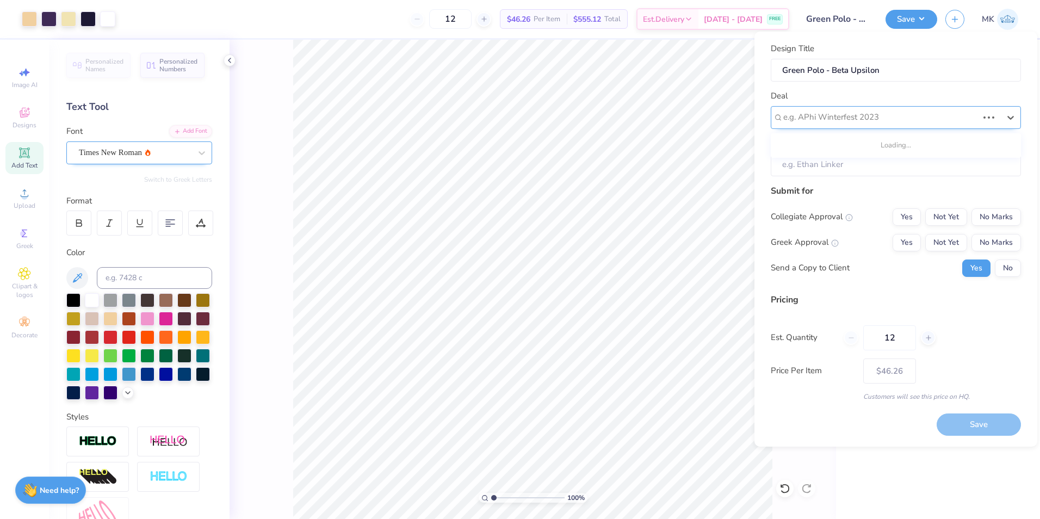
click at [817, 114] on div at bounding box center [881, 117] width 195 height 15
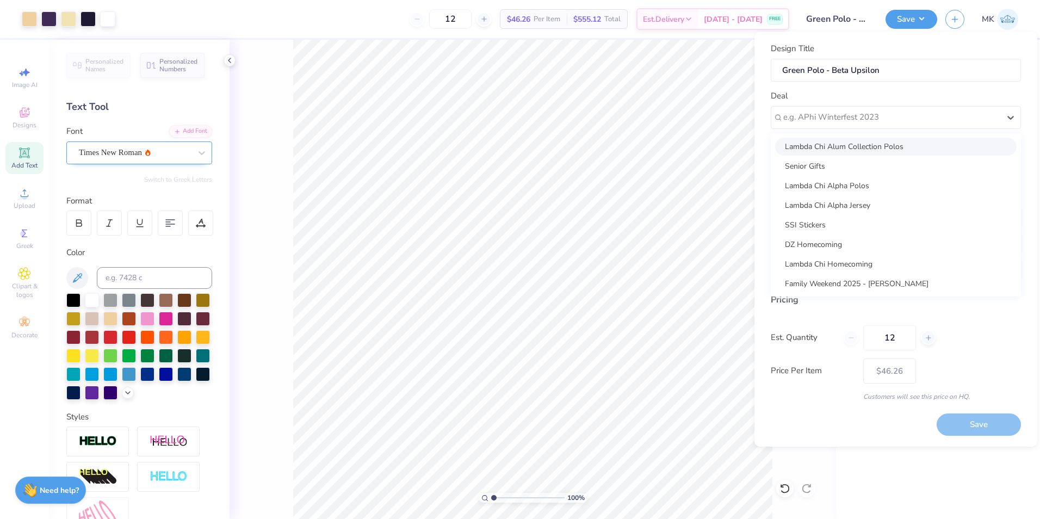
click at [824, 149] on div "Lambda Chi Alum Collection Polos" at bounding box center [896, 147] width 242 height 18
type input "[PERSON_NAME]"
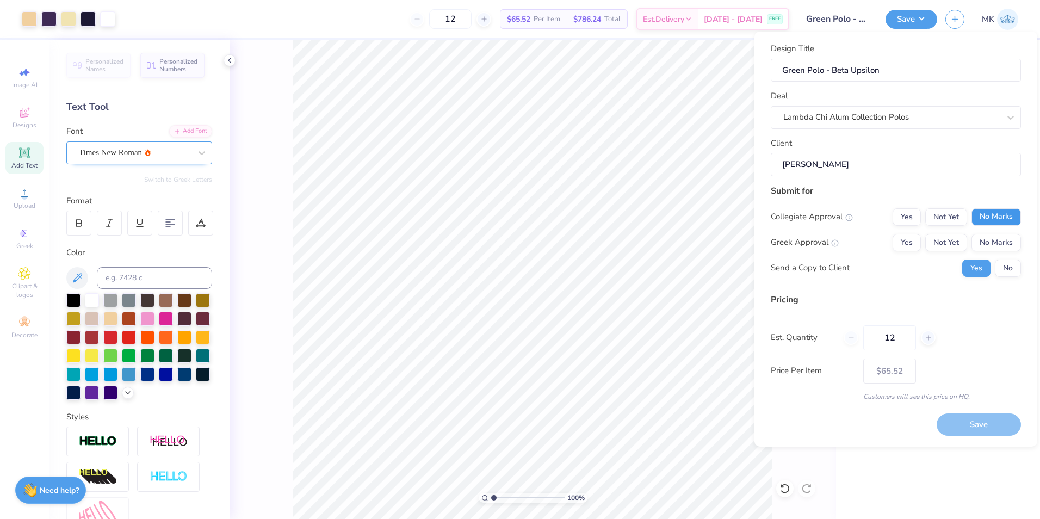
click at [989, 218] on button "No Marks" at bounding box center [997, 216] width 50 height 17
click at [950, 239] on button "Not Yet" at bounding box center [947, 242] width 42 height 17
click at [913, 247] on button "Yes" at bounding box center [907, 242] width 28 height 17
drag, startPoint x: 996, startPoint y: 265, endPoint x: 1009, endPoint y: 267, distance: 13.2
click at [1009, 267] on button "No" at bounding box center [1008, 268] width 26 height 17
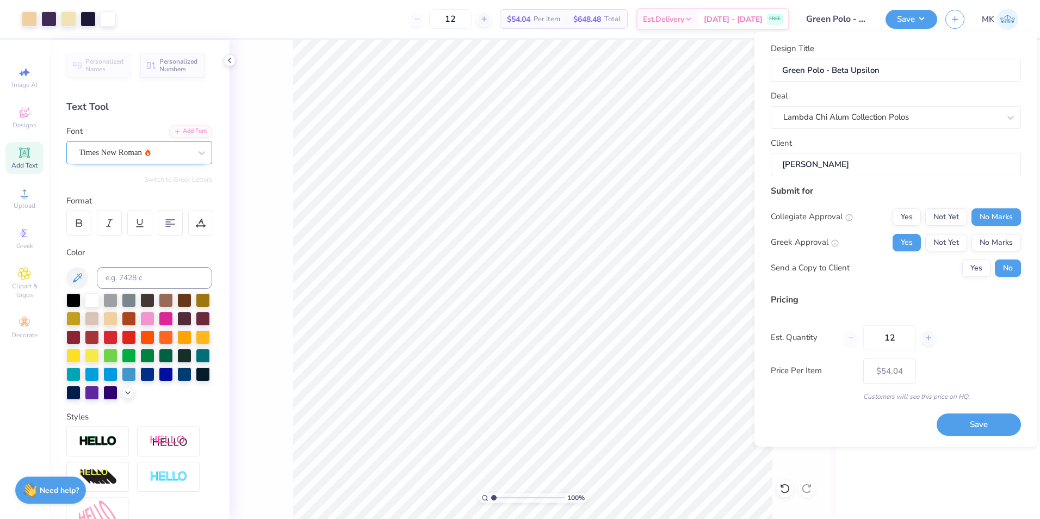
click at [996, 424] on button "Save" at bounding box center [979, 425] width 84 height 22
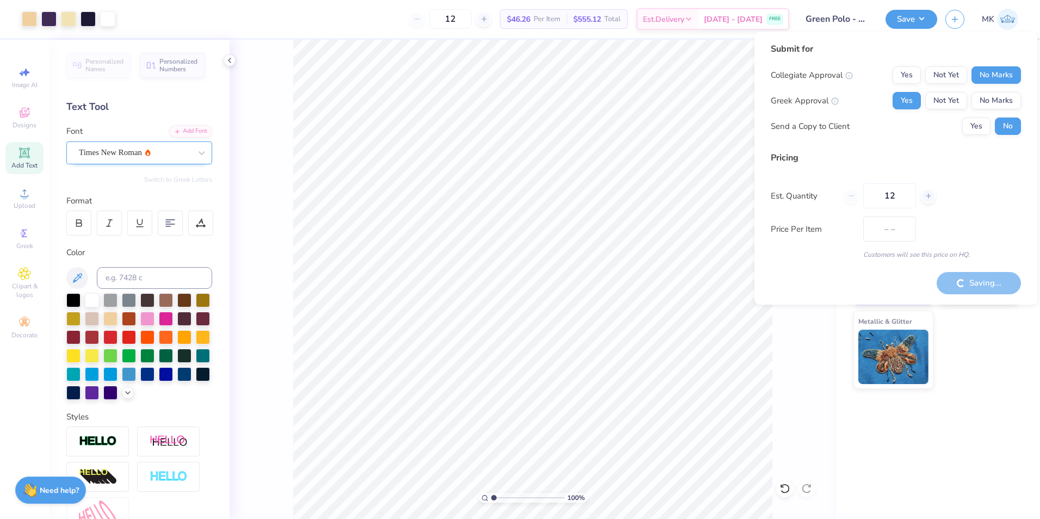
type input "$54.04"
